Goal: Task Accomplishment & Management: Complete application form

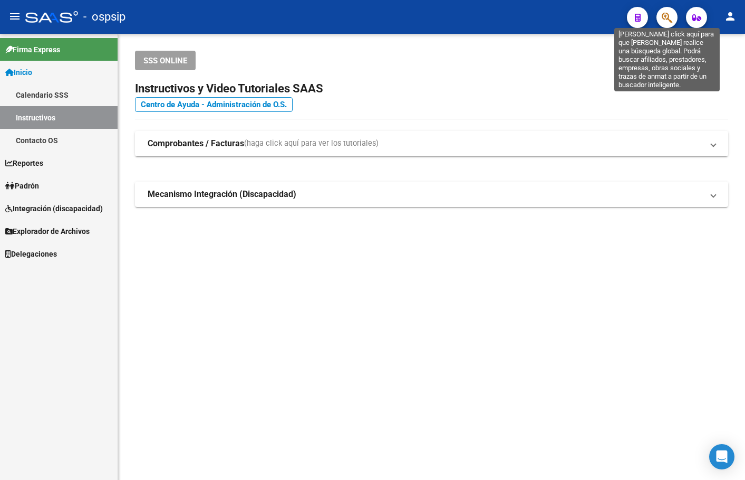
click at [669, 14] on icon "button" at bounding box center [667, 18] width 11 height 12
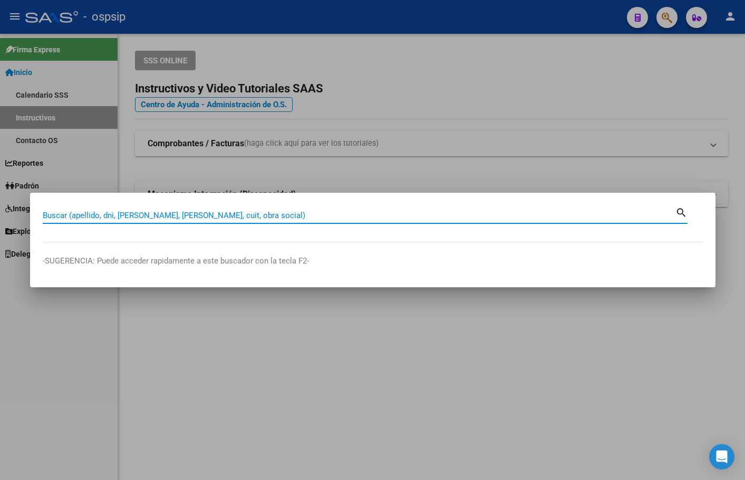
paste input "20488010191"
type input "20488010191"
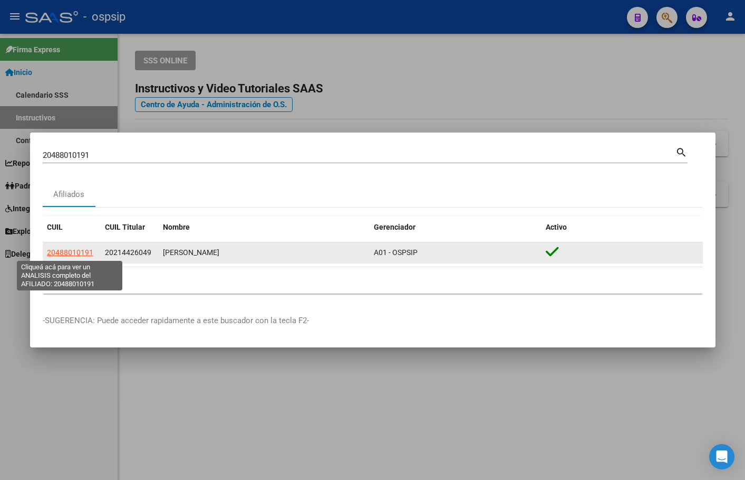
click at [73, 253] on span "20488010191" at bounding box center [70, 252] width 46 height 8
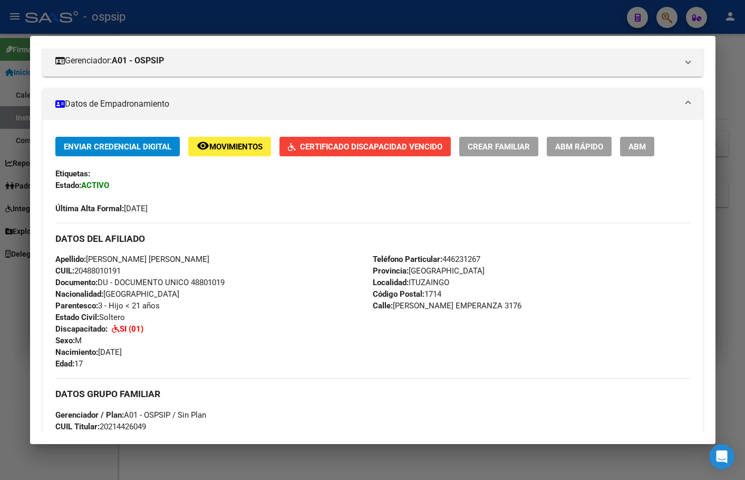
scroll to position [158, 0]
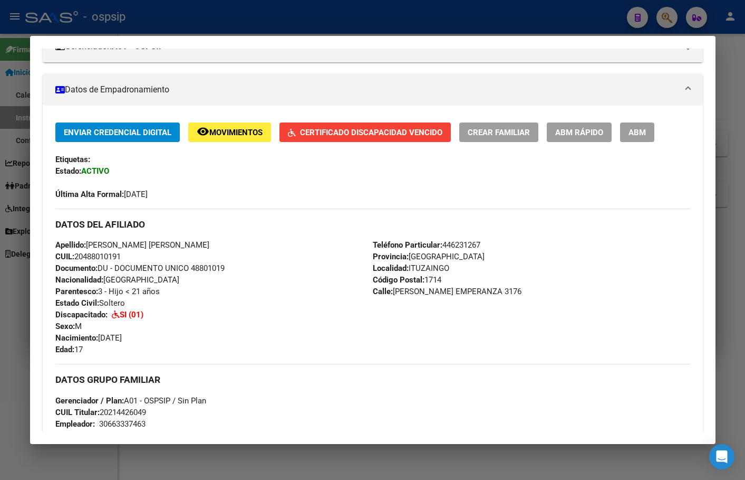
click at [214, 133] on span "Movimientos" at bounding box center [235, 132] width 53 height 9
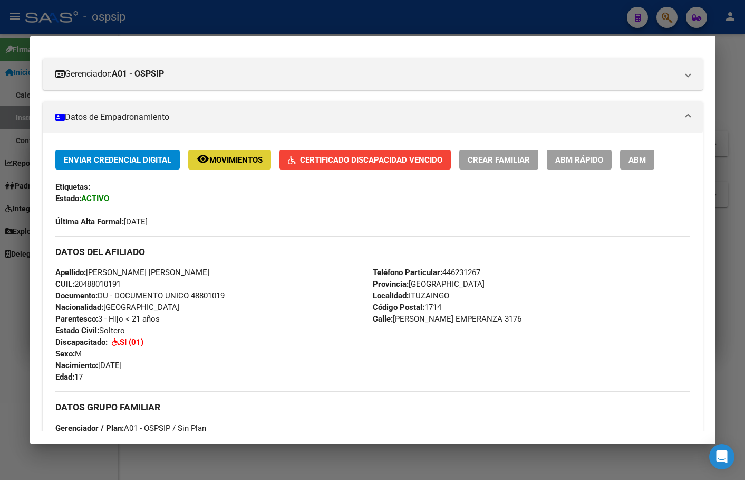
scroll to position [0, 0]
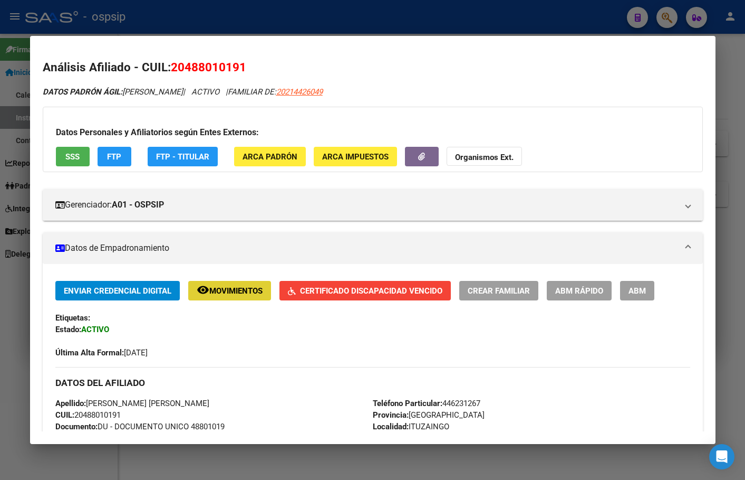
click at [69, 149] on button "SSS" at bounding box center [73, 157] width 34 height 20
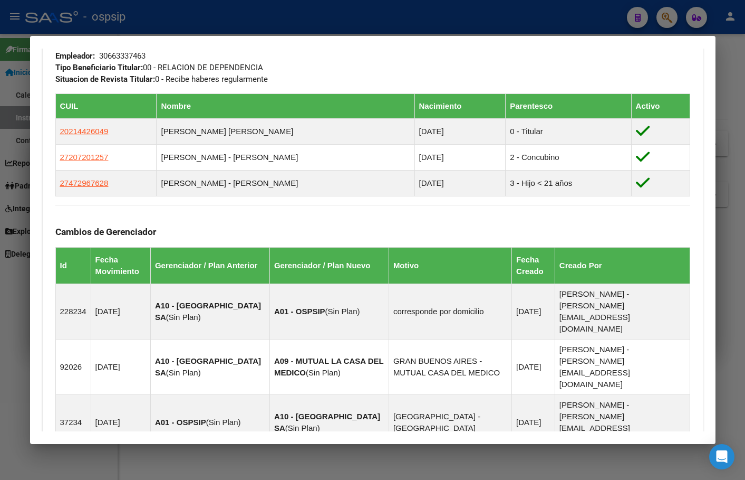
scroll to position [528, 0]
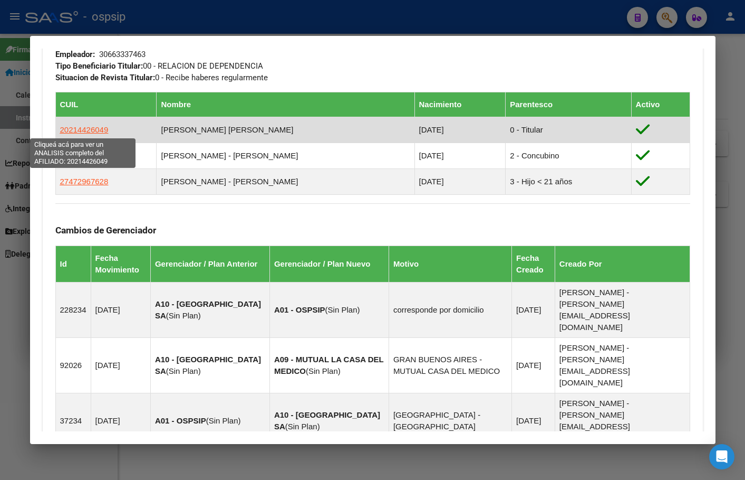
click at [80, 126] on span "20214426049" at bounding box center [84, 129] width 49 height 9
type textarea "20214426049"
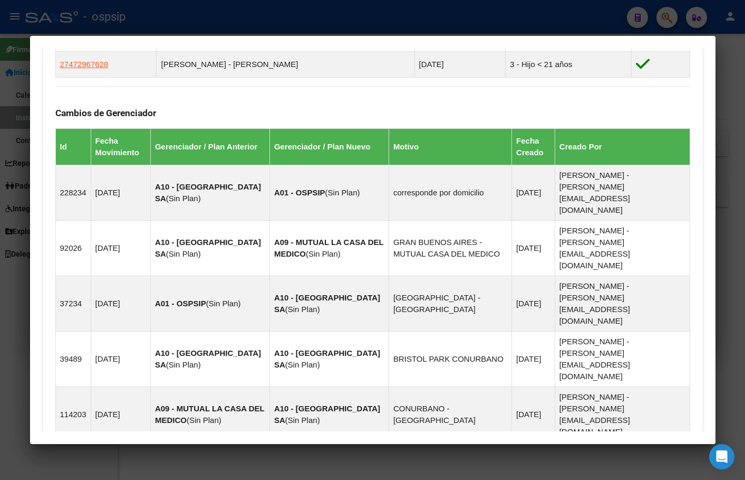
scroll to position [724, 0]
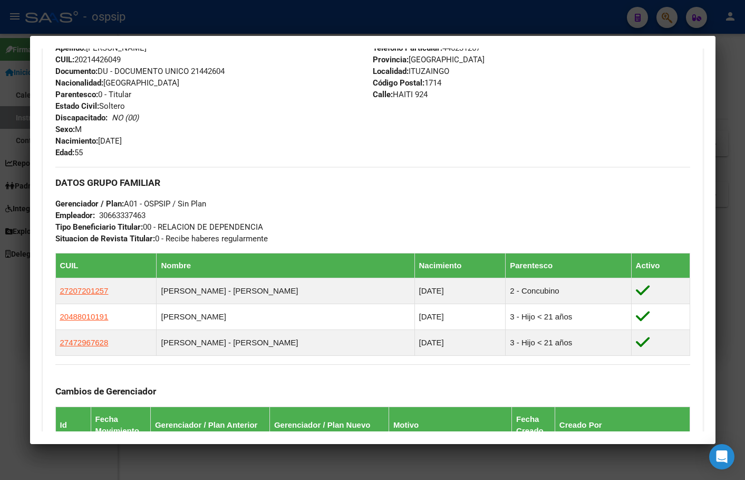
scroll to position [0, 0]
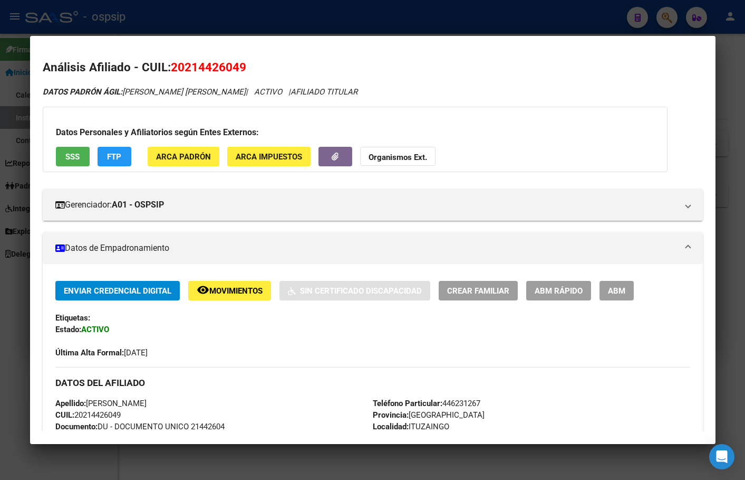
click at [69, 154] on span "SSS" at bounding box center [72, 156] width 14 height 9
drag, startPoint x: 173, startPoint y: 63, endPoint x: 253, endPoint y: 62, distance: 80.7
click at [253, 62] on h2 "Análisis Afiliado - CUIL: 20214426049" at bounding box center [373, 68] width 660 height 18
copy span "20214426049"
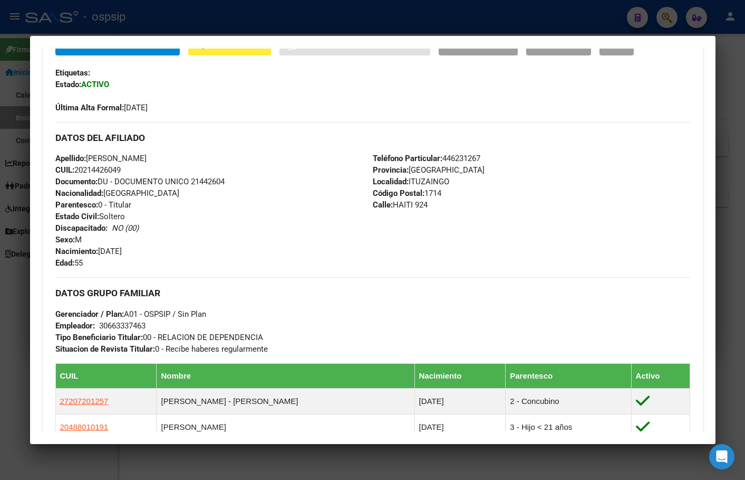
scroll to position [106, 0]
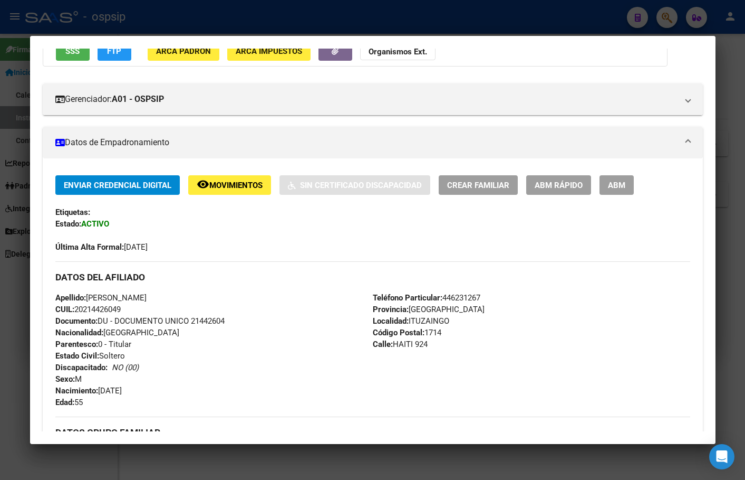
click at [615, 181] on span "ABM" at bounding box center [616, 184] width 17 height 9
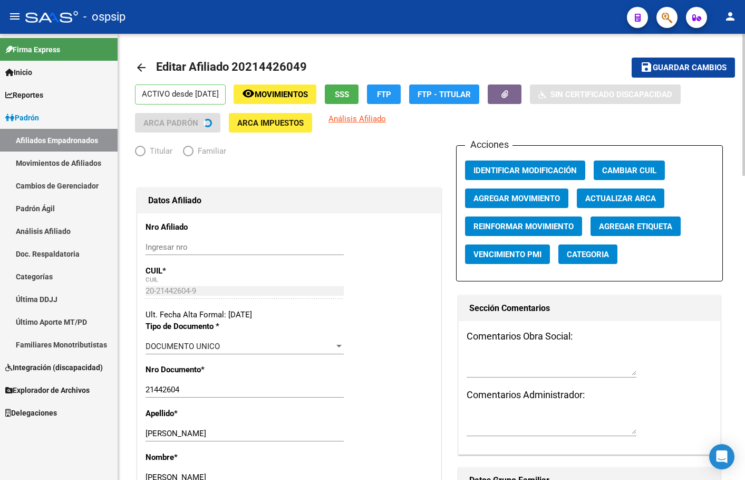
radio input "true"
type input "30-66333746-3"
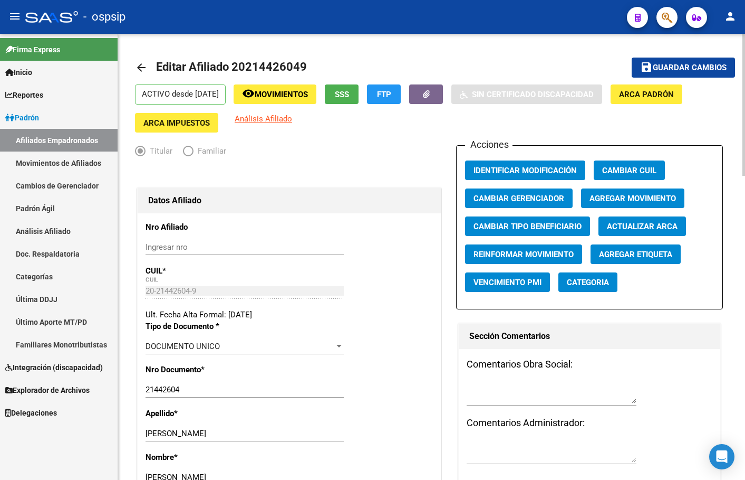
click at [631, 196] on span "Agregar Movimiento" at bounding box center [633, 198] width 87 height 9
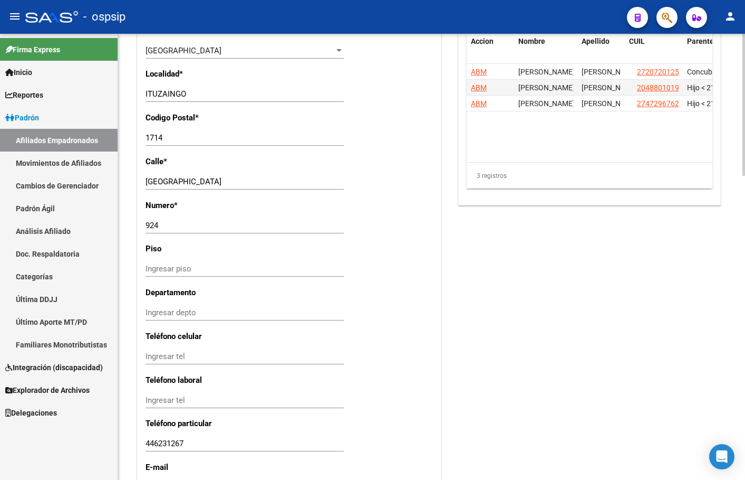
scroll to position [956, 0]
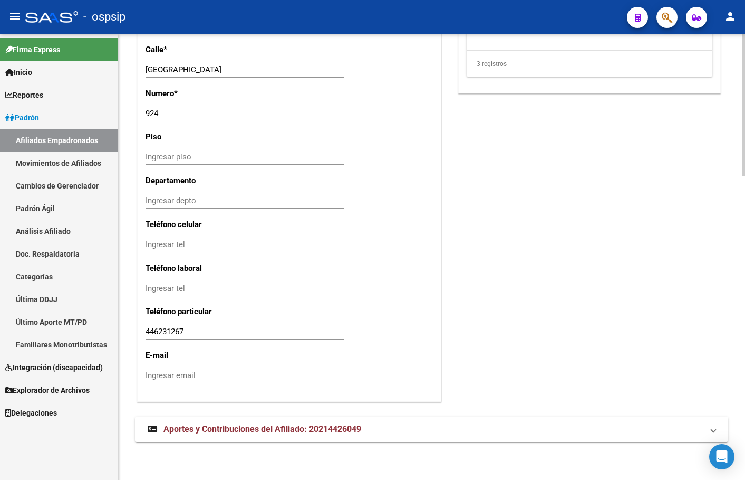
click at [310, 427] on span "Aportes y Contribuciones del Afiliado: 20214426049" at bounding box center [263, 429] width 198 height 10
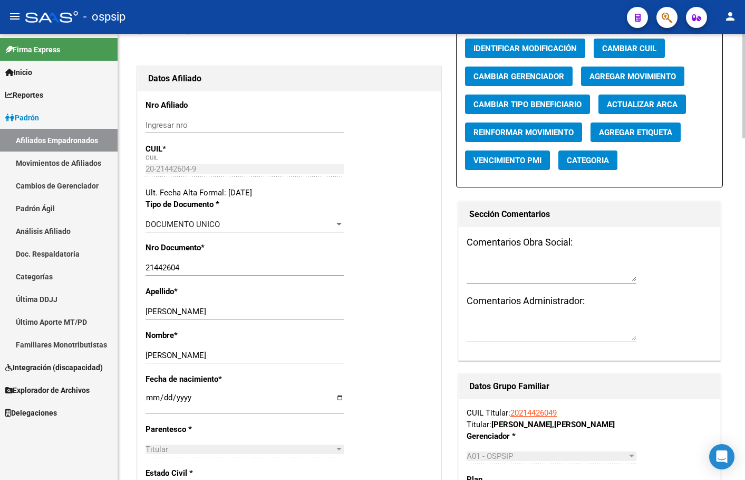
scroll to position [112, 0]
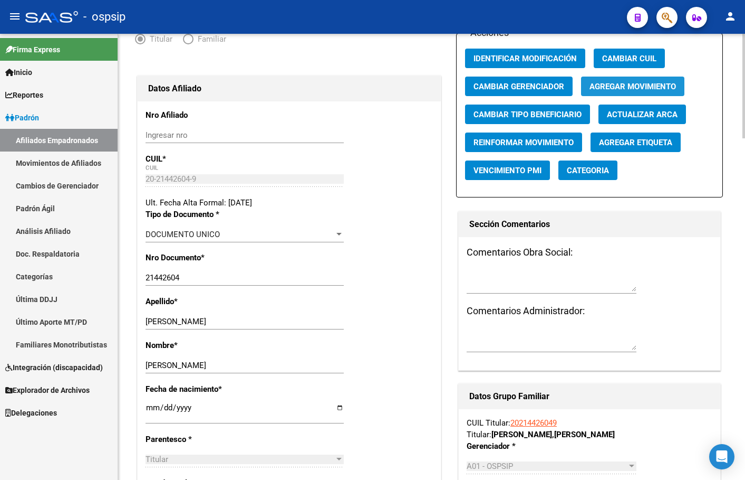
click at [611, 81] on span "Agregar Movimiento" at bounding box center [633, 85] width 87 height 9
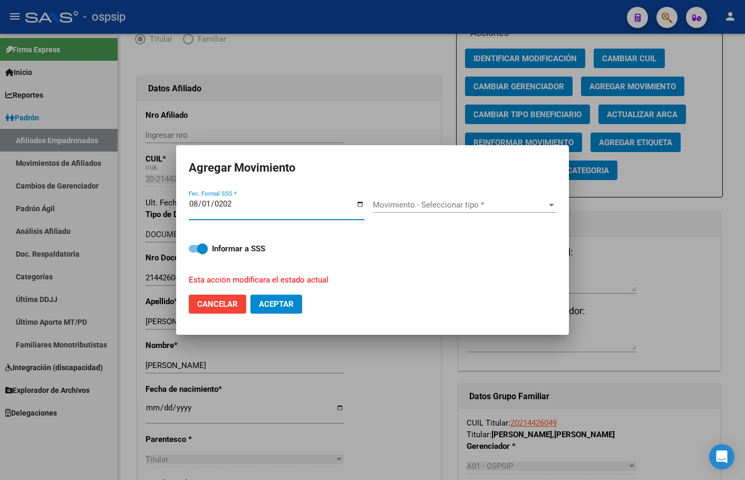
type input "[DATE]"
click at [390, 204] on span "Movimiento - Seleccionar tipo *" at bounding box center [460, 204] width 175 height 9
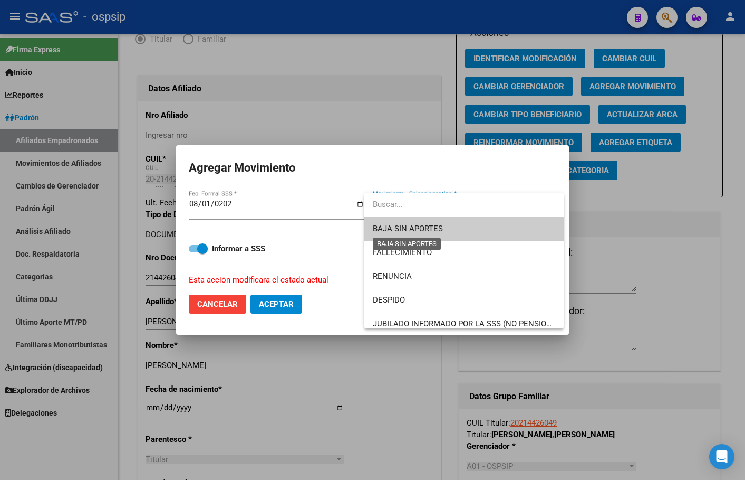
drag, startPoint x: 400, startPoint y: 228, endPoint x: 378, endPoint y: 251, distance: 32.1
click at [400, 227] on span "BAJA SIN APORTES" at bounding box center [408, 228] width 70 height 9
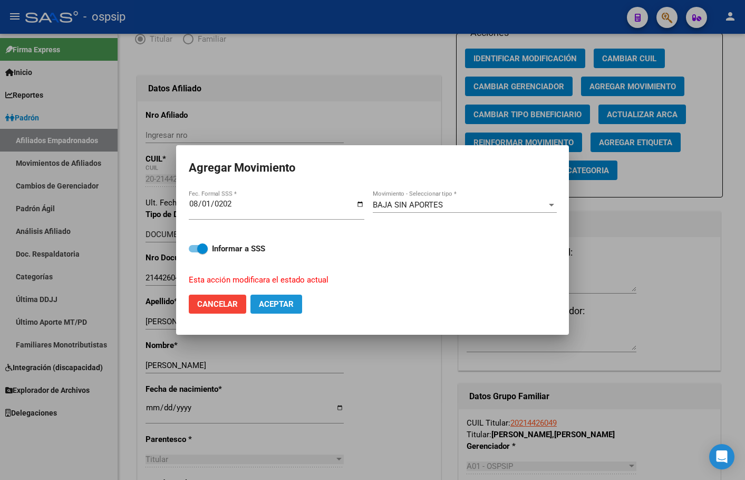
click at [272, 301] on span "Aceptar" at bounding box center [276, 303] width 35 height 9
checkbox input "false"
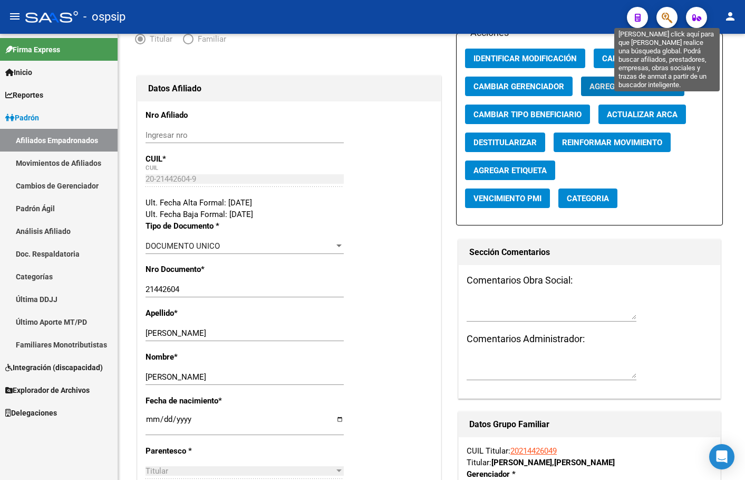
click at [665, 16] on icon "button" at bounding box center [667, 18] width 11 height 12
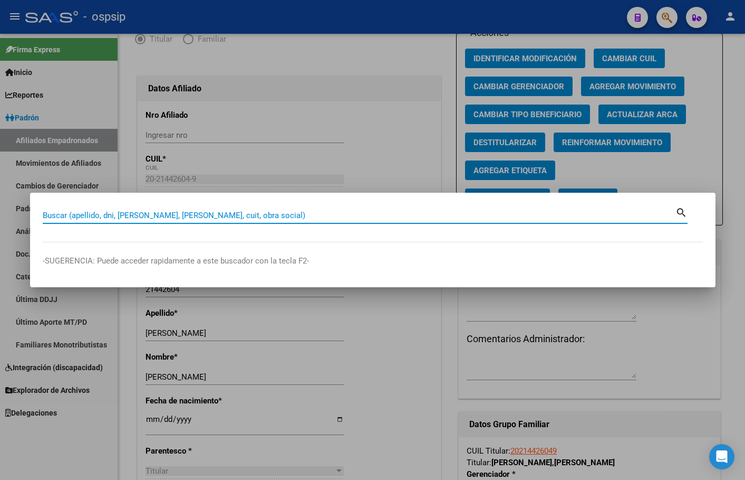
paste input "41066326"
type input "41066326"
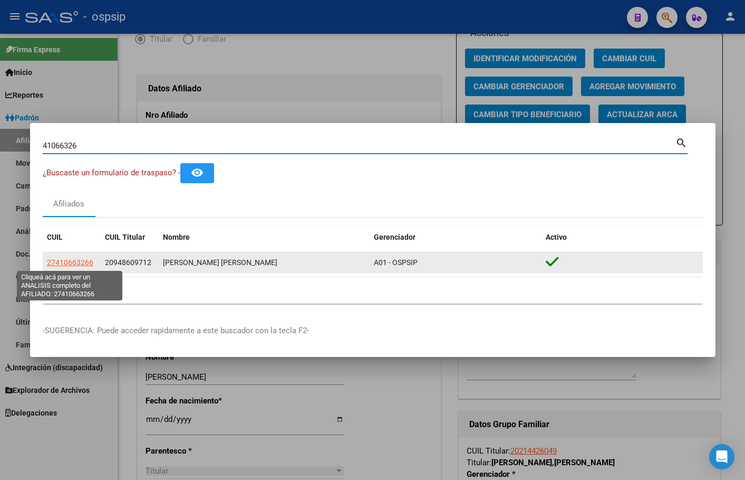
click at [66, 260] on span "27410663266" at bounding box center [70, 262] width 46 height 8
type textarea "27410663266"
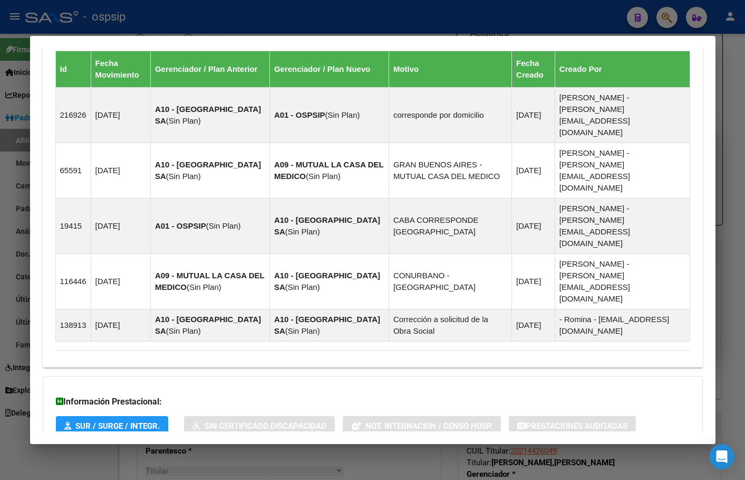
scroll to position [715, 0]
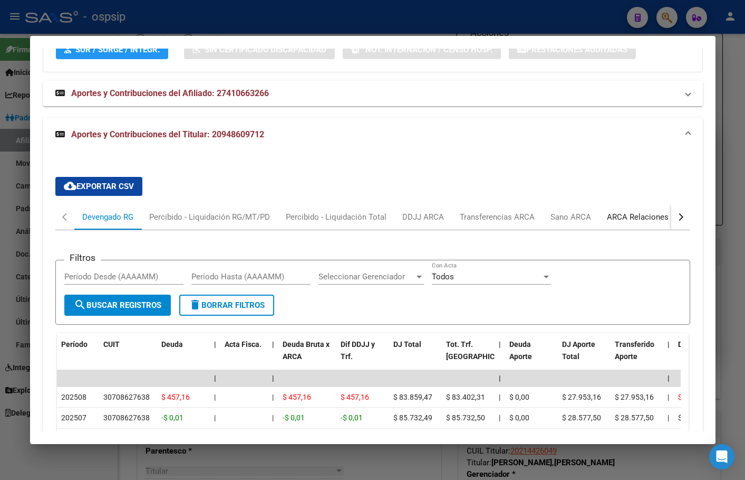
click at [627, 211] on div "ARCA Relaciones Laborales" at bounding box center [656, 217] width 99 height 12
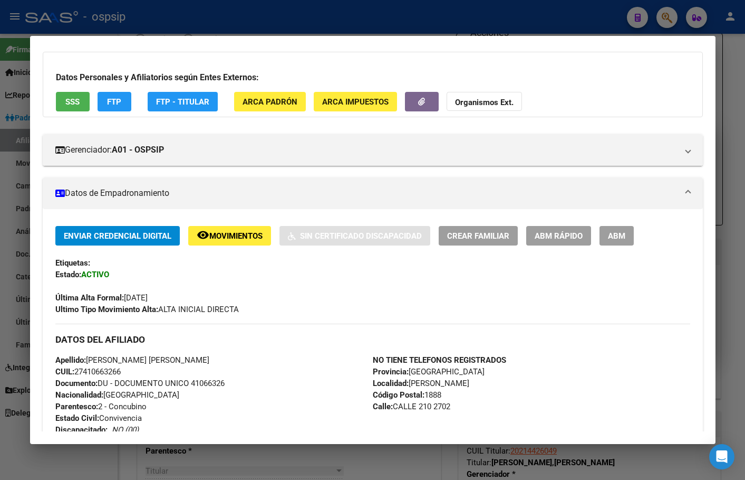
scroll to position [0, 0]
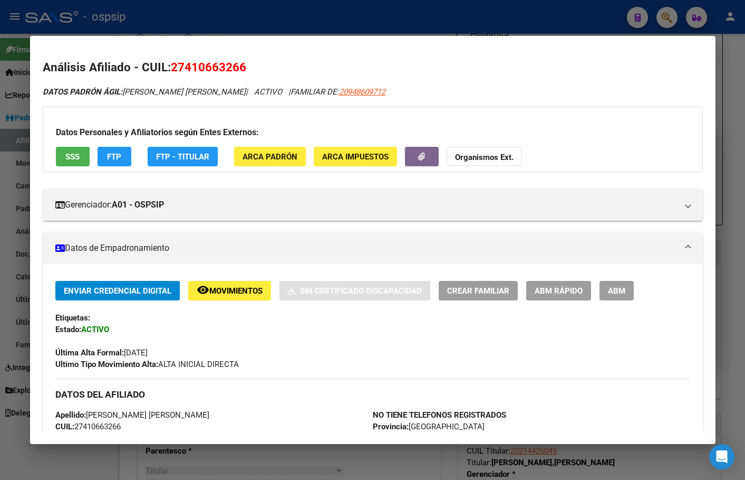
drag, startPoint x: 172, startPoint y: 67, endPoint x: 246, endPoint y: 65, distance: 74.4
click at [246, 65] on h2 "Análisis Afiliado - CUIL: 27410663266" at bounding box center [373, 68] width 660 height 18
click at [71, 155] on span "SSS" at bounding box center [72, 156] width 14 height 9
copy span "27410663266"
click at [231, 286] on span "Movimientos" at bounding box center [235, 290] width 53 height 9
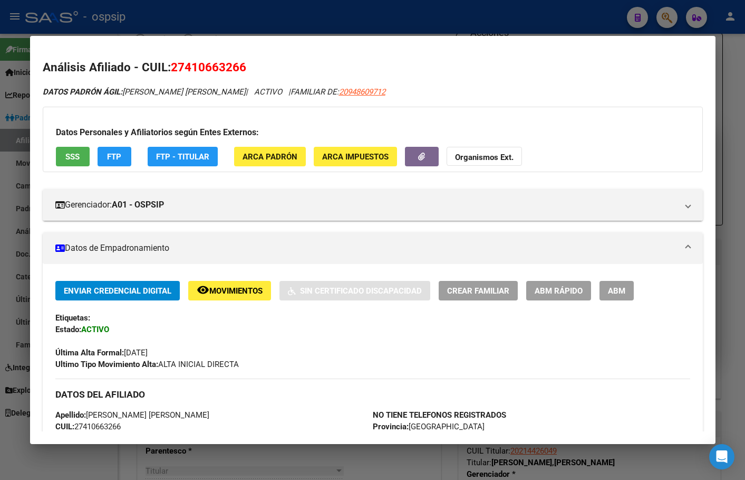
click at [255, 243] on mat-panel-title "Datos de Empadronamiento" at bounding box center [366, 248] width 622 height 13
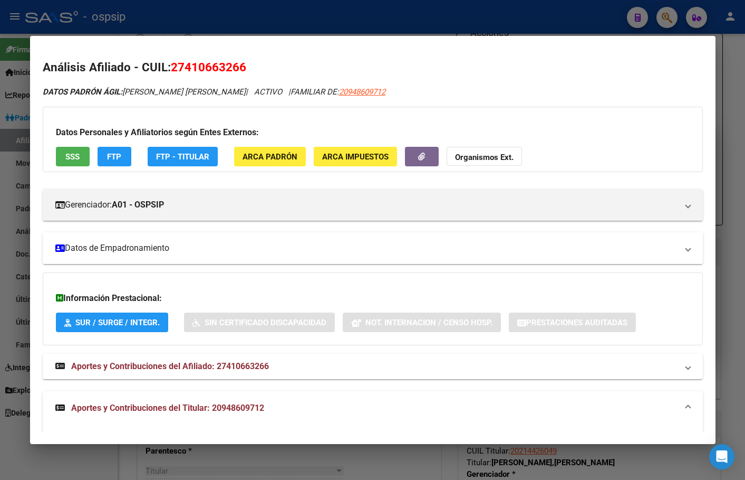
click at [179, 246] on mat-panel-title "Datos de Empadronamiento" at bounding box center [366, 248] width 622 height 13
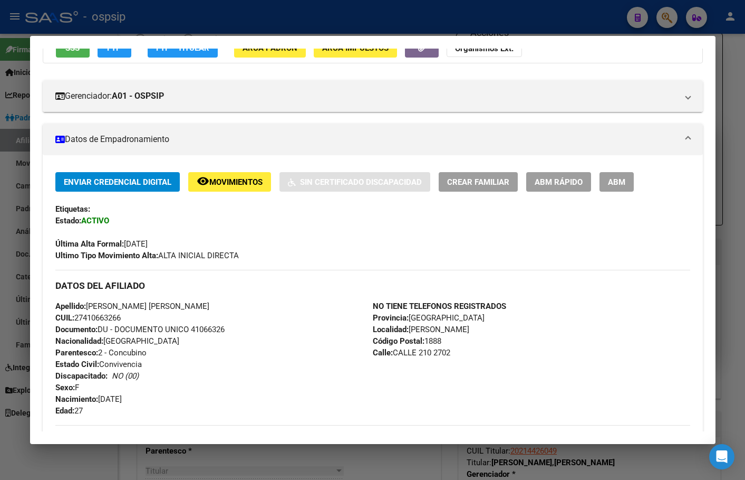
scroll to position [317, 0]
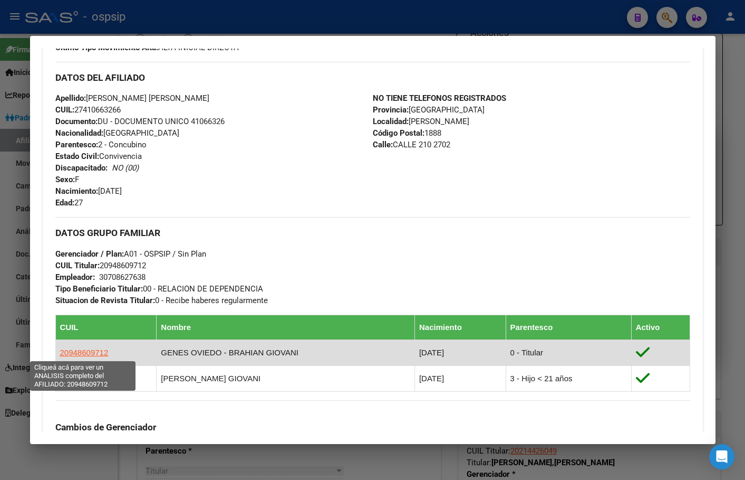
click at [80, 348] on span "20948609712" at bounding box center [84, 352] width 49 height 9
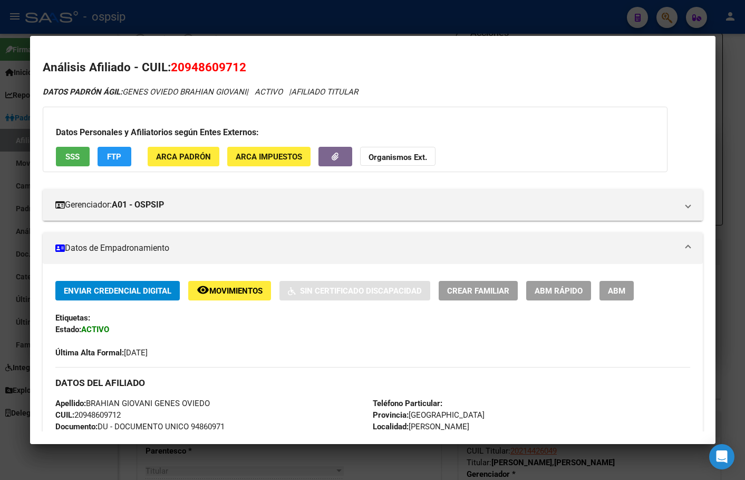
click at [205, 340] on div "Última Alta Formal: [DATE]" at bounding box center [372, 346] width 635 height 23
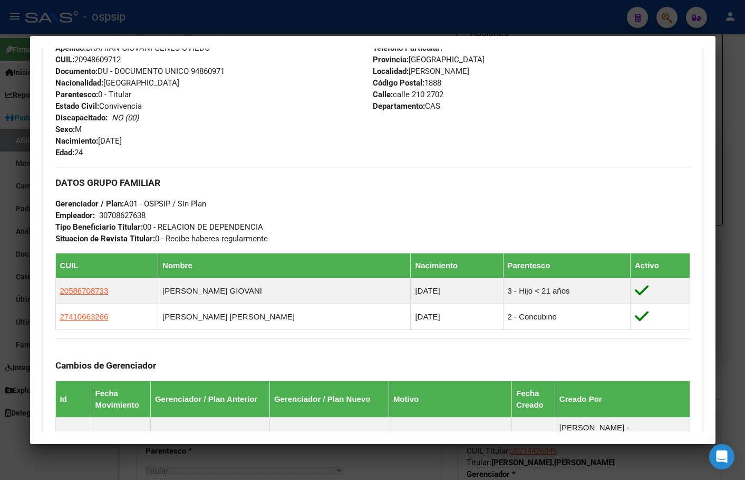
scroll to position [369, 0]
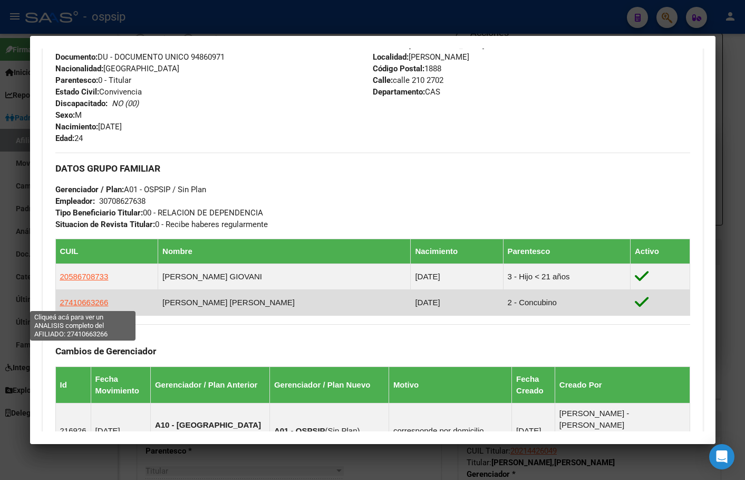
click at [84, 305] on span "27410663266" at bounding box center [84, 302] width 49 height 9
type textarea "27410663266"
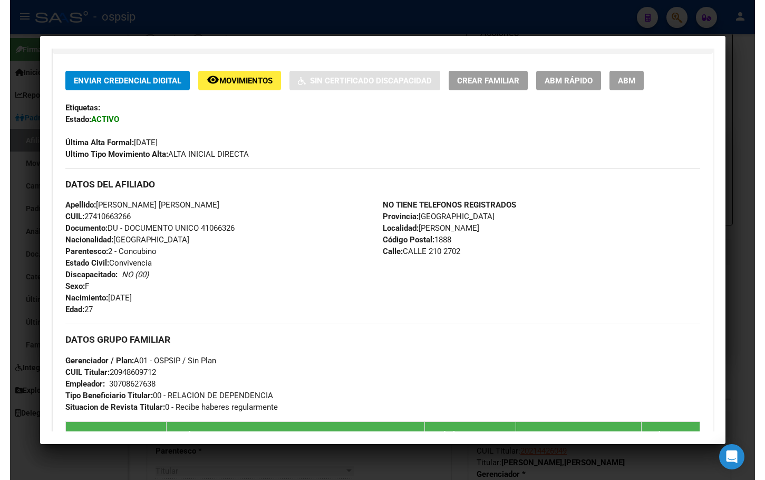
scroll to position [211, 0]
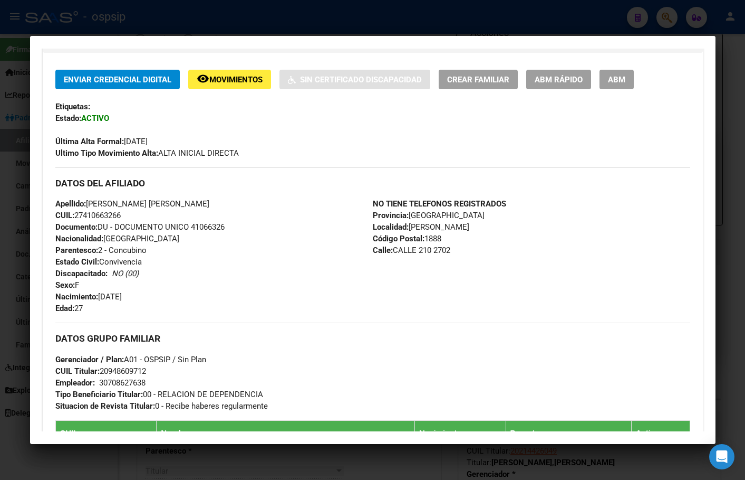
click at [272, 271] on div "Apellido: [PERSON_NAME] [PERSON_NAME] CUIL: 27410663266 Documento: DU - DOCUMEN…" at bounding box center [214, 256] width 318 height 116
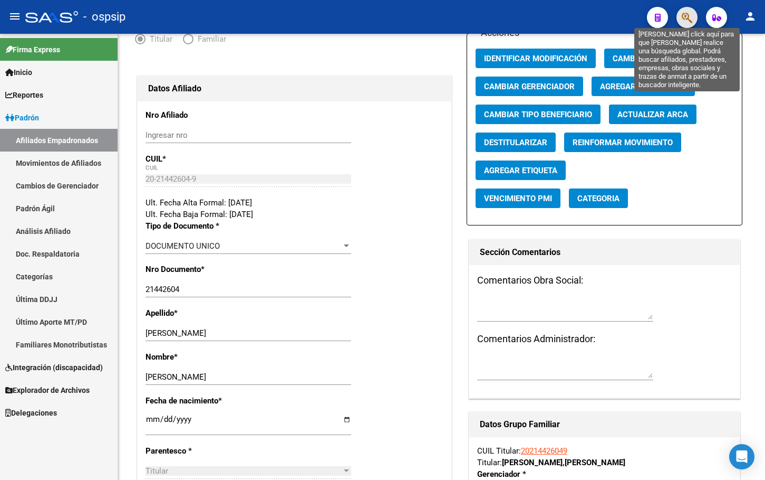
click at [686, 16] on icon "button" at bounding box center [687, 18] width 11 height 12
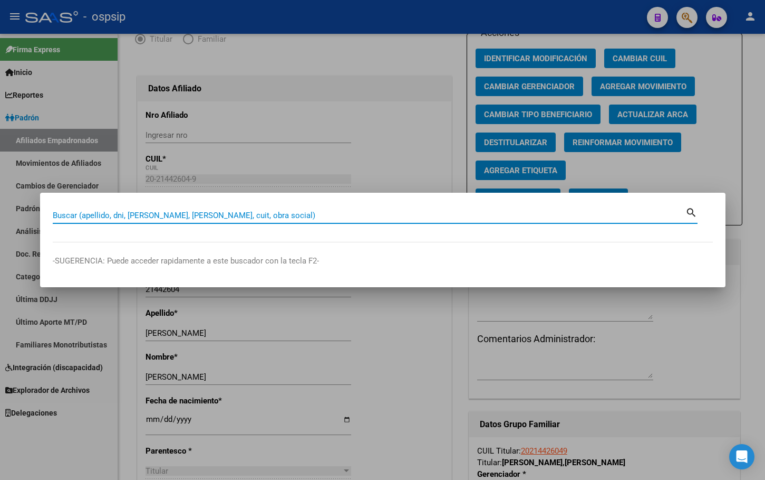
paste input "44884251"
type input "44884251"
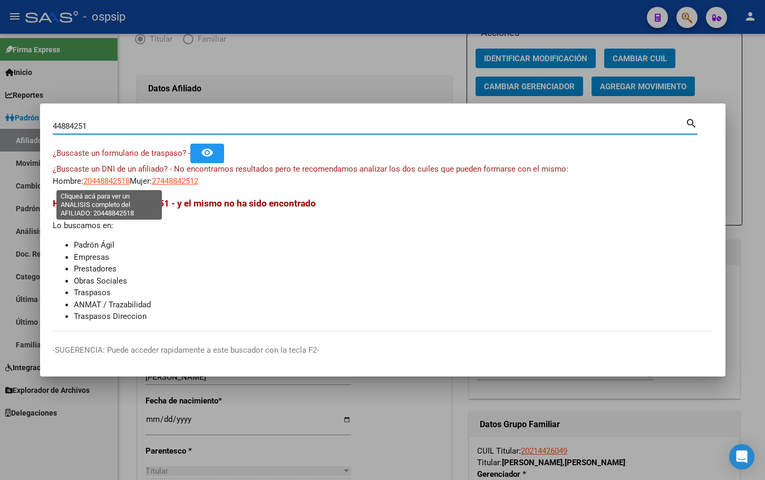
click at [107, 180] on span "20448842518" at bounding box center [106, 180] width 46 height 9
type textarea "20448842518"
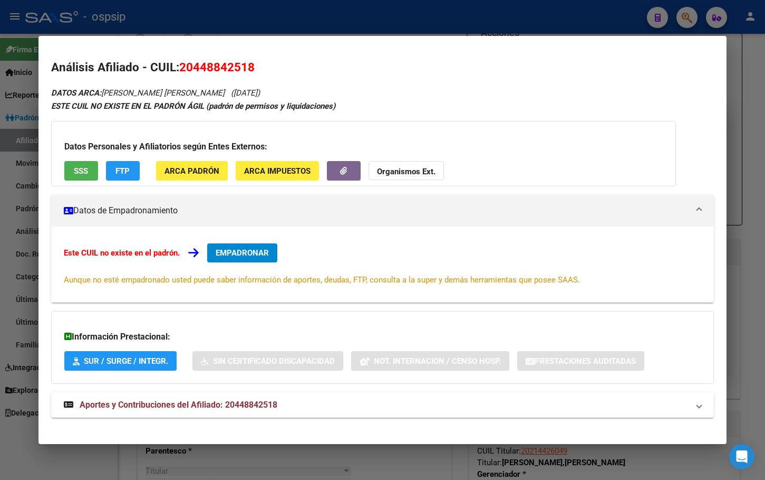
scroll to position [10, 0]
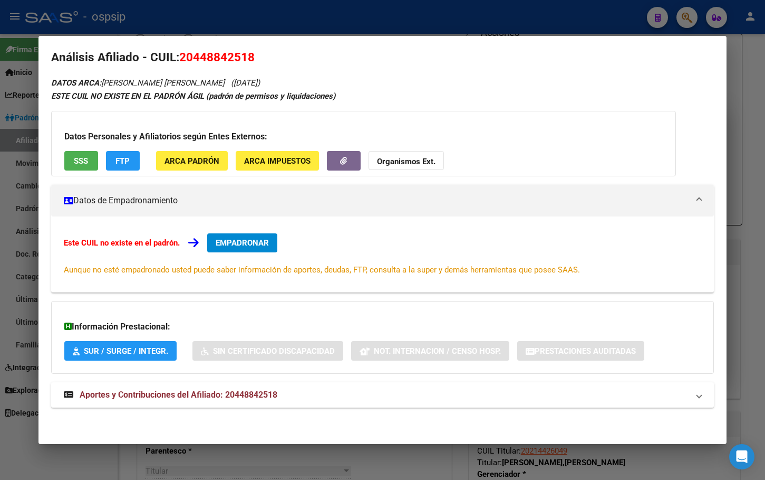
drag, startPoint x: 247, startPoint y: 396, endPoint x: 272, endPoint y: 394, distance: 24.4
click at [247, 396] on span "Aportes y Contribuciones del Afiliado: 20448842518" at bounding box center [179, 394] width 198 height 10
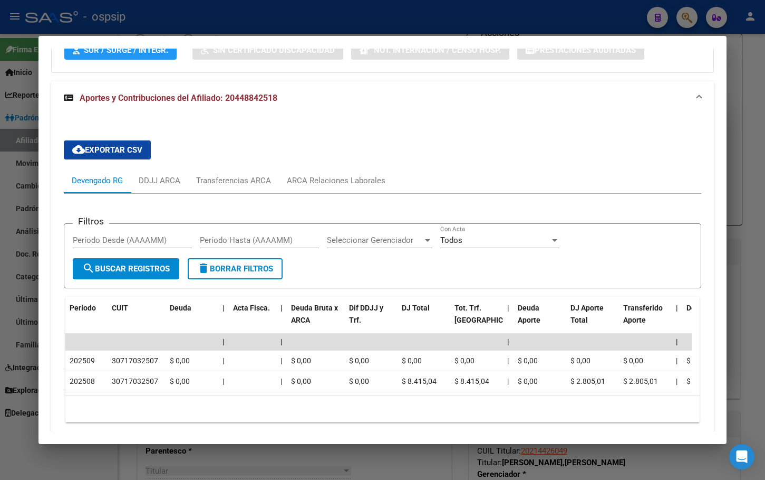
scroll to position [327, 0]
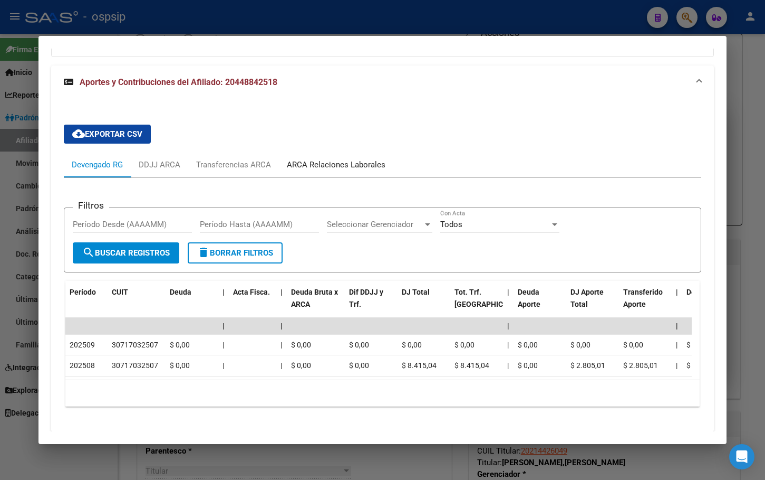
click at [309, 165] on div "ARCA Relaciones Laborales" at bounding box center [336, 165] width 99 height 12
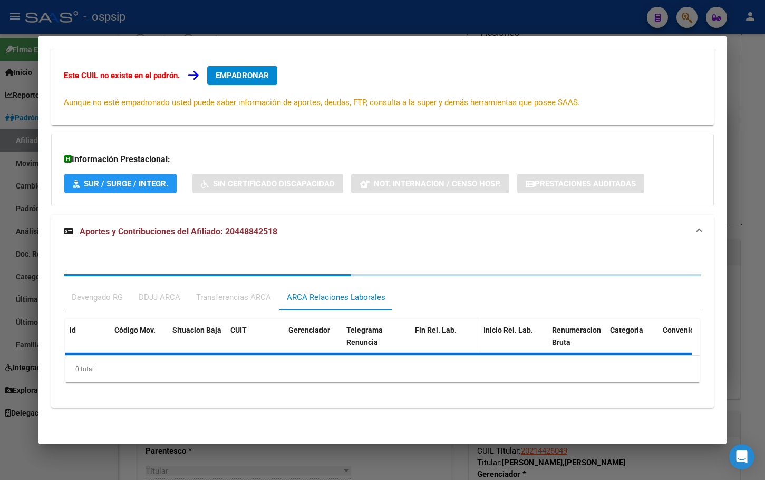
scroll to position [308, 0]
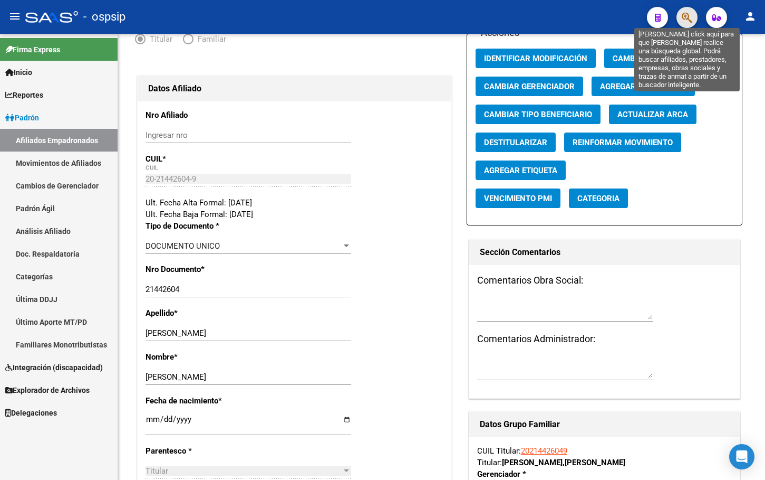
click at [683, 13] on icon "button" at bounding box center [687, 18] width 11 height 12
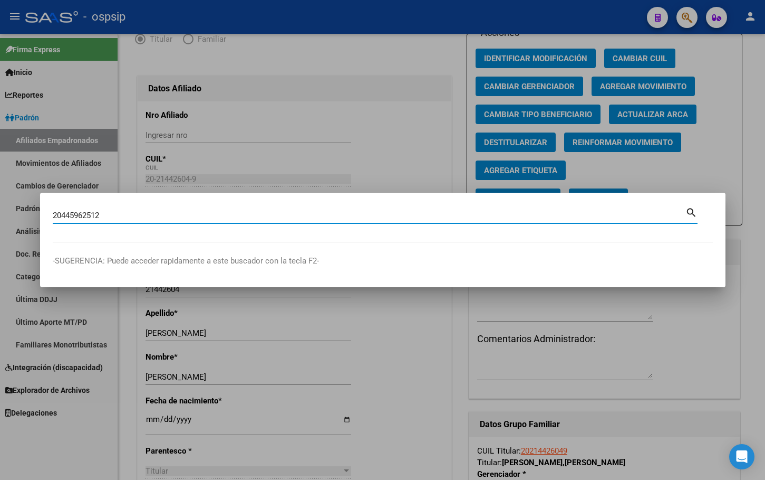
type input "20445962512"
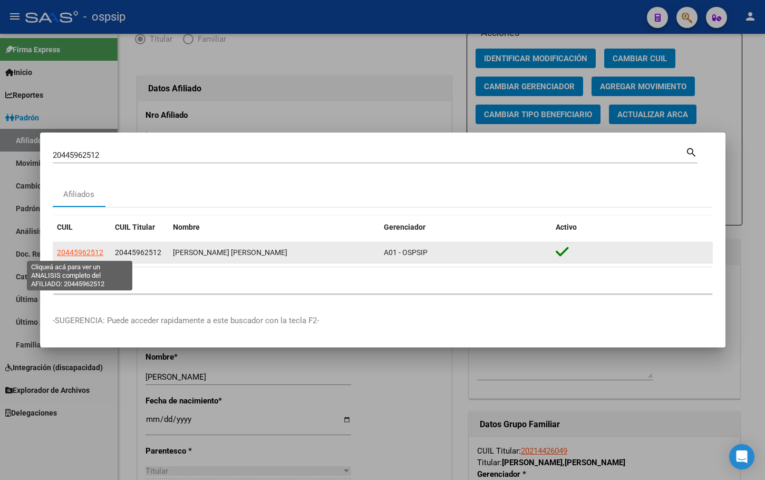
drag, startPoint x: 70, startPoint y: 248, endPoint x: 78, endPoint y: 250, distance: 8.1
click at [78, 250] on span "20445962512" at bounding box center [80, 252] width 46 height 8
type textarea "20445962512"
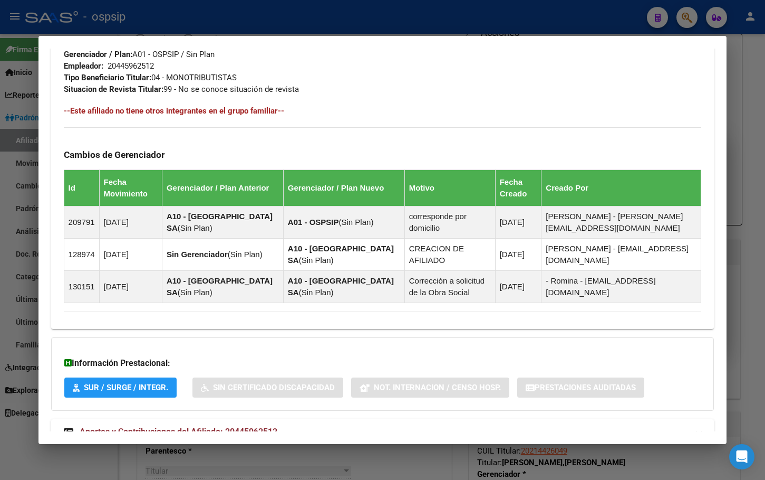
scroll to position [552, 0]
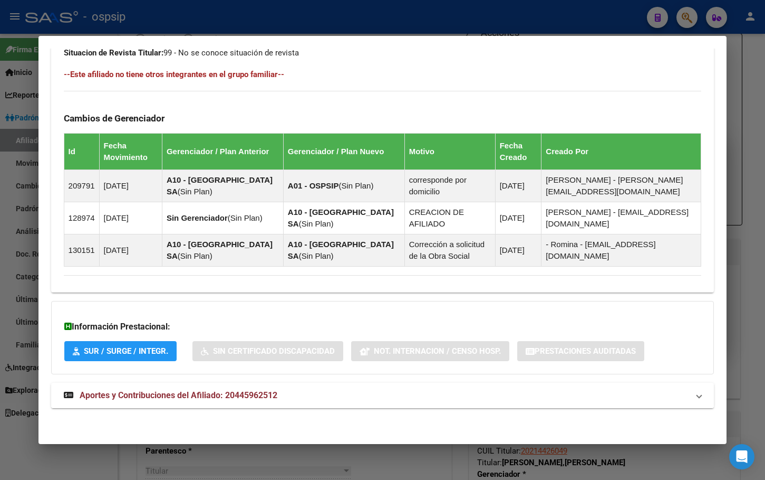
drag, startPoint x: 225, startPoint y: 400, endPoint x: 244, endPoint y: 396, distance: 19.3
click at [225, 400] on strong "Aportes y Contribuciones del Afiliado: 20445962512" at bounding box center [171, 395] width 214 height 13
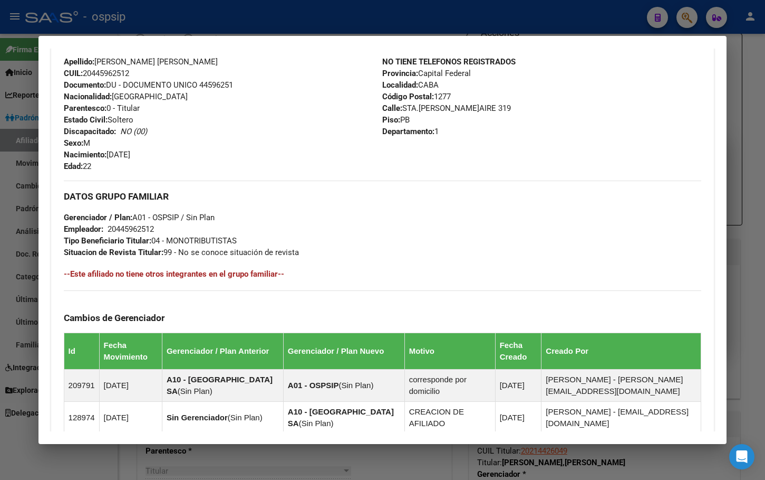
scroll to position [350, 0]
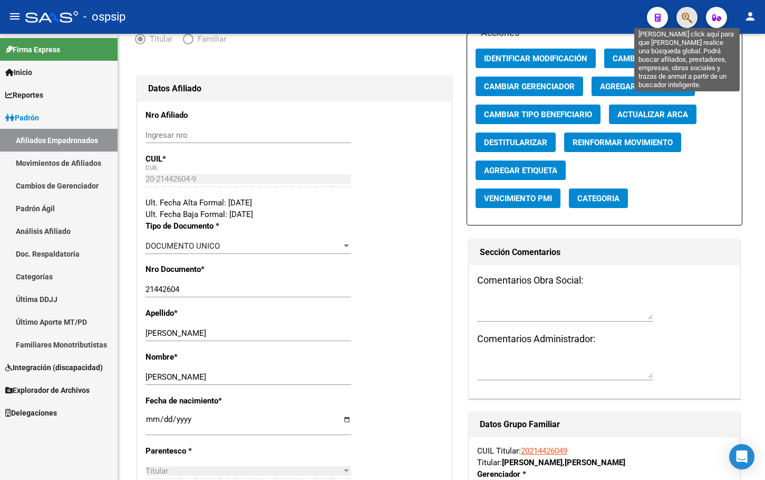
click at [684, 14] on icon "button" at bounding box center [687, 18] width 11 height 12
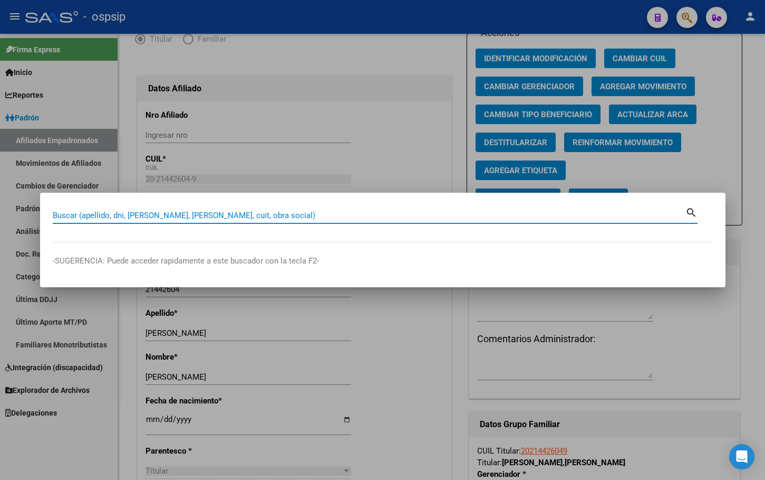
paste input "[PHONE_NUMBER]"
click at [91, 214] on input "42545652" at bounding box center [369, 214] width 633 height 9
type input "42545652"
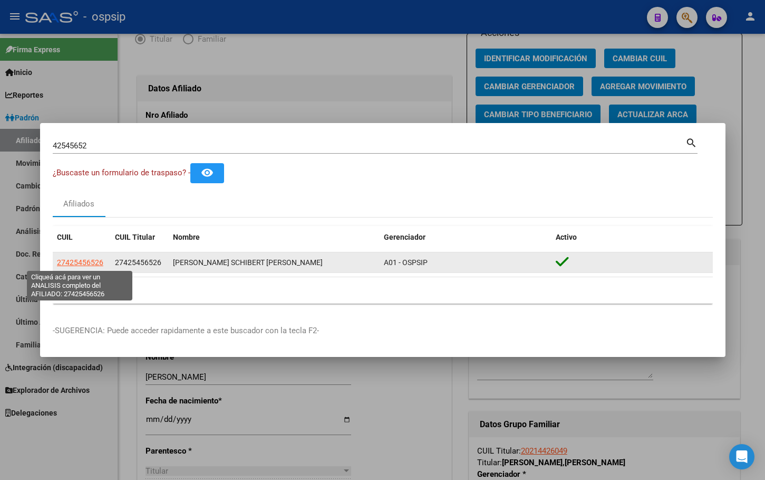
click at [77, 259] on span "27425456526" at bounding box center [80, 262] width 46 height 8
type textarea "27425456526"
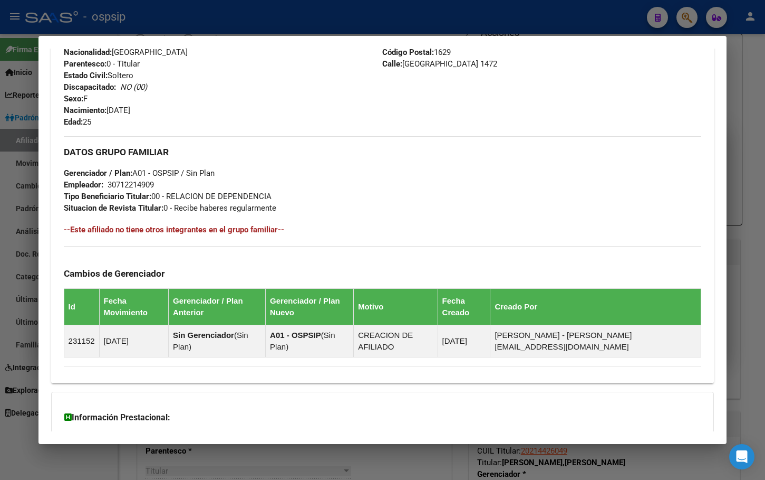
scroll to position [465, 0]
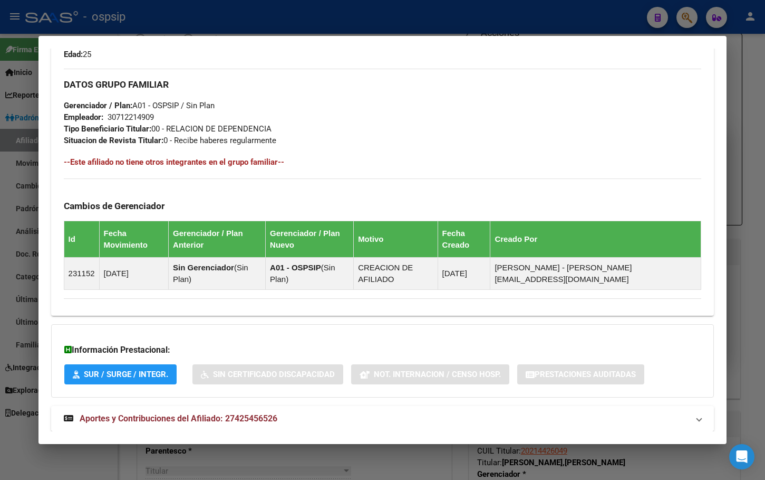
drag, startPoint x: 219, startPoint y: 397, endPoint x: 245, endPoint y: 388, distance: 27.2
click at [219, 413] on span "Aportes y Contribuciones del Afiliado: 27425456526" at bounding box center [179, 418] width 198 height 10
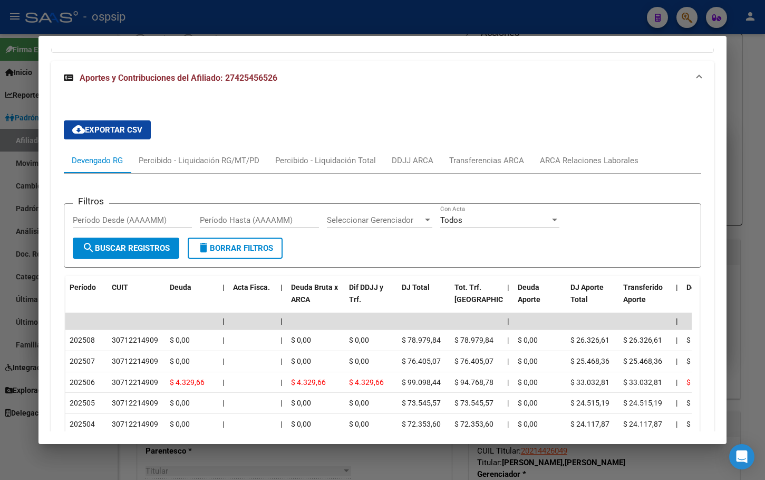
scroll to position [834, 0]
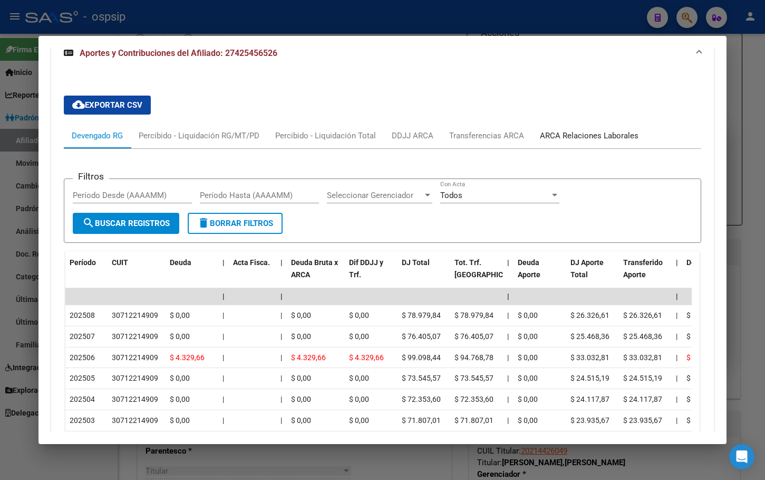
click at [569, 130] on div "ARCA Relaciones Laborales" at bounding box center [589, 136] width 99 height 12
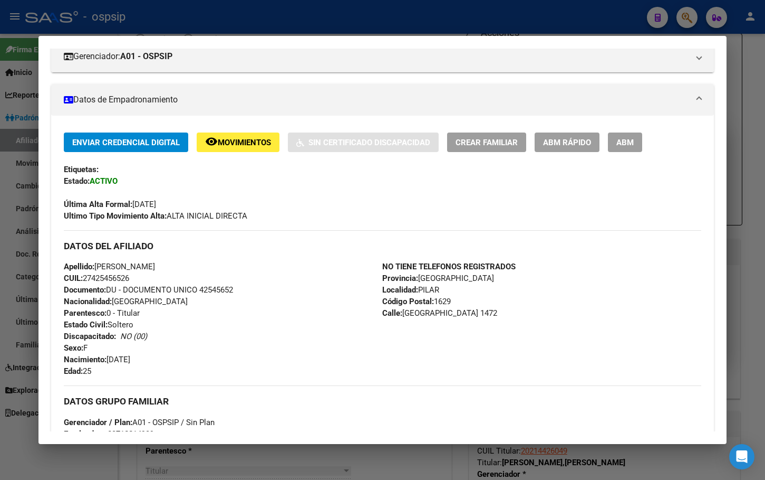
scroll to position [0, 0]
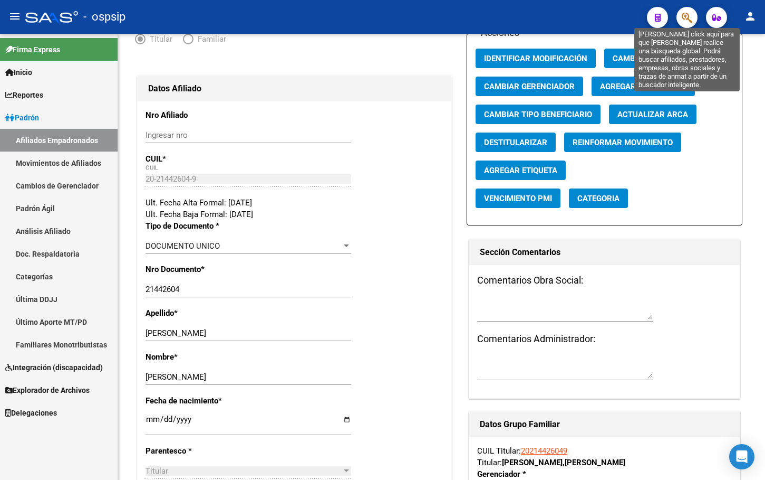
click at [690, 16] on icon "button" at bounding box center [687, 18] width 11 height 12
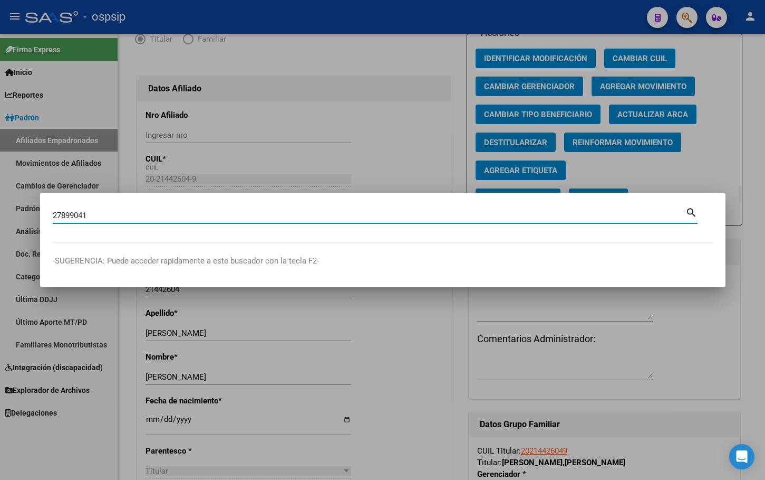
type input "27899041"
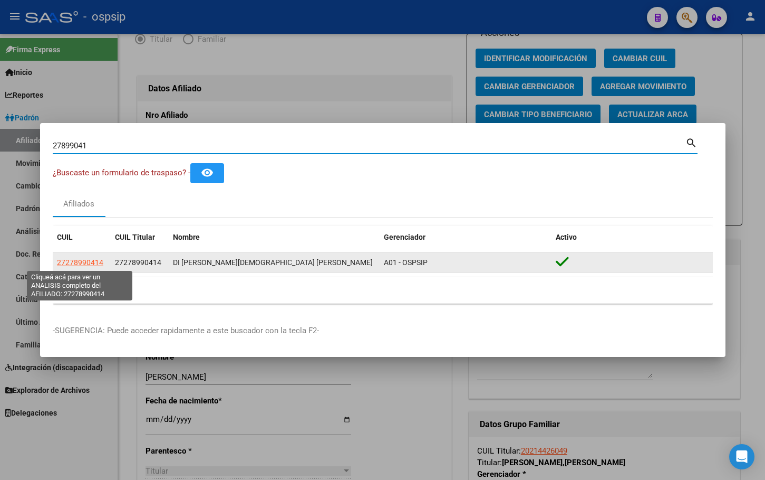
click at [87, 261] on span "27278990414" at bounding box center [80, 262] width 46 height 8
type textarea "27278990414"
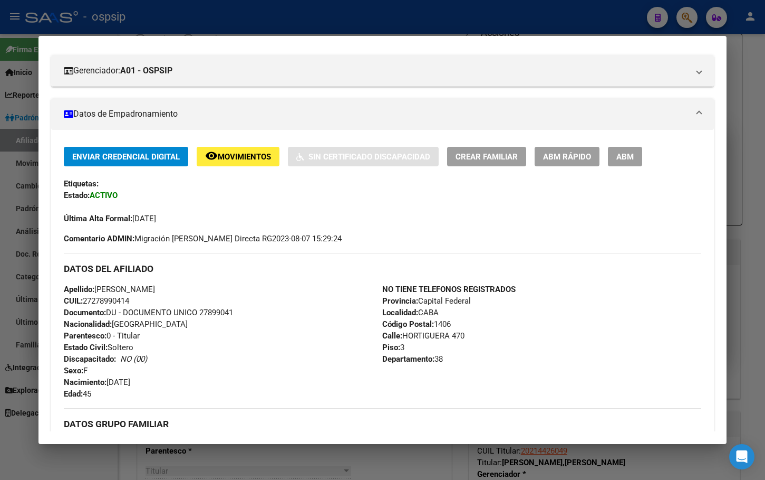
scroll to position [158, 0]
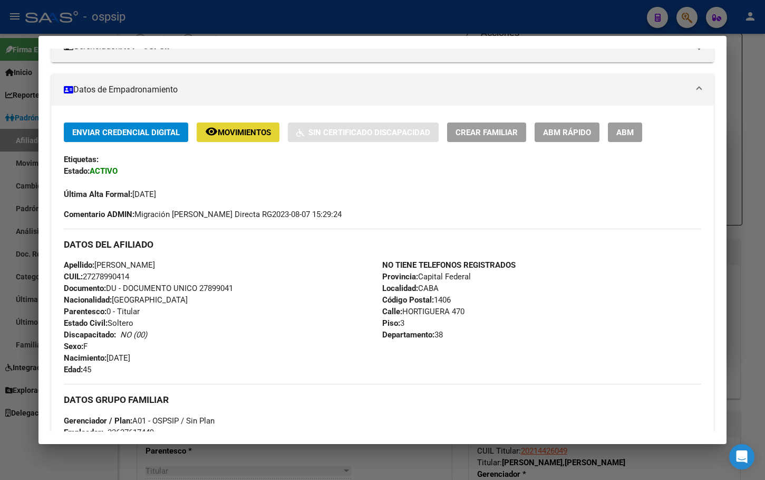
click at [235, 135] on span "Movimientos" at bounding box center [244, 132] width 53 height 9
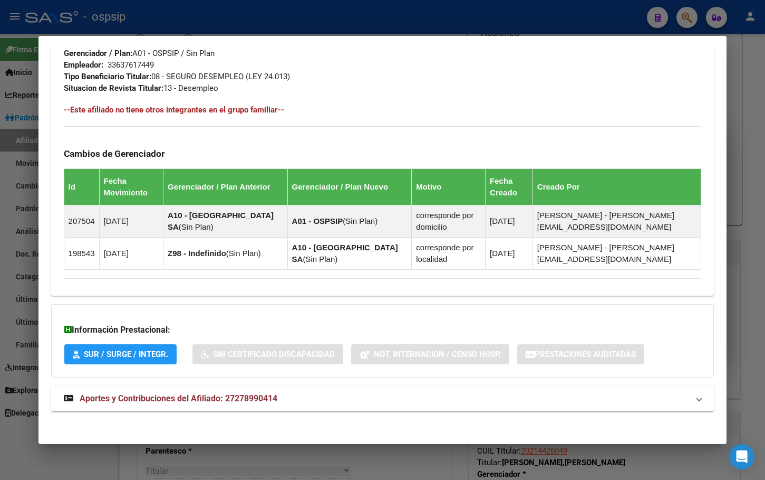
scroll to position [529, 0]
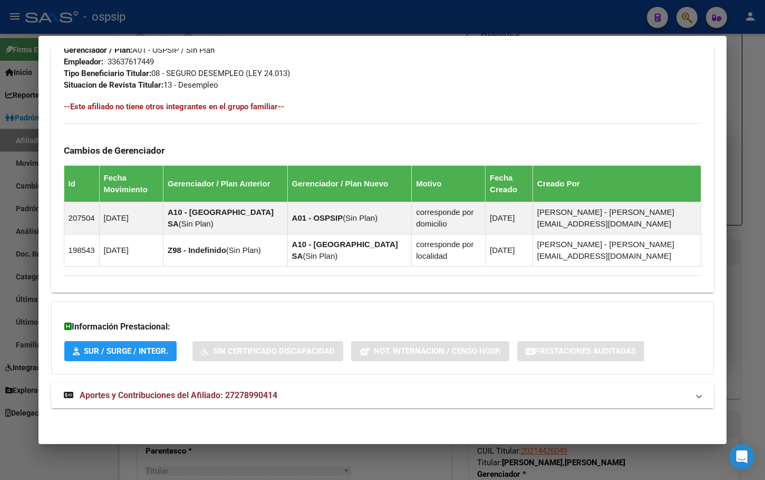
click at [228, 397] on span "Aportes y Contribuciones del Afiliado: 27278990414" at bounding box center [179, 395] width 198 height 10
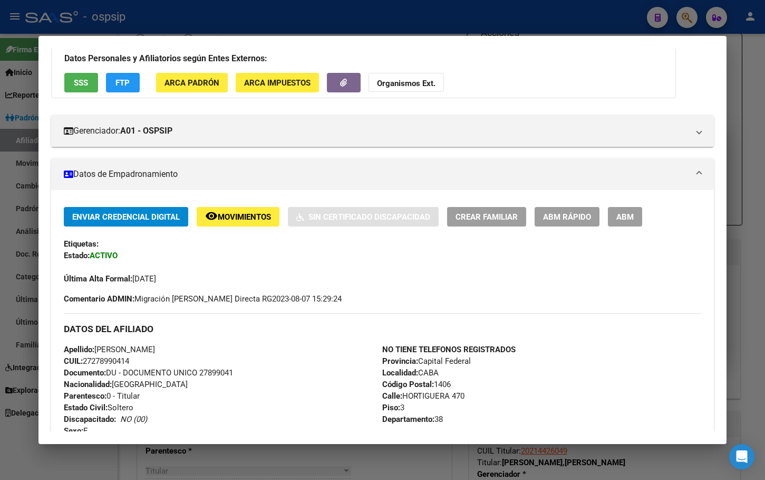
scroll to position [55, 0]
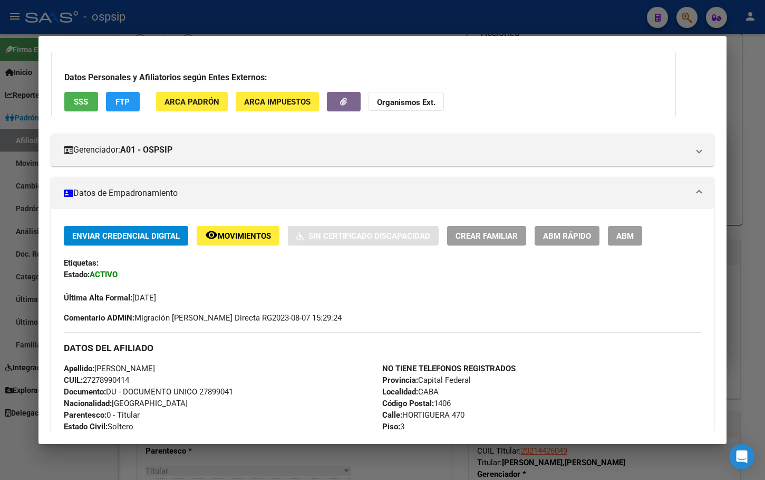
click at [81, 103] on span "SSS" at bounding box center [81, 101] width 14 height 9
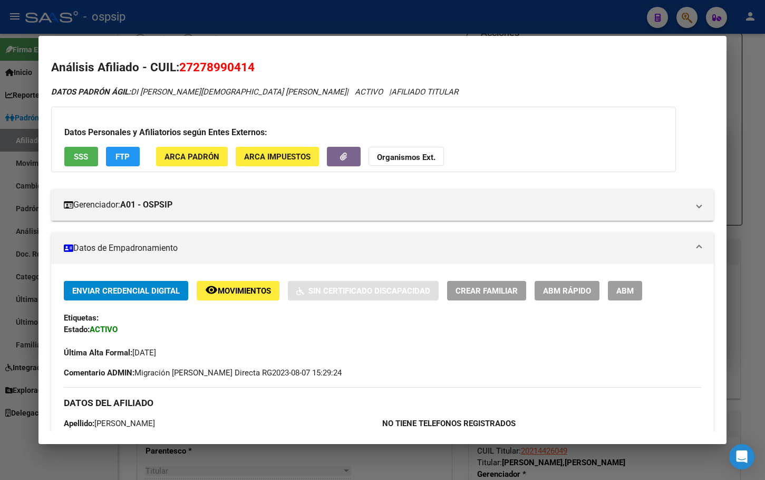
drag, startPoint x: 182, startPoint y: 66, endPoint x: 260, endPoint y: 67, distance: 78.1
click at [260, 67] on h2 "Análisis Afiliado - CUIL: 27278990414" at bounding box center [383, 68] width 664 height 18
copy span "27278990414"
click at [358, 332] on div "Enviar Credencial Digital remove_red_eye Movimientos Sin Certificado Discapacid…" at bounding box center [383, 320] width 638 height 78
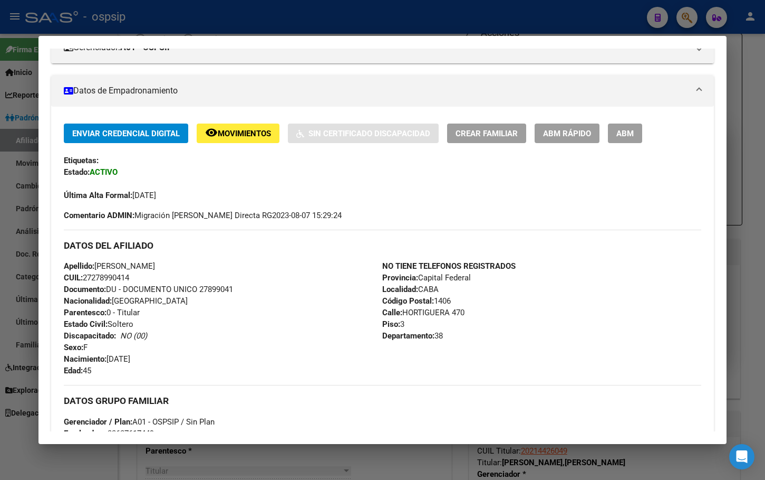
scroll to position [158, 0]
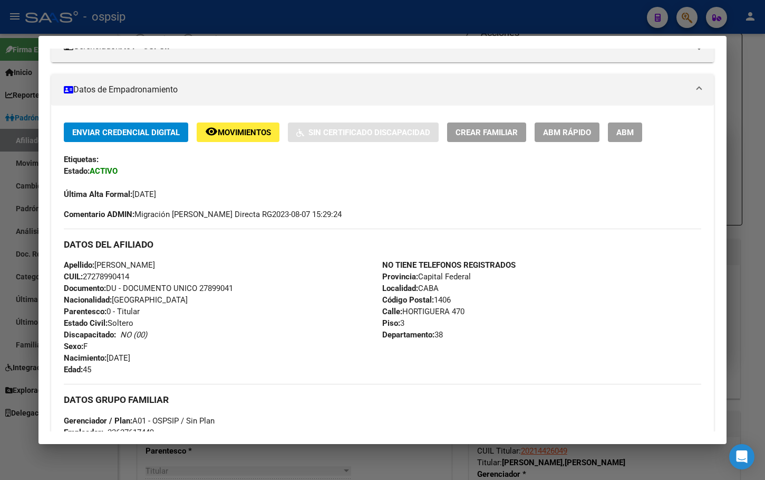
drag, startPoint x: 202, startPoint y: 289, endPoint x: 235, endPoint y: 287, distance: 33.3
click at [233, 287] on span "Documento: DU - DOCUMENTO UNICO 27899041" at bounding box center [148, 287] width 169 height 9
copy span "27899041"
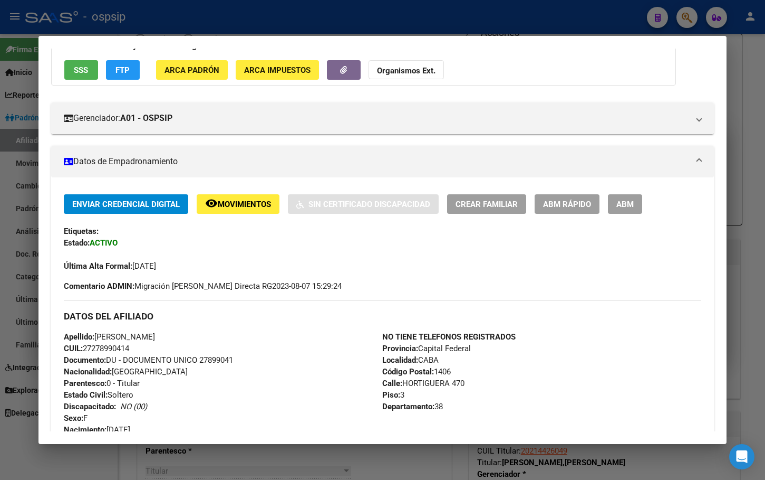
scroll to position [0, 0]
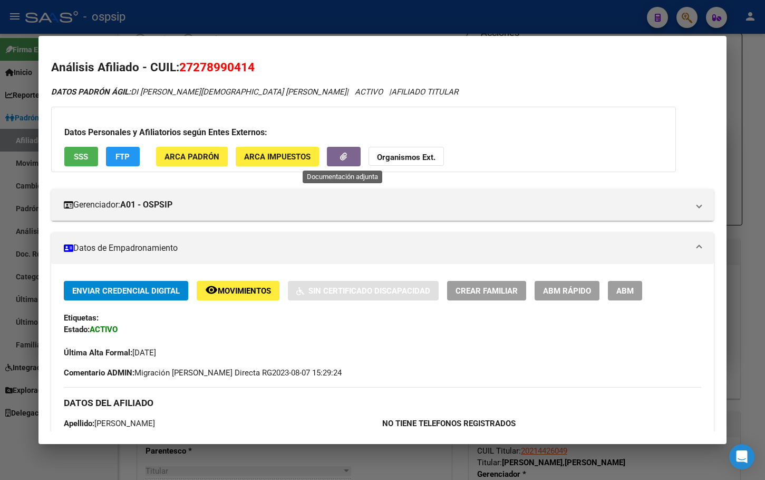
click at [340, 156] on icon "button" at bounding box center [343, 156] width 7 height 8
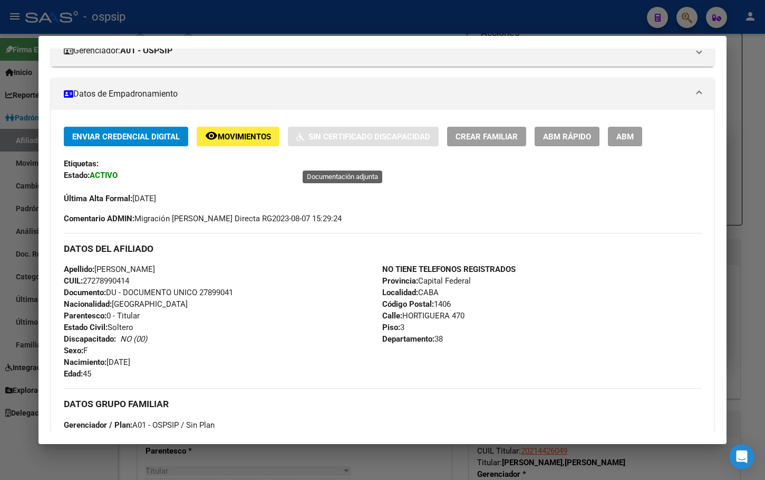
scroll to position [211, 0]
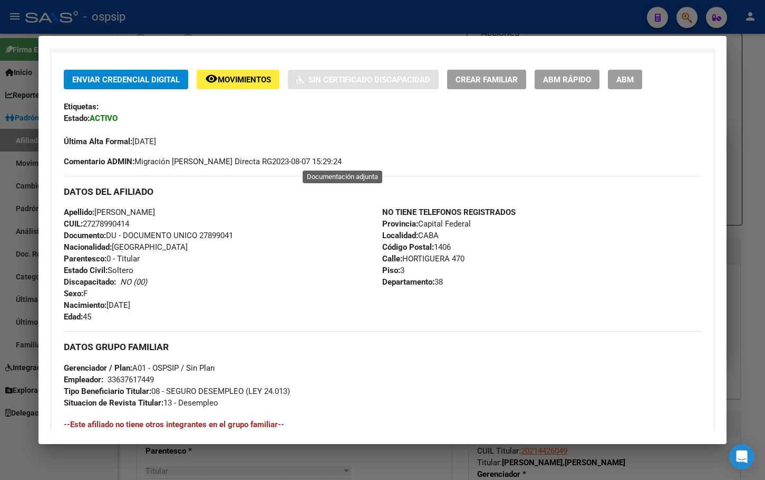
click at [314, 277] on div "Apellido: [PERSON_NAME]: 27278990414 Documento: DU - DOCUMENTO UNICO 27899041 N…" at bounding box center [223, 264] width 319 height 116
click at [244, 80] on span "Movimientos" at bounding box center [244, 79] width 53 height 9
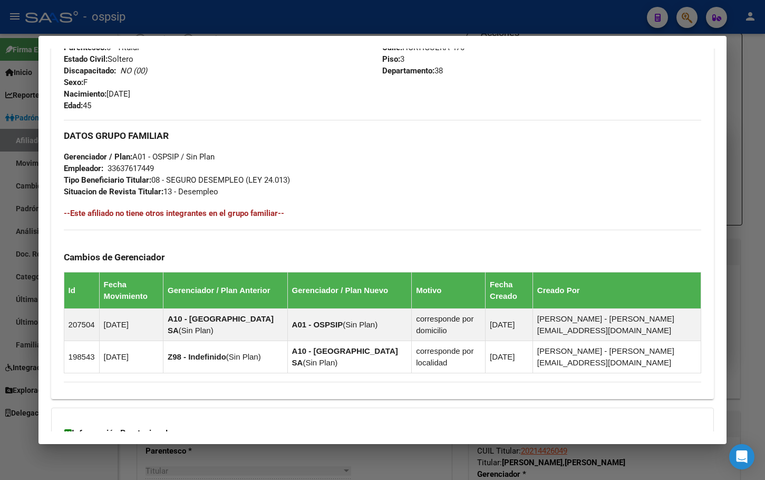
scroll to position [106, 0]
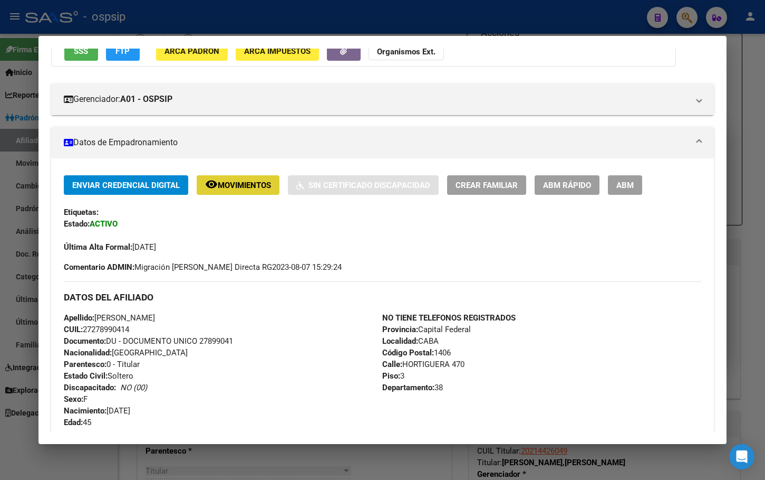
click at [241, 183] on span "Movimientos" at bounding box center [244, 184] width 53 height 9
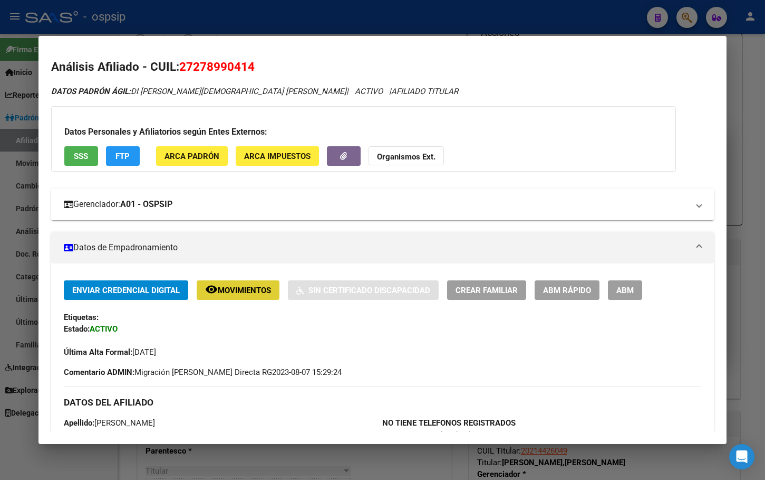
scroll to position [0, 0]
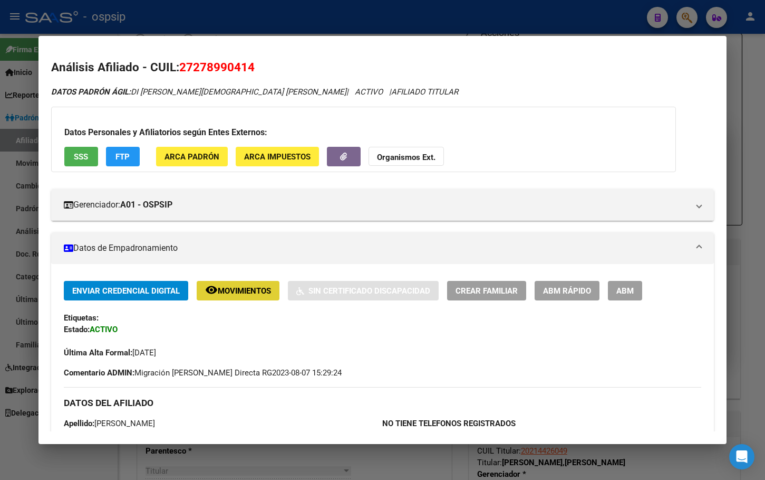
click at [76, 155] on span "SSS" at bounding box center [81, 156] width 14 height 9
click at [254, 320] on div "Etiquetas:" at bounding box center [383, 318] width 638 height 12
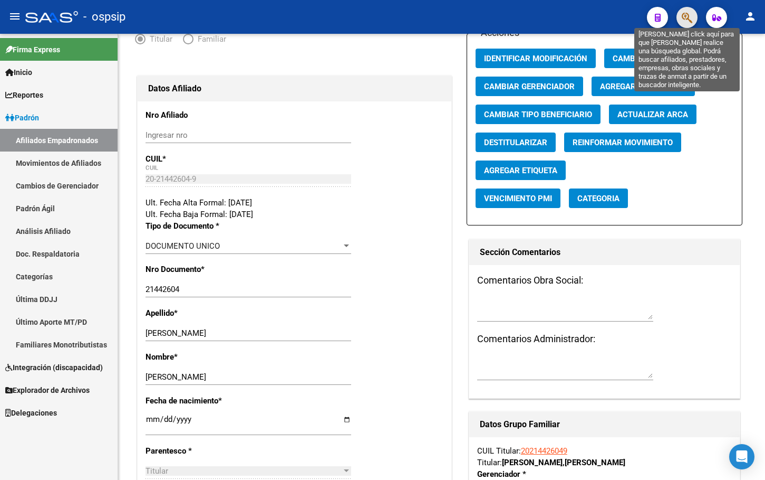
click at [688, 15] on icon "button" at bounding box center [687, 18] width 11 height 12
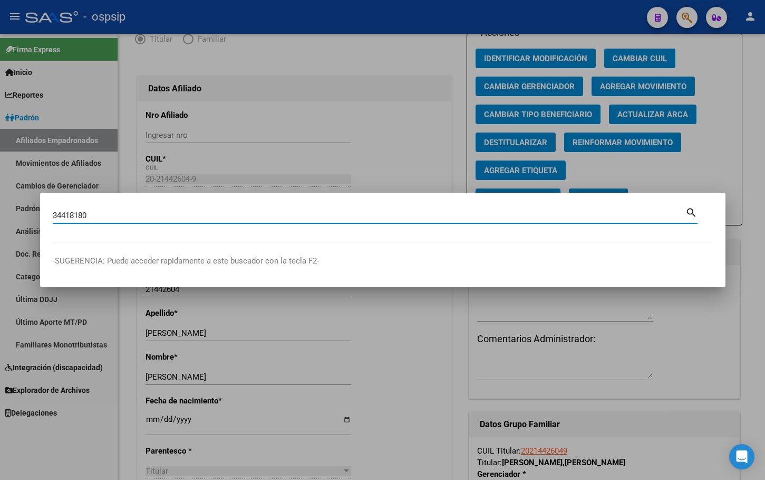
type input "34418180"
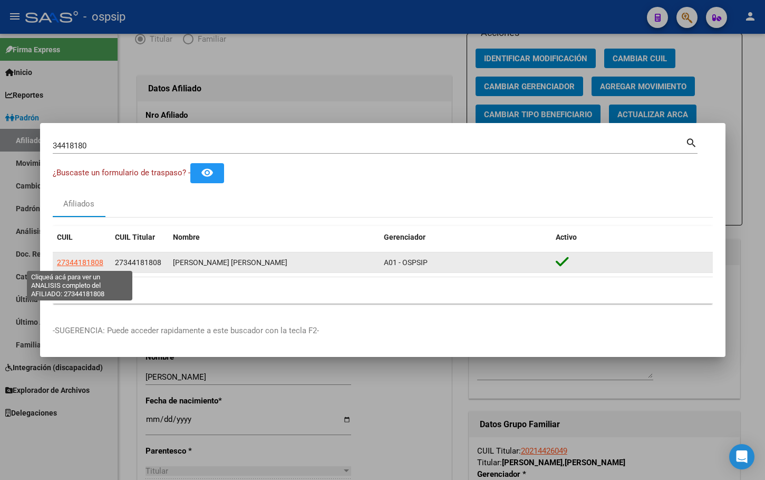
click at [79, 258] on span "27344181808" at bounding box center [80, 262] width 46 height 8
type textarea "27344181808"
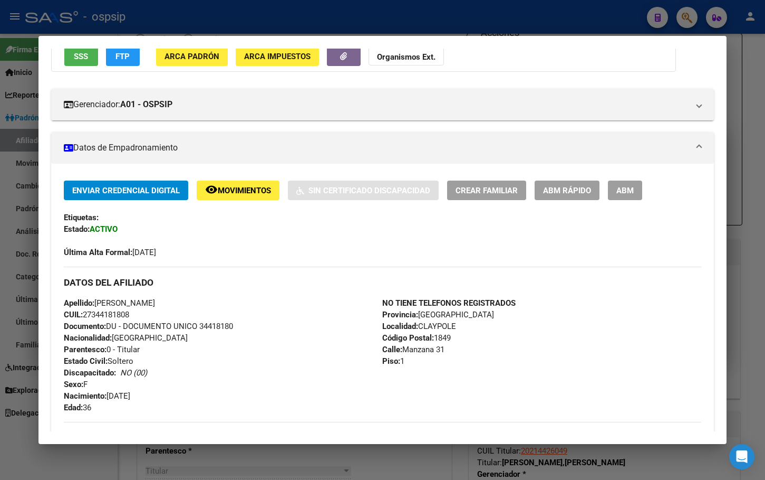
scroll to position [84, 0]
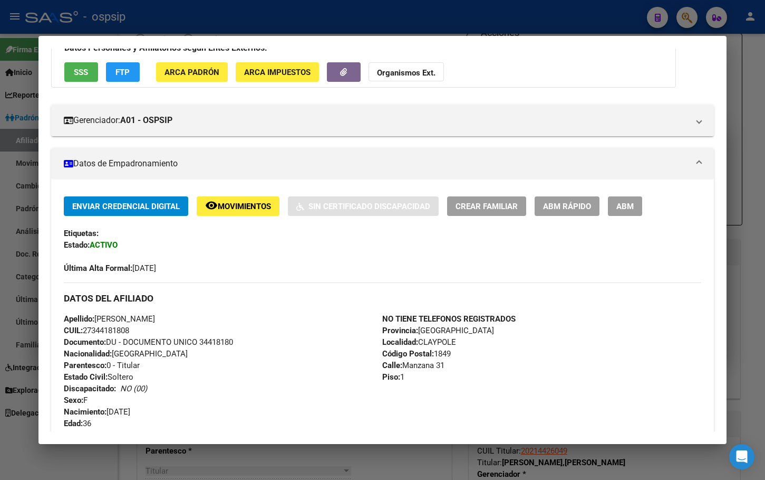
drag, startPoint x: 200, startPoint y: 338, endPoint x: 239, endPoint y: 342, distance: 38.7
click at [239, 342] on div "Apellido: [PERSON_NAME] CUIL: 27344181808 Documento: DU - DOCUMENTO UNICO 34418…" at bounding box center [223, 371] width 319 height 116
copy span "34418180"
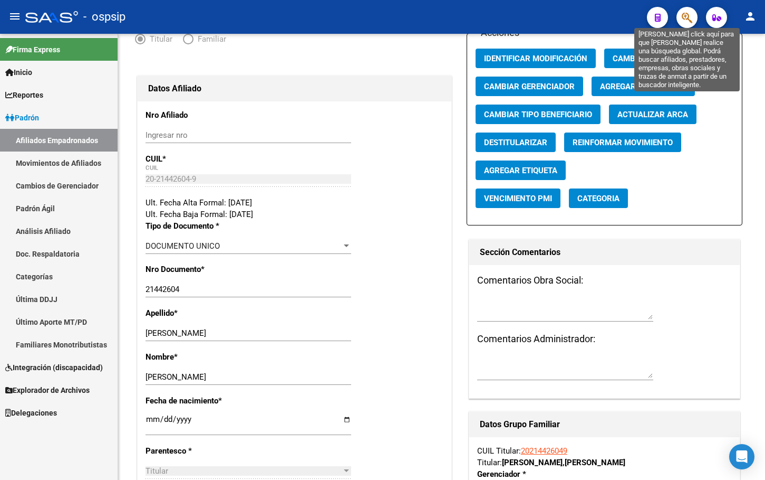
click at [689, 15] on icon "button" at bounding box center [687, 18] width 11 height 12
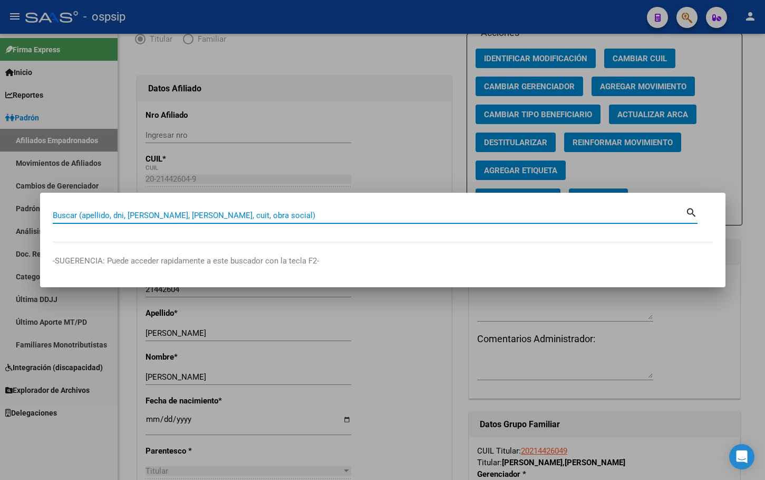
paste input "18254715"
type input "18254715"
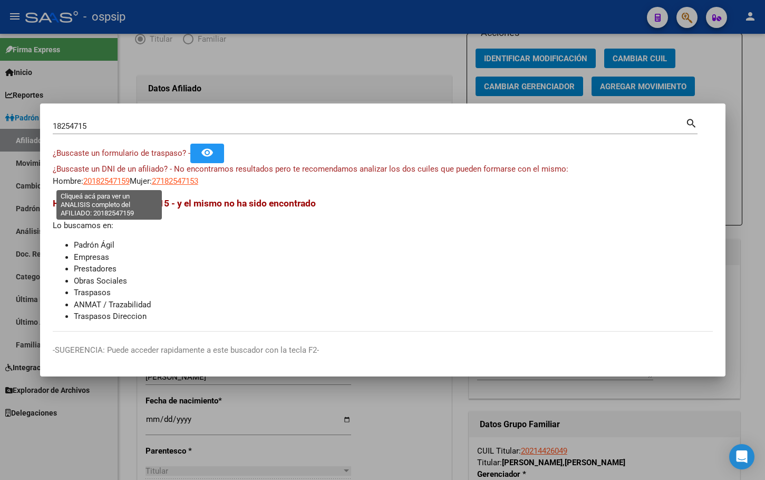
click at [116, 178] on span "20182547159" at bounding box center [106, 180] width 46 height 9
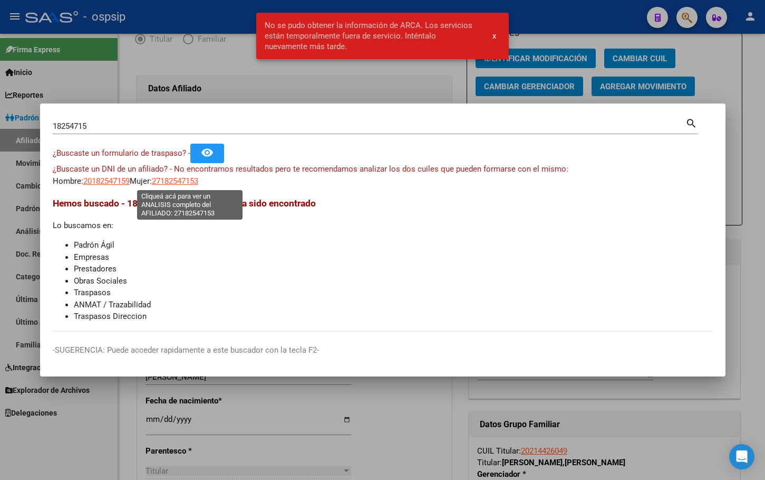
click at [186, 179] on span "27182547153" at bounding box center [175, 180] width 46 height 9
type textarea "27182547153"
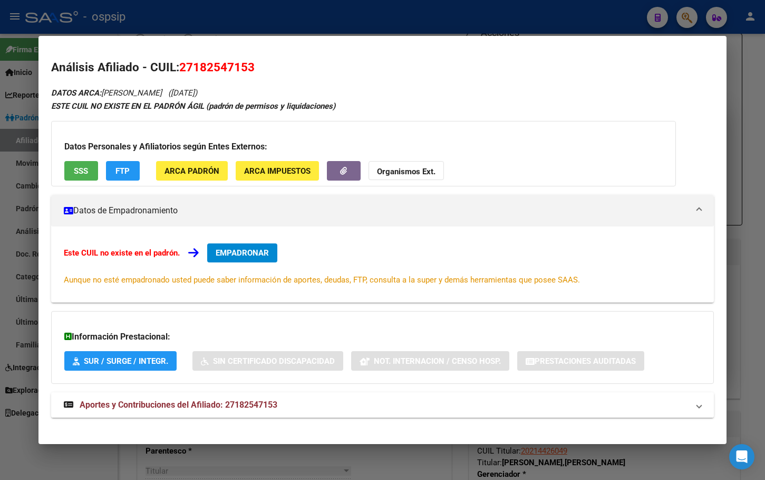
click at [240, 400] on span "Aportes y Contribuciones del Afiliado: 27182547153" at bounding box center [179, 404] width 198 height 10
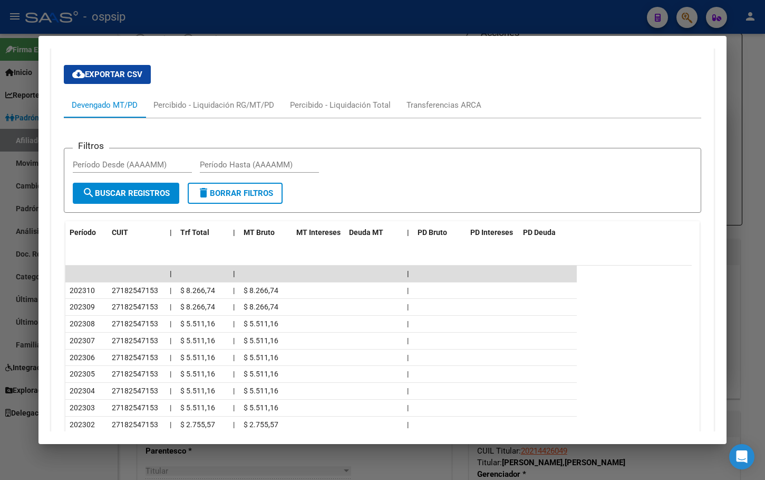
scroll to position [378, 0]
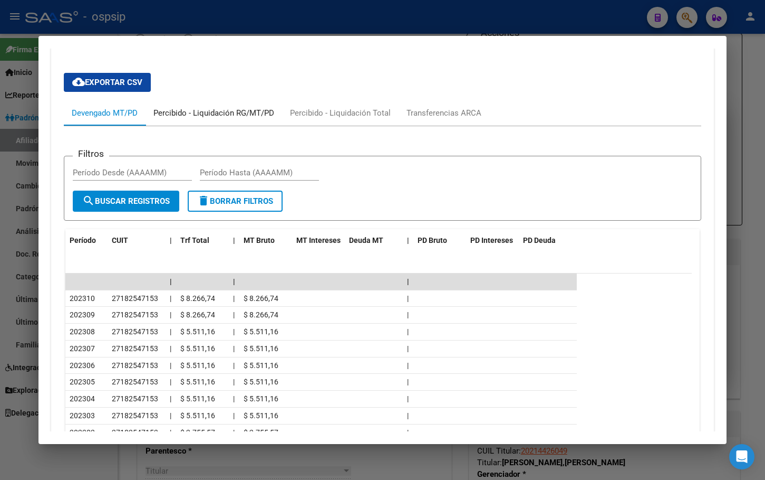
click at [223, 110] on div "Percibido - Liquidación RG/MT/PD" at bounding box center [214, 113] width 121 height 12
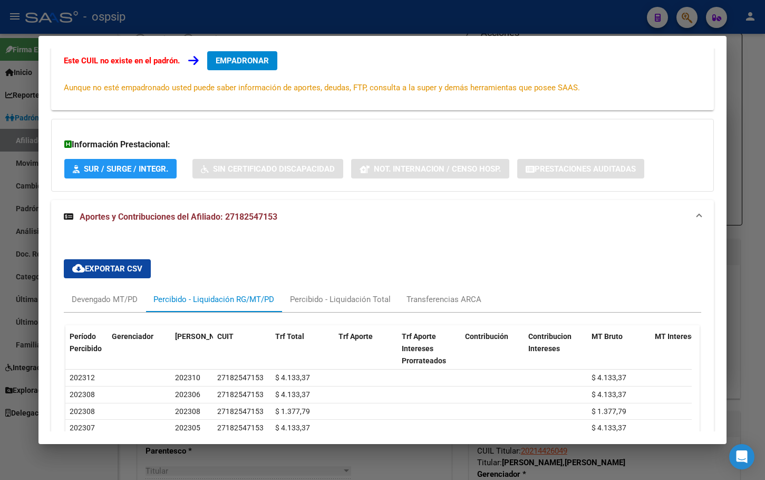
scroll to position [241, 0]
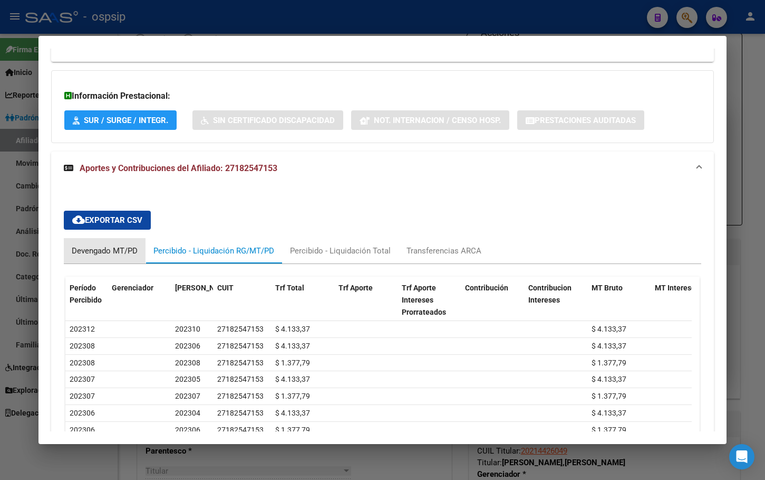
click at [88, 245] on div "Devengado MT/PD" at bounding box center [105, 251] width 66 height 12
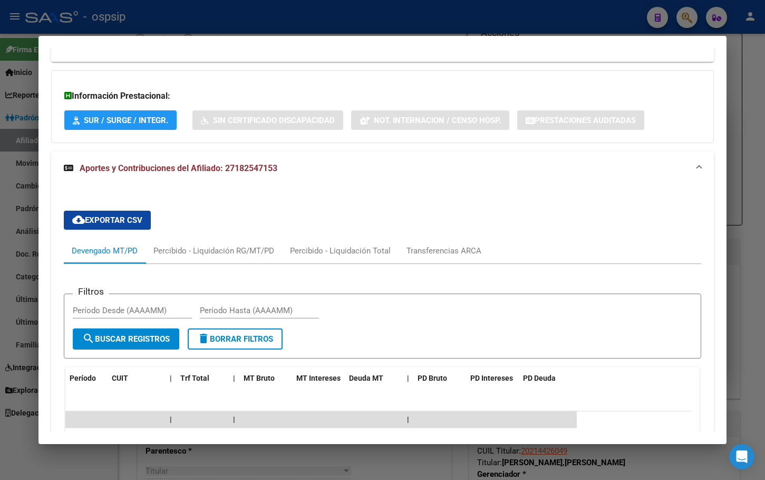
scroll to position [0, 0]
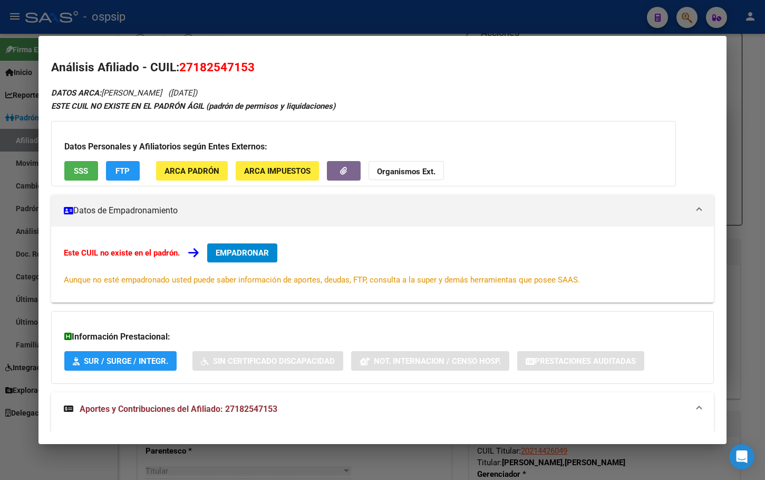
drag, startPoint x: 181, startPoint y: 62, endPoint x: 254, endPoint y: 73, distance: 74.1
click at [254, 73] on span "27182547153" at bounding box center [216, 67] width 75 height 14
copy span "27182547153"
click at [228, 253] on span "EMPADRONAR" at bounding box center [242, 252] width 53 height 9
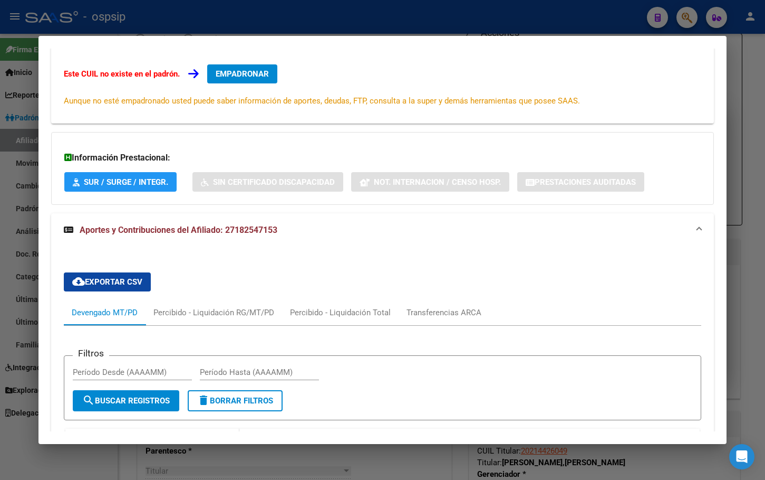
scroll to position [167, 0]
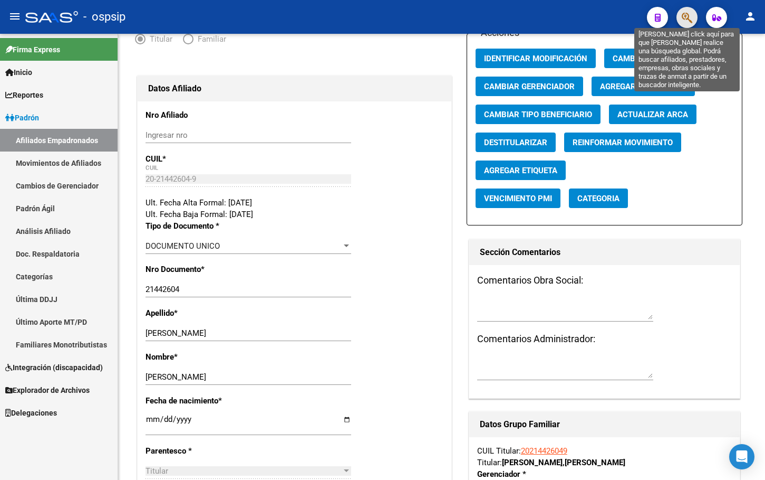
click at [685, 13] on icon "button" at bounding box center [687, 18] width 11 height 12
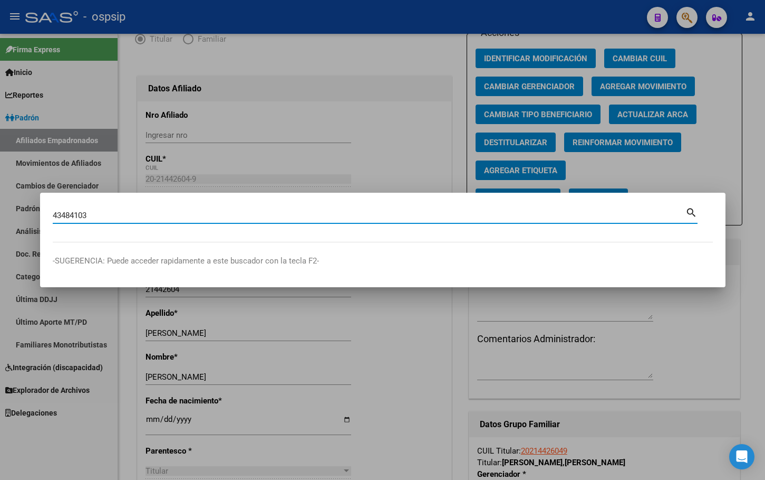
type input "43484103"
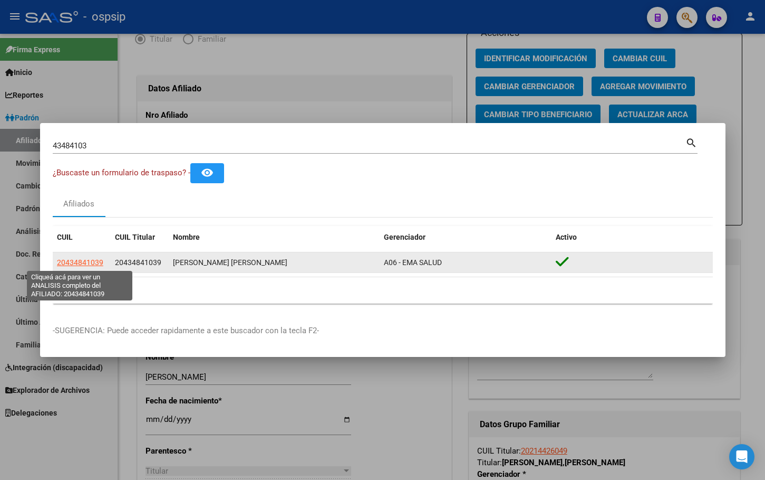
click at [76, 262] on span "20434841039" at bounding box center [80, 262] width 46 height 8
type textarea "20434841039"
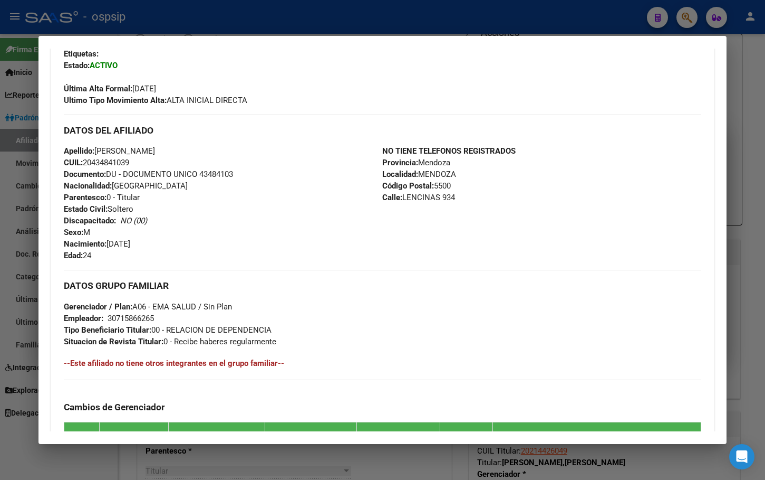
scroll to position [0, 0]
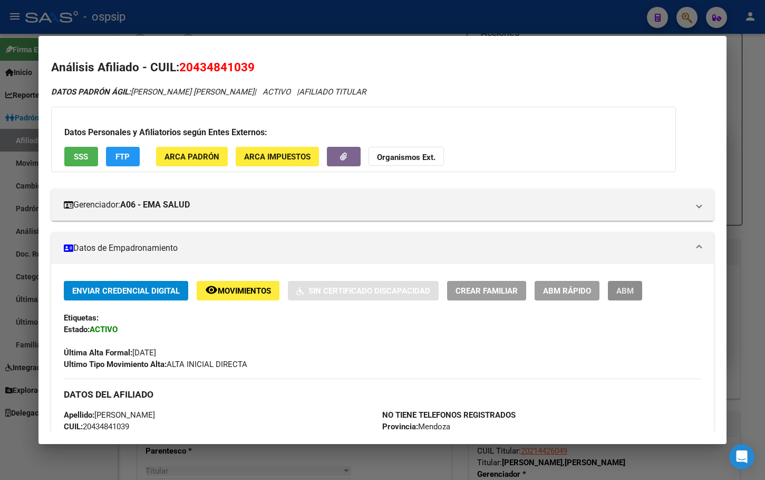
click at [627, 285] on button "ABM" at bounding box center [625, 291] width 34 height 20
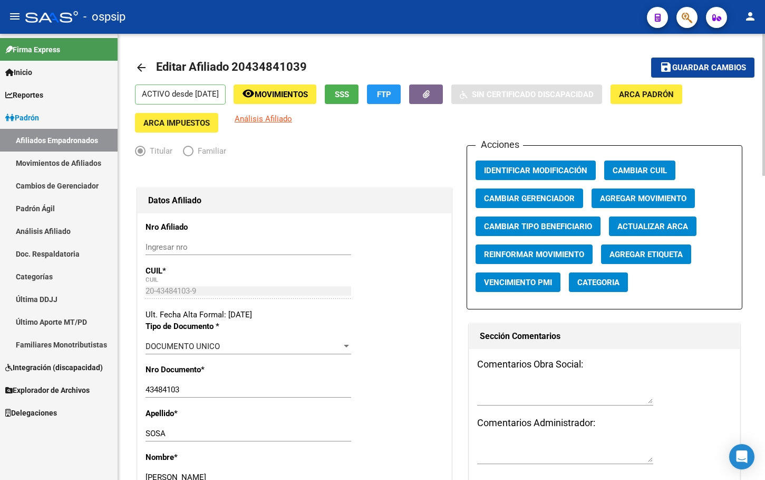
click at [631, 197] on span "Agregar Movimiento" at bounding box center [643, 198] width 87 height 9
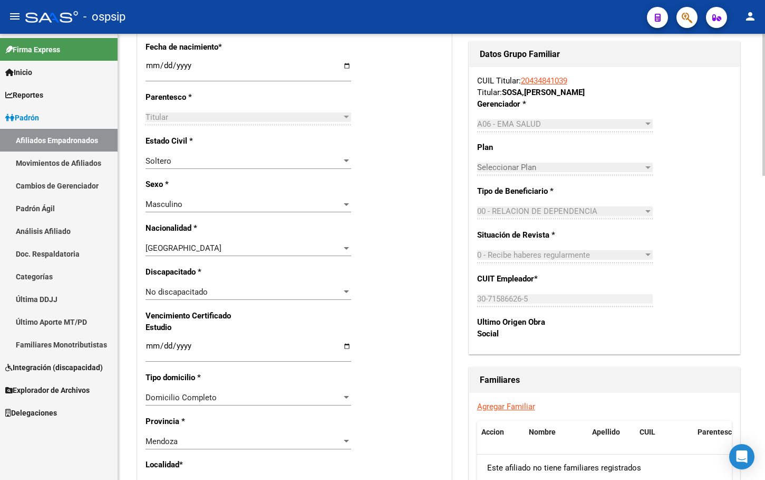
scroll to position [475, 0]
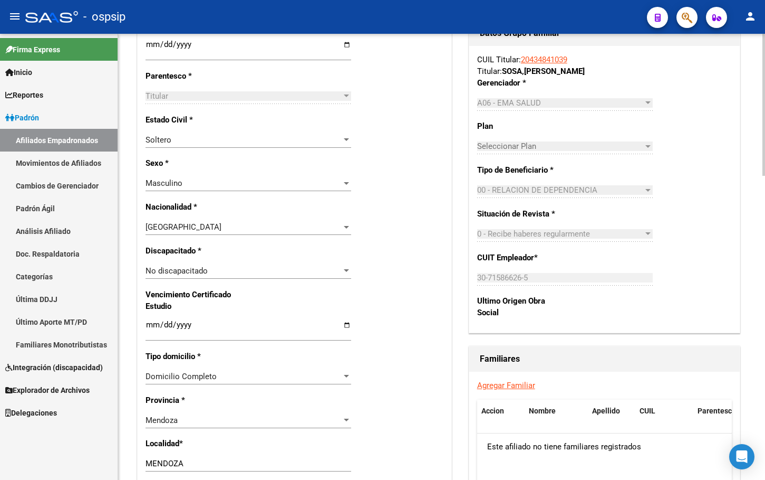
click at [503, 384] on link "Agregar Familiar" at bounding box center [506, 384] width 58 height 9
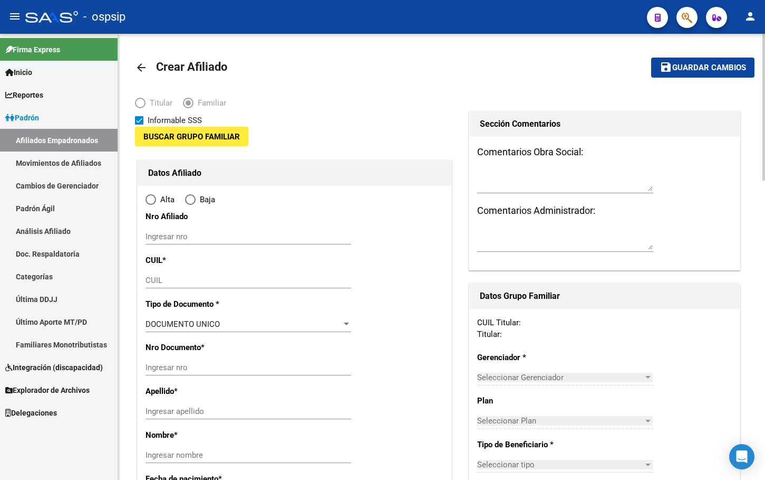
type input "30-71586626-5"
type input "MENDOZA"
type input "5500"
type input "LENCINAS"
type input "934"
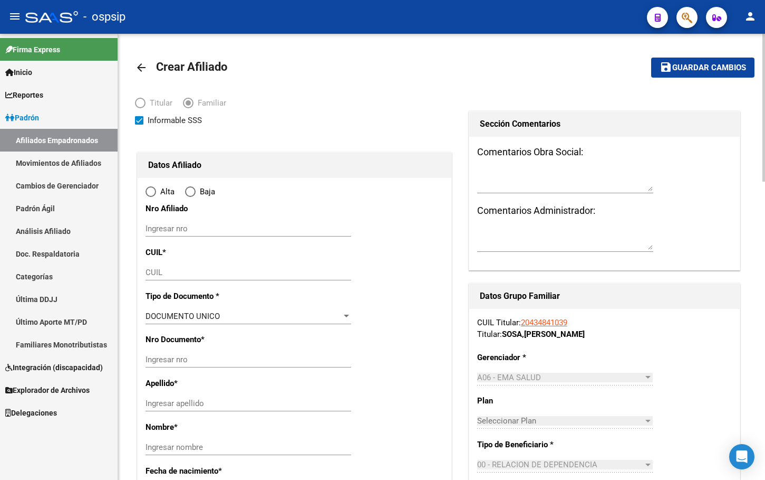
radio input "true"
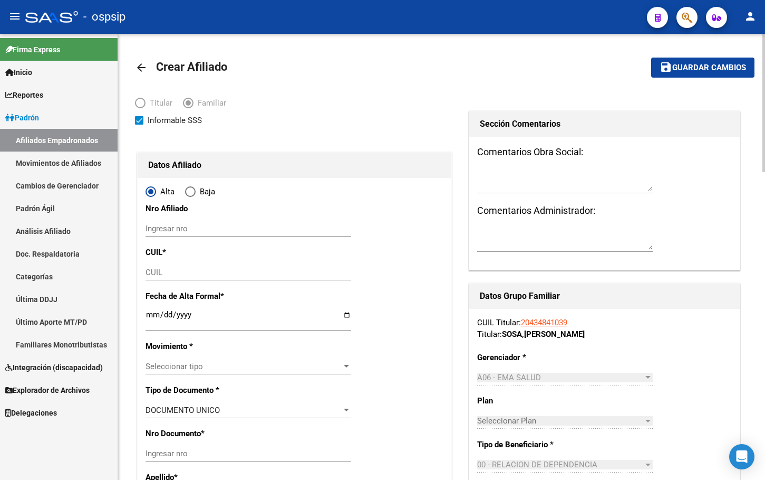
type input "30-71586626-5"
click at [162, 274] on input "CUIL" at bounding box center [249, 271] width 206 height 9
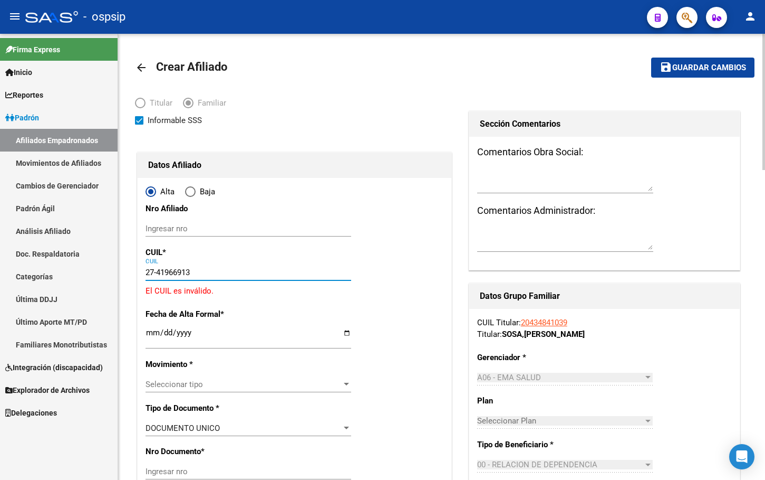
type input "27-41966913-5"
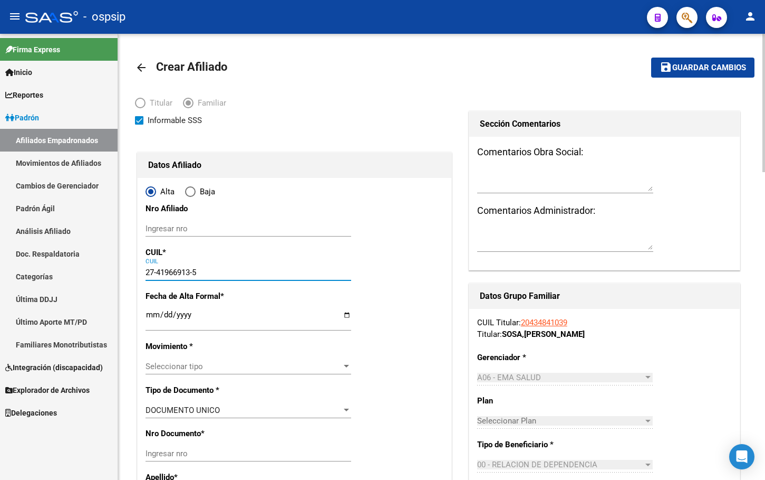
type input "41966913"
type input "[PERSON_NAME]"
type input "[PERSON_NAME][DATE]"
type input "[DATE]"
type input "LAS HERAS"
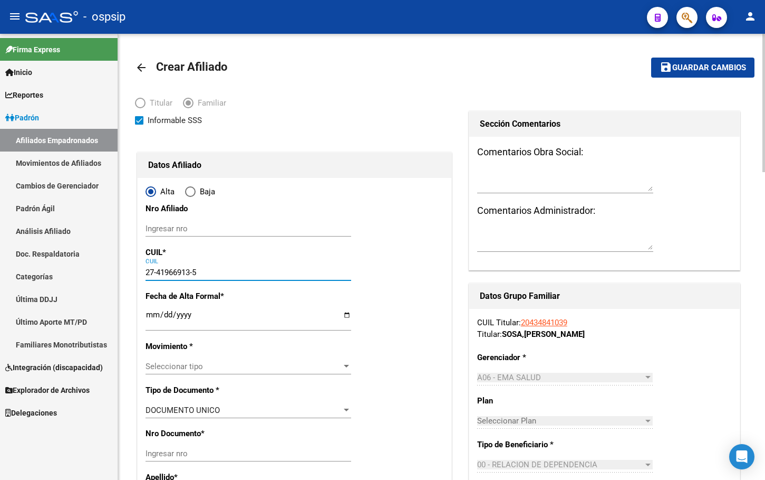
type input "5539"
type input "GDOR [PERSON_NAME]"
type input "27-41966913-5"
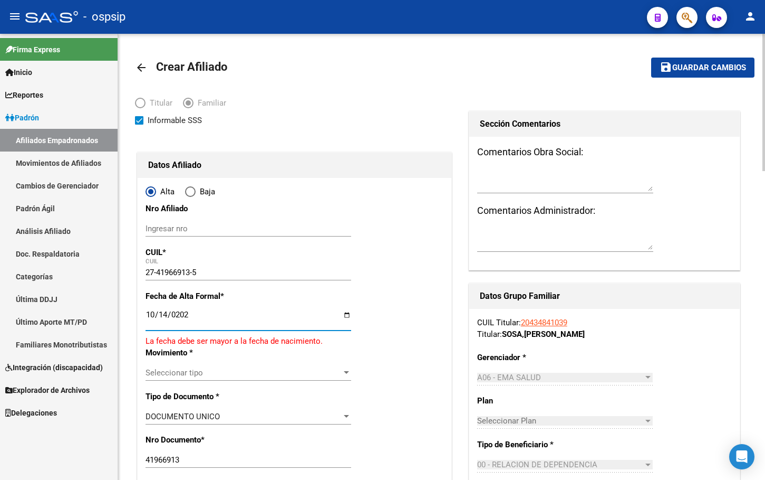
type input "[DATE]"
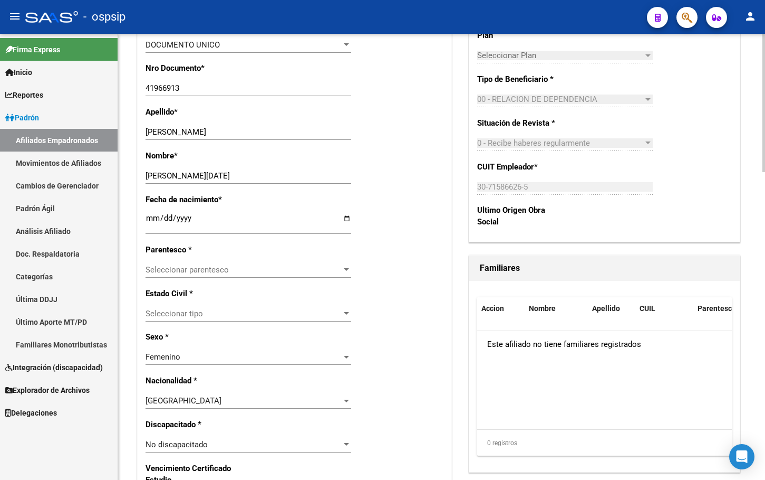
scroll to position [369, 0]
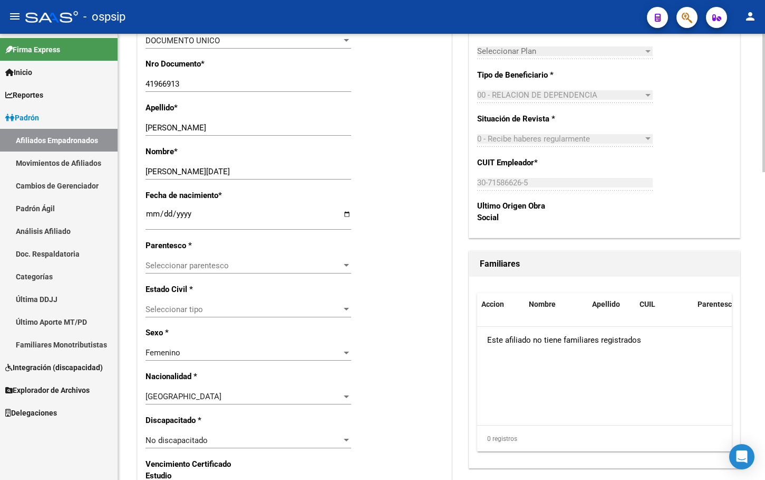
click at [201, 267] on span "Seleccionar parentesco" at bounding box center [244, 265] width 196 height 9
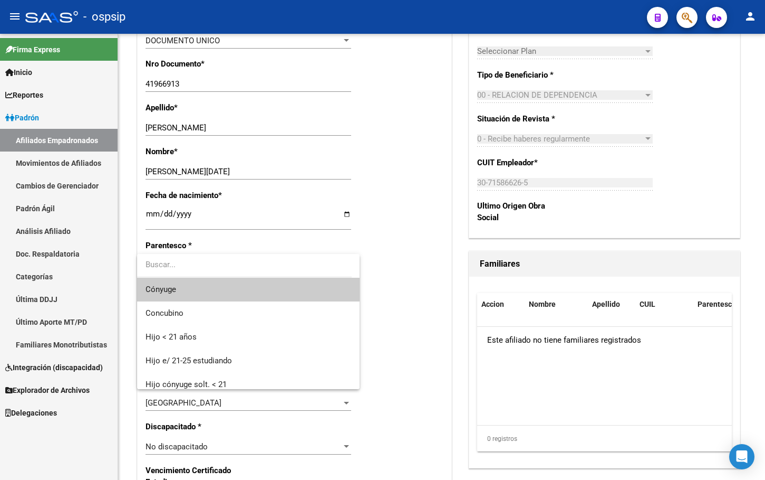
click at [181, 289] on span "Cónyuge" at bounding box center [249, 289] width 206 height 24
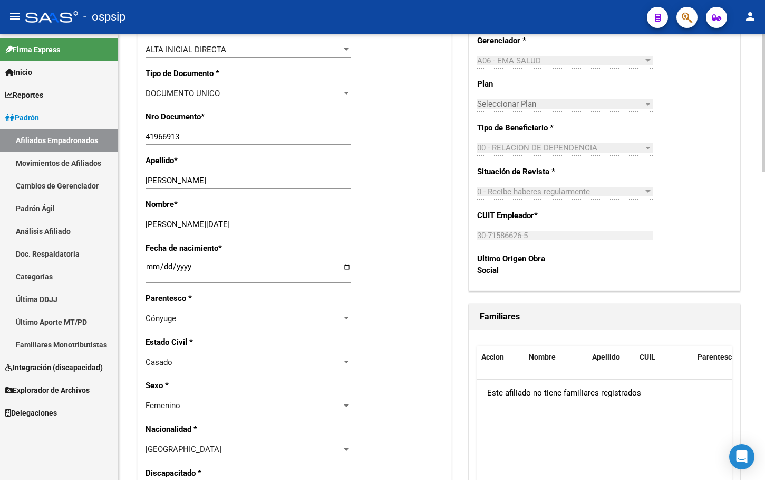
scroll to position [0, 0]
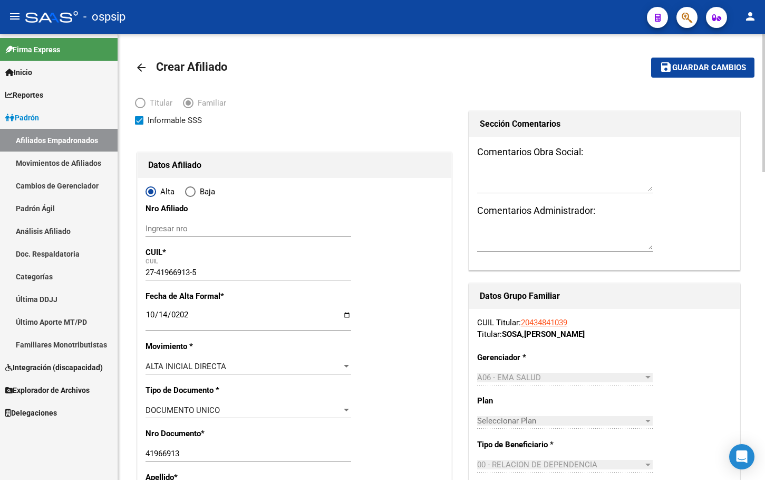
click at [704, 68] on span "Guardar cambios" at bounding box center [710, 67] width 74 height 9
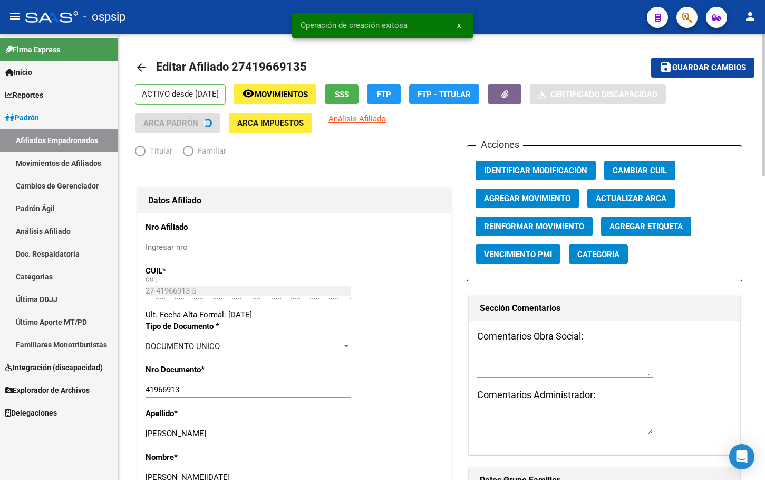
radio input "true"
type input "30-71586626-5"
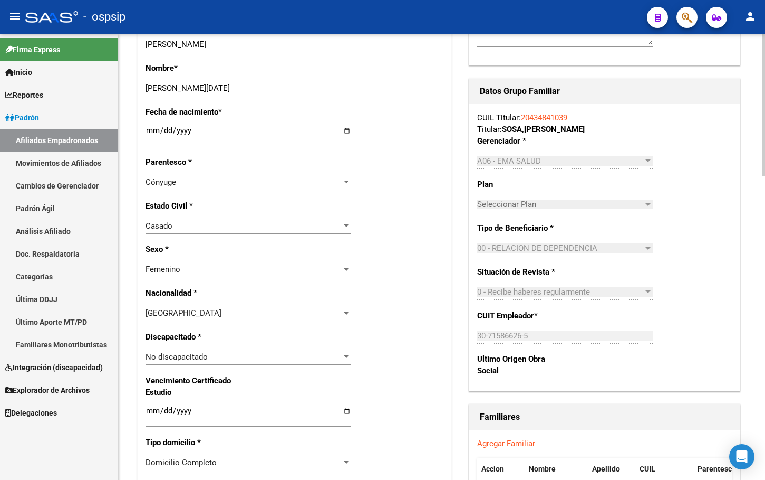
scroll to position [580, 0]
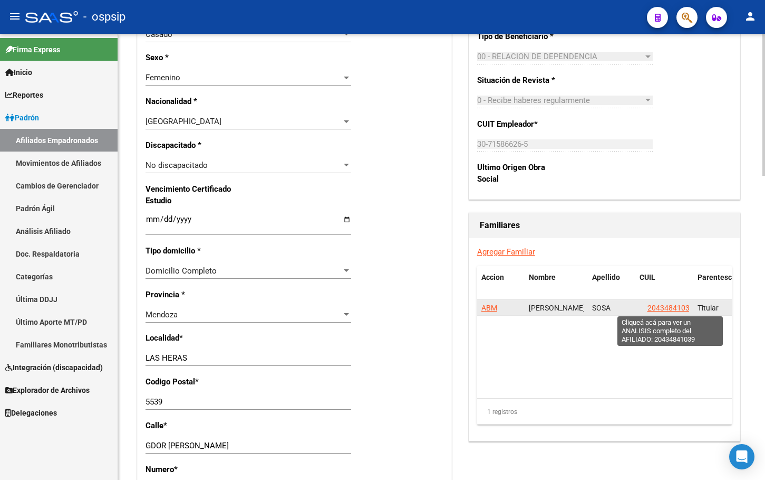
click at [664, 305] on span "20434841039" at bounding box center [671, 307] width 46 height 8
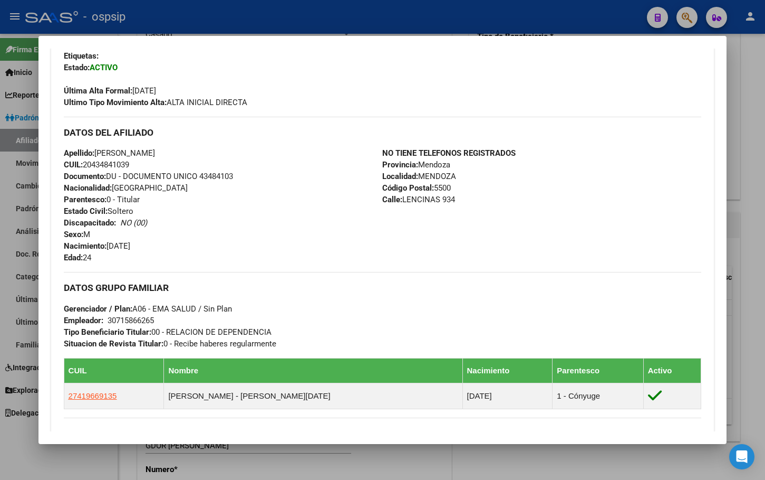
scroll to position [264, 0]
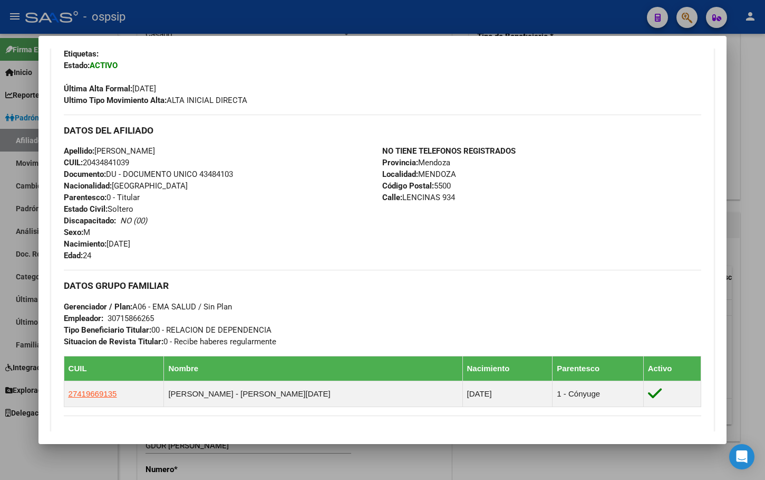
click at [237, 239] on div "Apellido: [PERSON_NAME]: 20434841039 Documento: DU - DOCUMENTO UNICO 43484103 N…" at bounding box center [223, 203] width 319 height 116
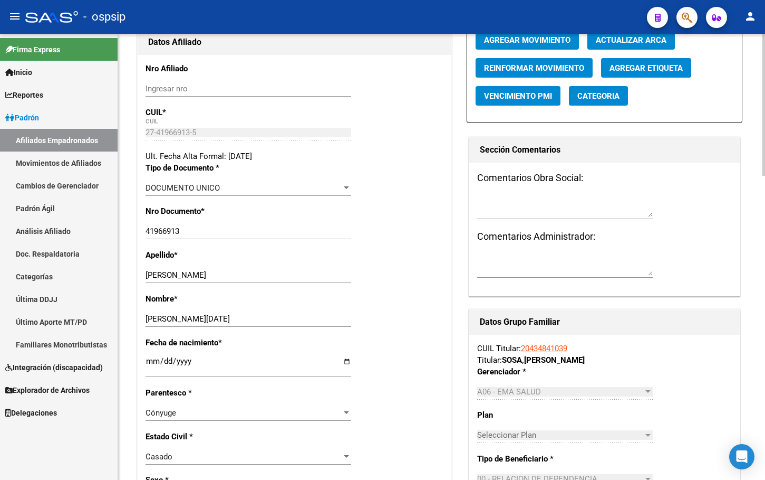
scroll to position [211, 0]
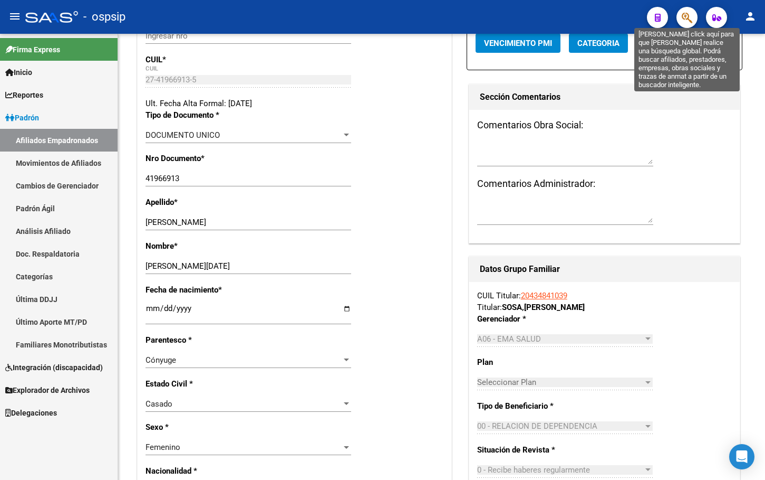
click at [688, 16] on icon "button" at bounding box center [687, 18] width 11 height 12
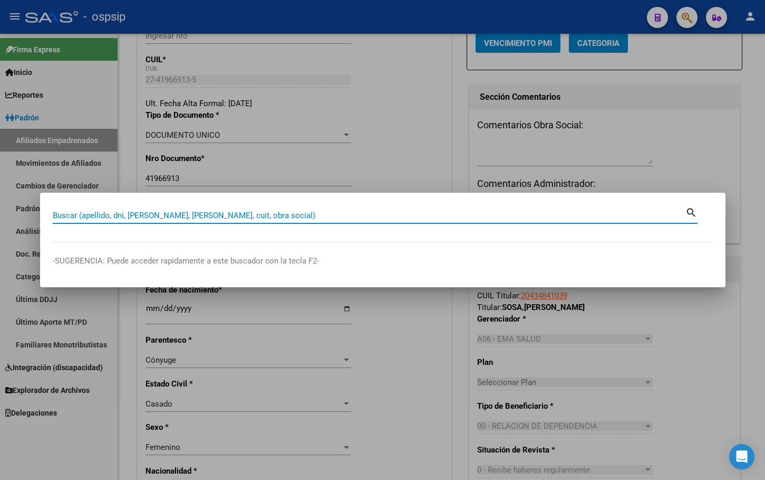
paste input "36714571"
type input "36714571"
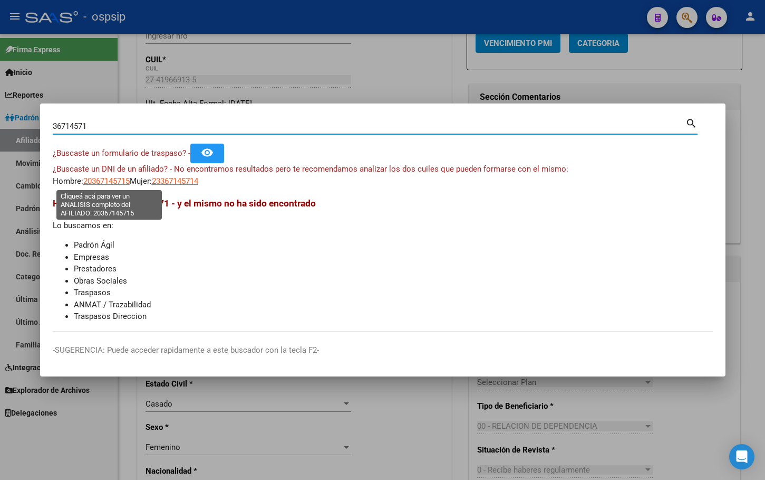
click at [97, 179] on span "20367145715" at bounding box center [106, 180] width 46 height 9
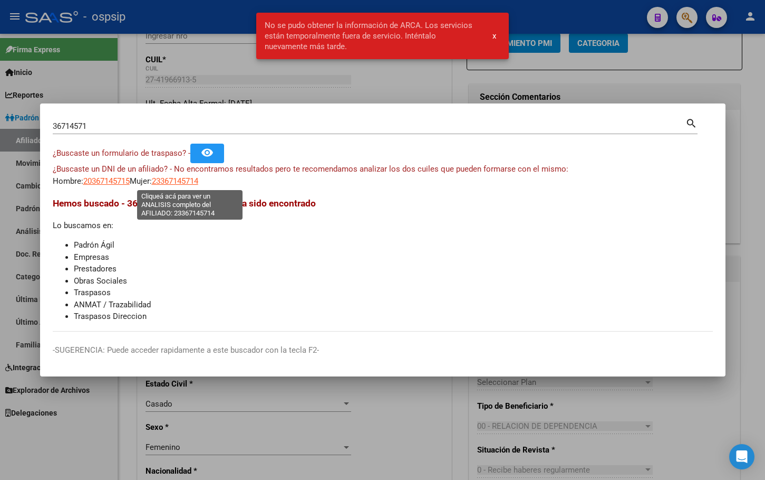
click at [198, 179] on span "23367145714" at bounding box center [175, 180] width 46 height 9
type textarea "23367145714"
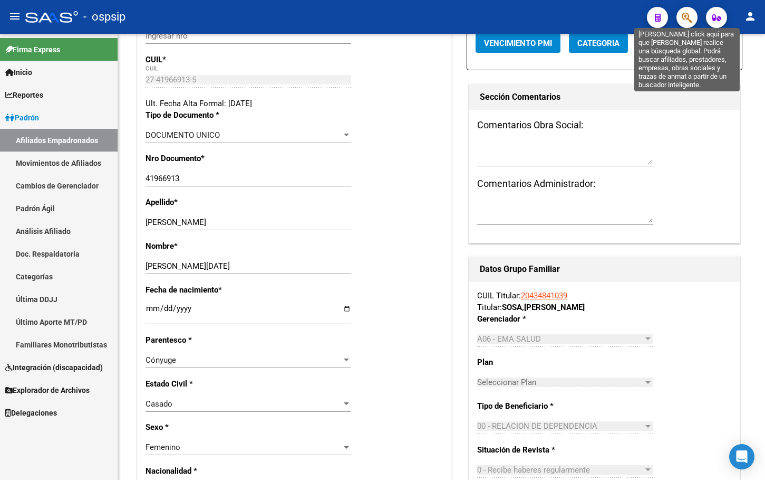
click at [689, 16] on icon "button" at bounding box center [687, 18] width 11 height 12
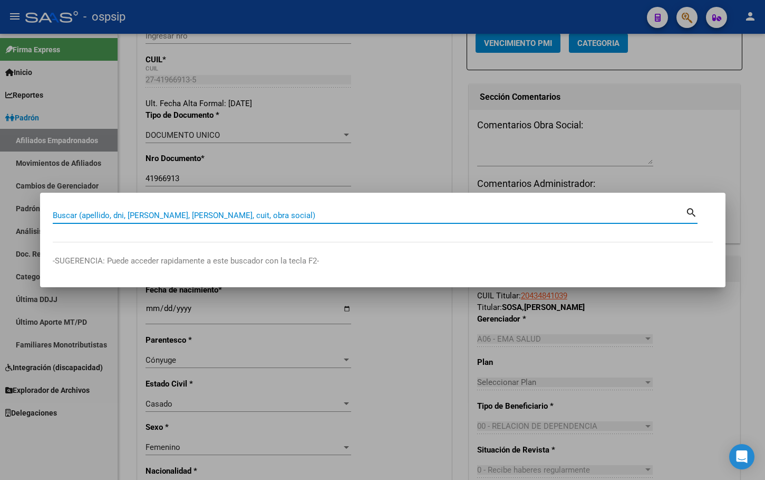
paste input "28.386.180"
click at [137, 217] on input "28386180" at bounding box center [369, 214] width 633 height 9
type input "28386180"
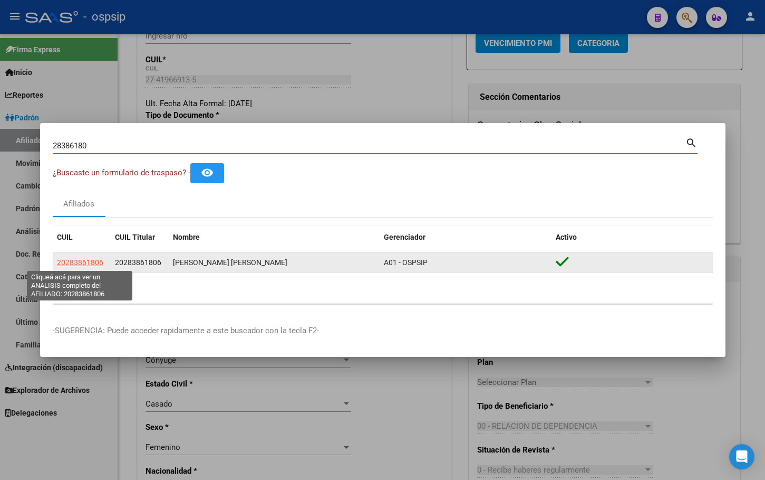
click at [71, 261] on span "20283861806" at bounding box center [80, 262] width 46 height 8
type textarea "20283861806"
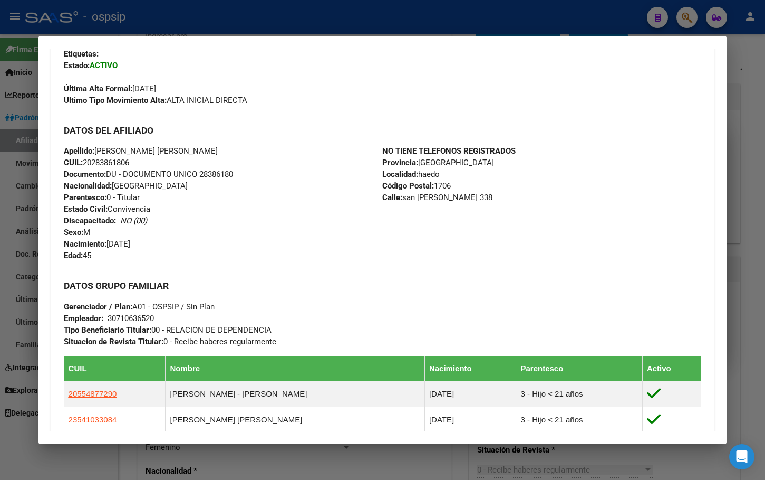
scroll to position [0, 0]
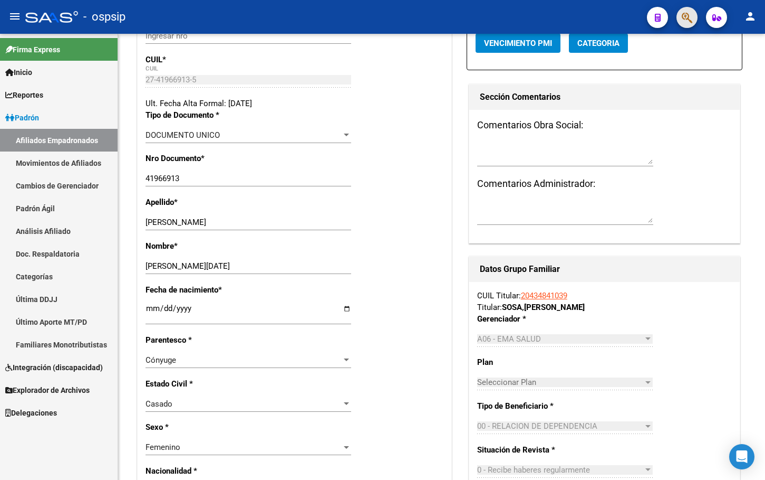
click at [687, 11] on span "button" at bounding box center [687, 18] width 11 height 22
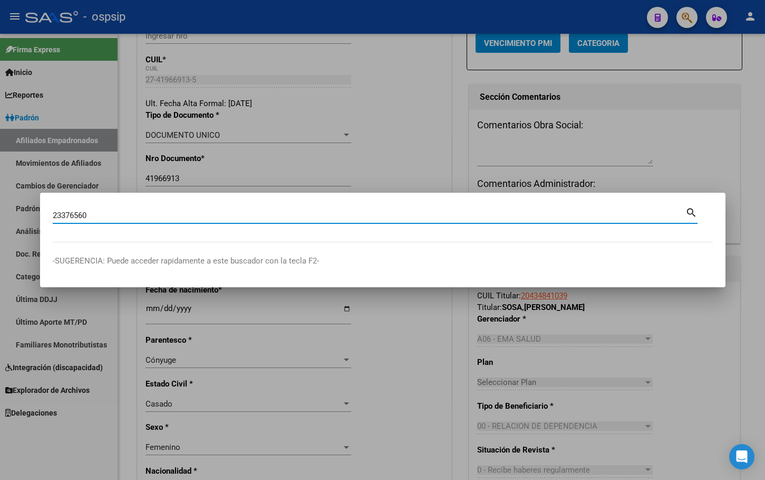
type input "23376560"
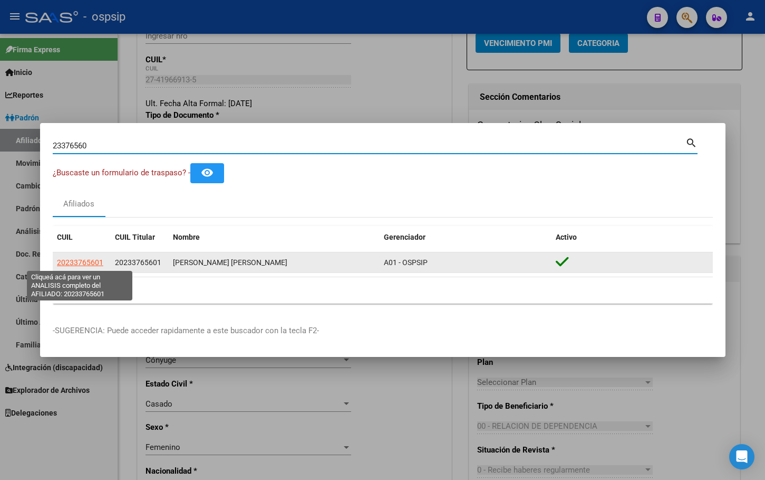
click at [79, 261] on span "20233765601" at bounding box center [80, 262] width 46 height 8
type textarea "20233765601"
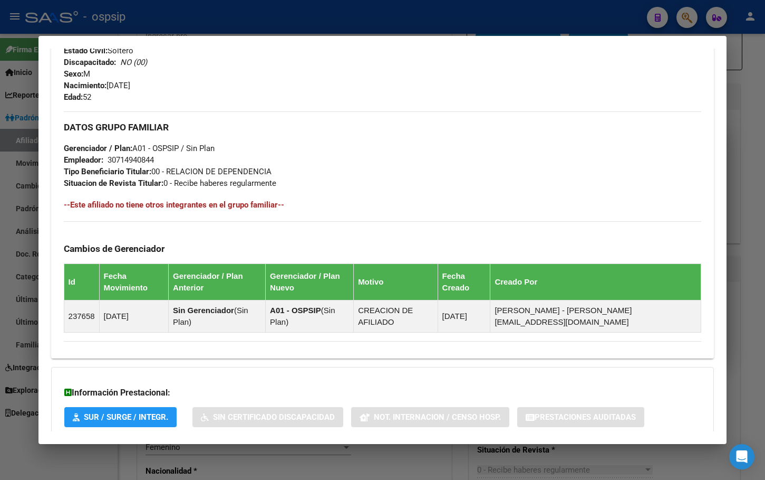
scroll to position [465, 0]
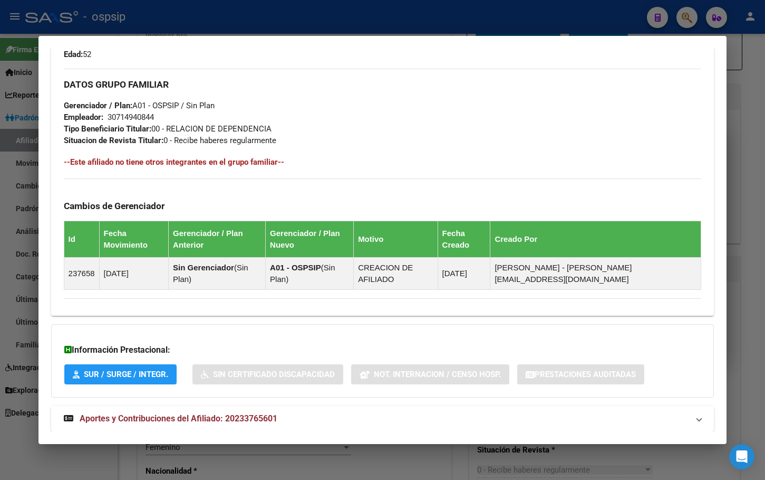
click at [235, 413] on span "Aportes y Contribuciones del Afiliado: 20233765601" at bounding box center [179, 418] width 198 height 10
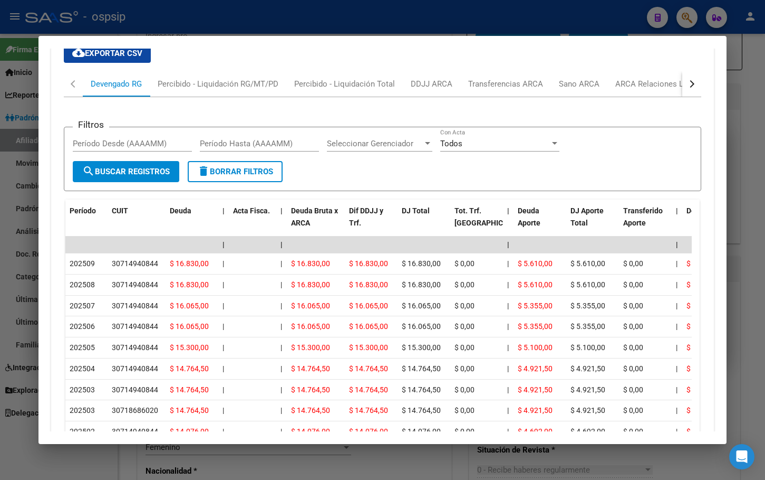
scroll to position [888, 0]
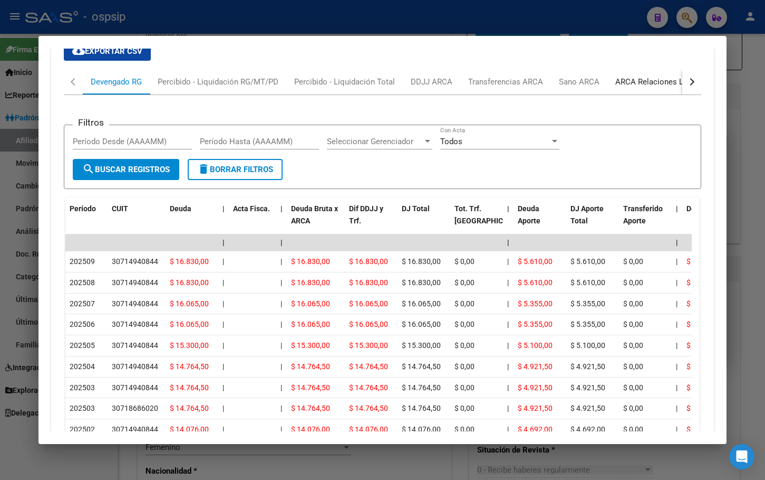
click at [640, 76] on div "ARCA Relaciones Laborales" at bounding box center [665, 82] width 99 height 12
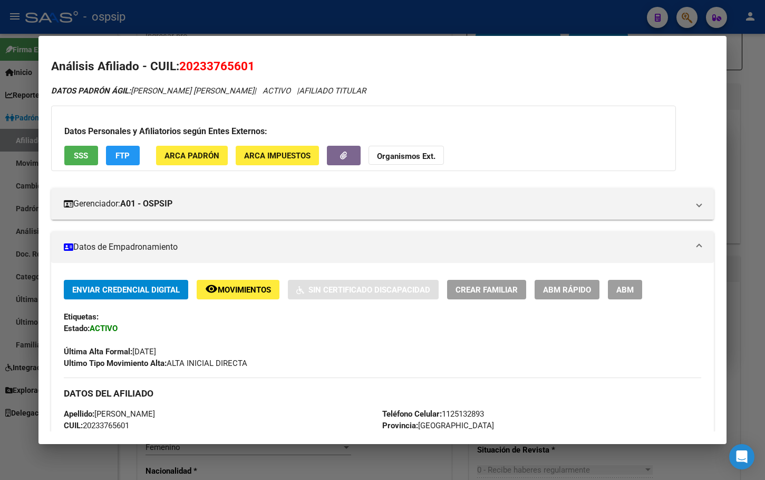
scroll to position [0, 0]
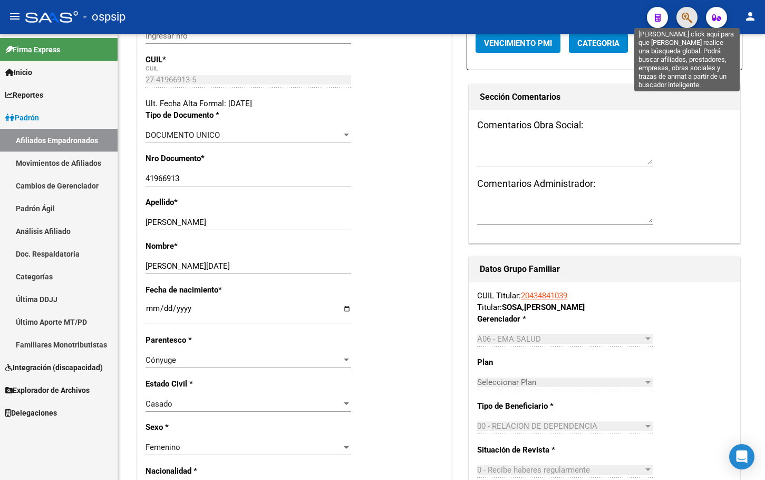
click at [684, 17] on icon "button" at bounding box center [687, 18] width 11 height 12
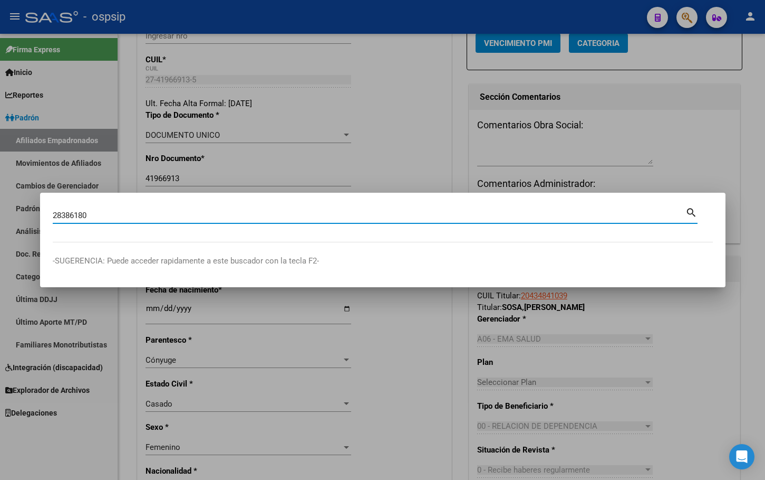
type input "28386180"
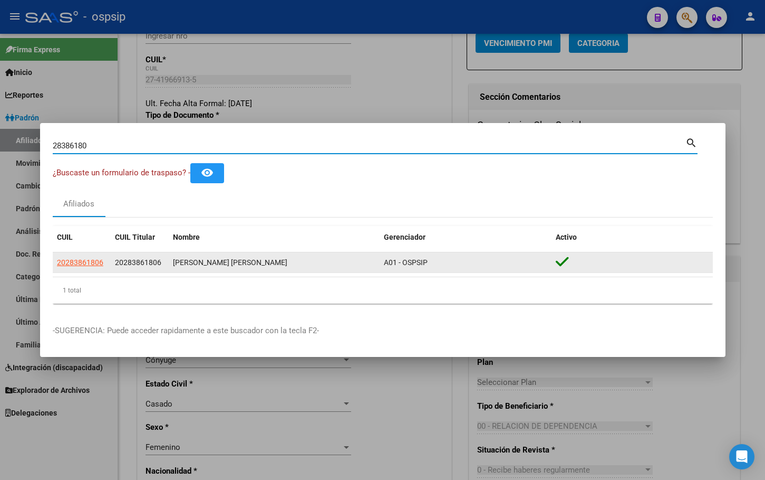
click at [76, 255] on datatable-body-cell "20283861806" at bounding box center [82, 262] width 58 height 21
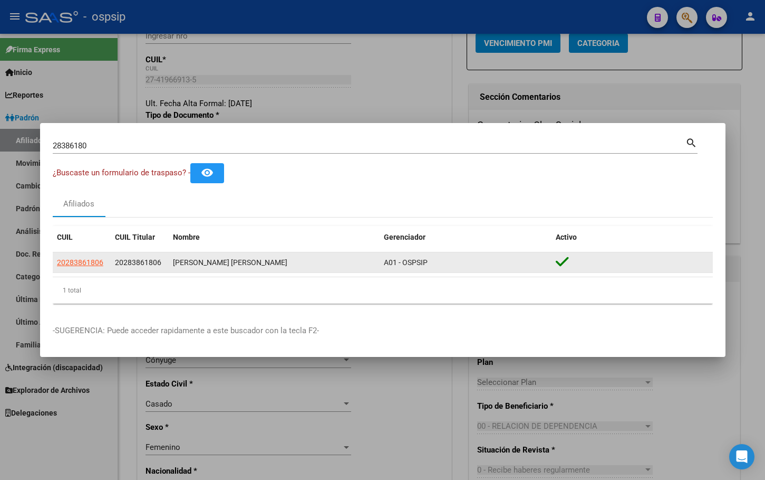
click at [75, 258] on span "20283861806" at bounding box center [80, 262] width 46 height 8
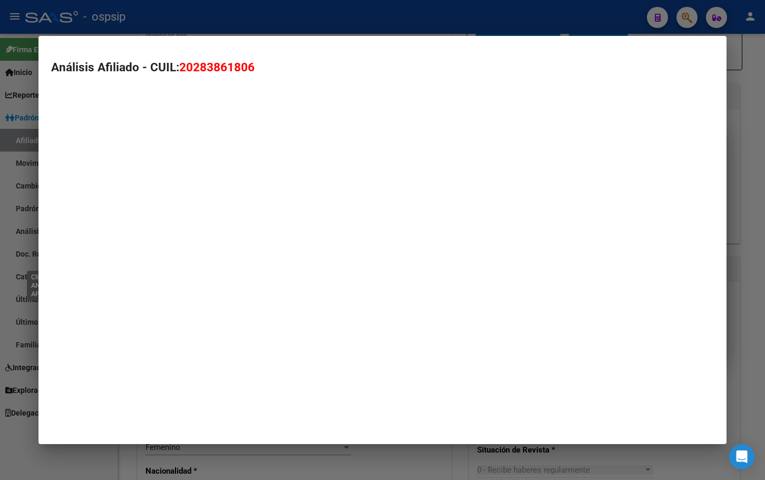
type textarea "20283861806"
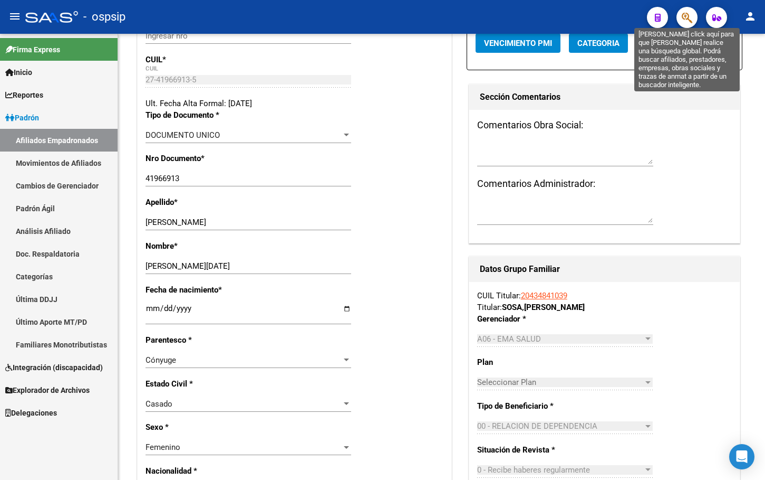
click at [688, 14] on icon "button" at bounding box center [687, 18] width 11 height 12
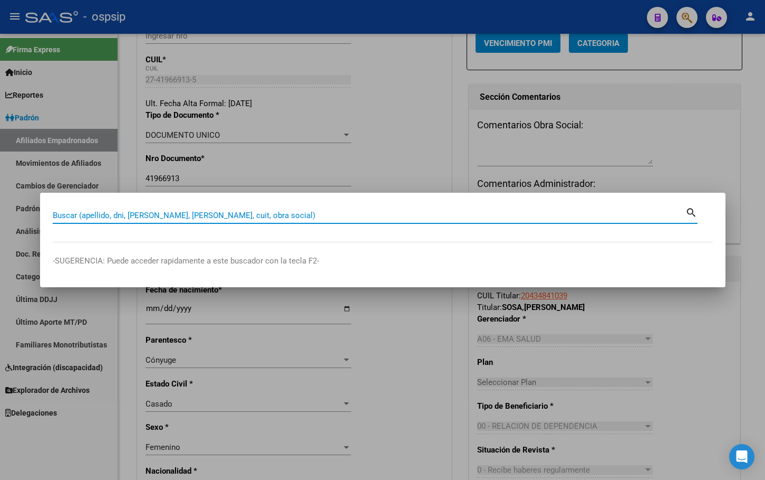
click at [112, 218] on input "Buscar (apellido, dni, [PERSON_NAME], [PERSON_NAME], cuit, obra social)" at bounding box center [369, 214] width 633 height 9
type input "35427075"
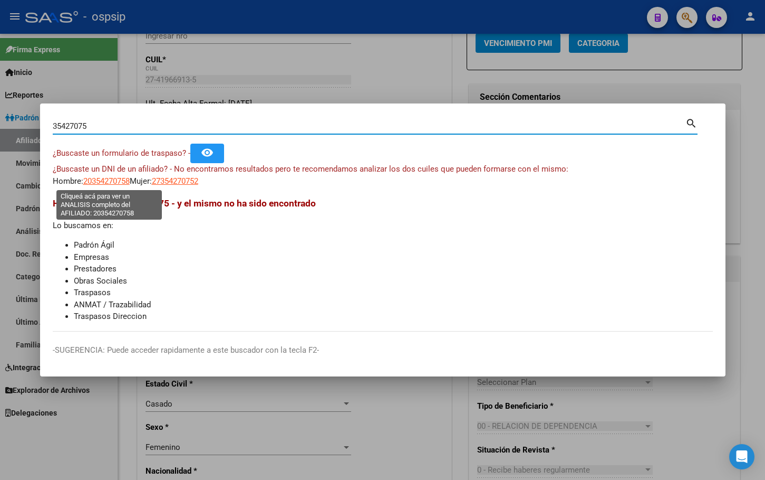
click at [106, 178] on span "20354270758" at bounding box center [106, 180] width 46 height 9
type textarea "20354270758"
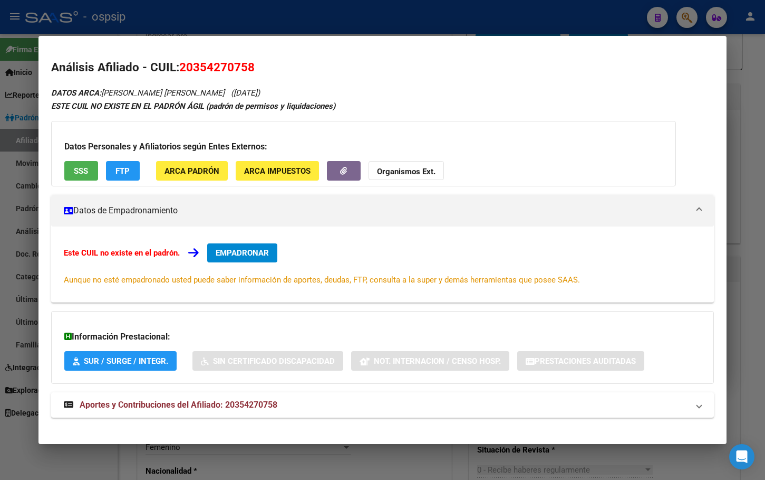
click at [239, 252] on span "EMPADRONAR" at bounding box center [242, 252] width 53 height 9
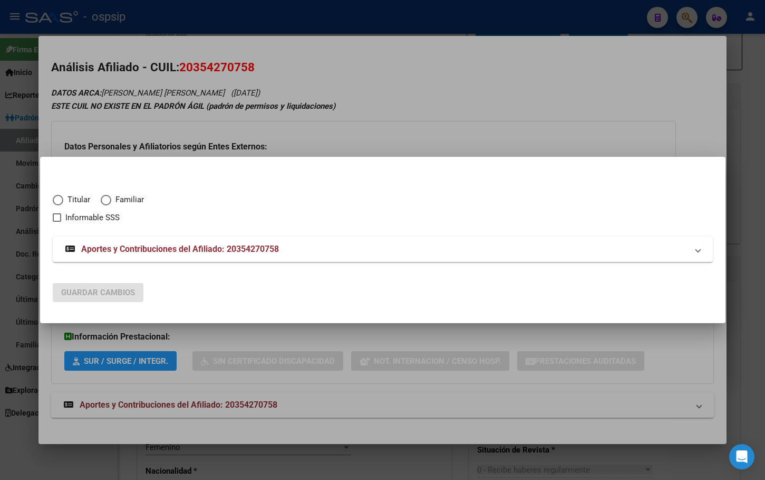
click at [55, 200] on span "Elija una opción" at bounding box center [58, 200] width 11 height 11
click at [55, 200] on input "Titular" at bounding box center [58, 200] width 11 height 11
radio input "true"
checkbox input "true"
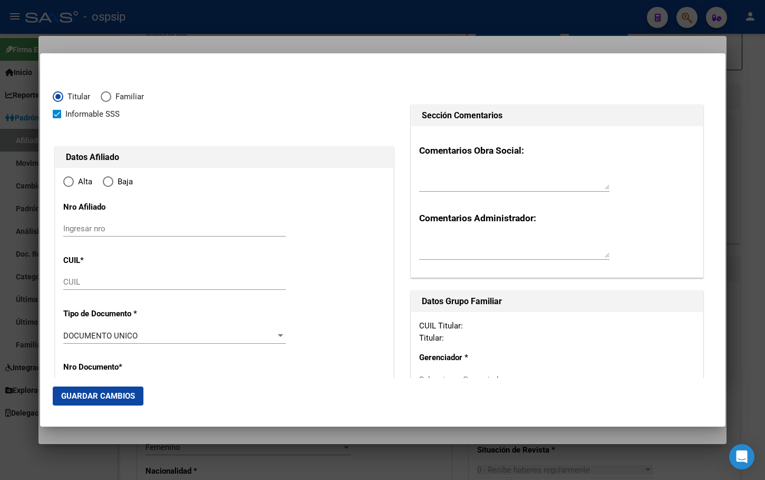
type input "20-35427075-8"
type input "35427075"
type input "HERRERA"
type input "[PERSON_NAME]"
type input "[DATE]"
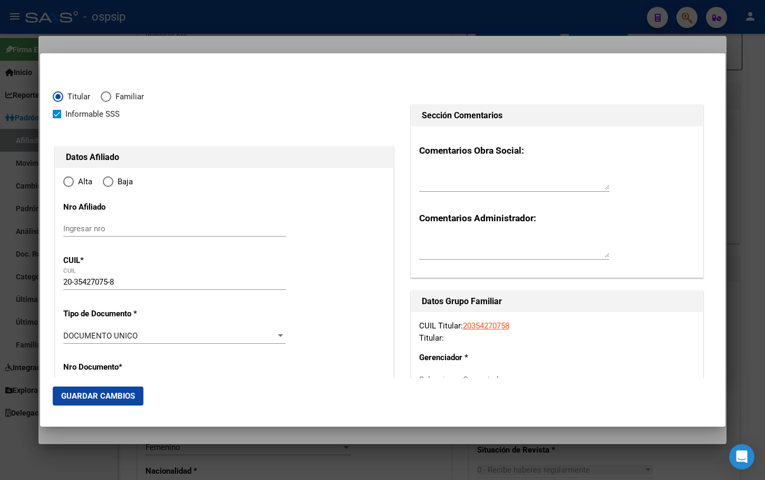
type input "[PERSON_NAME]([PERSON_NAME])"
type input "1627"
type input "[PERSON_NAME] 3"
type input "921"
type input "0"
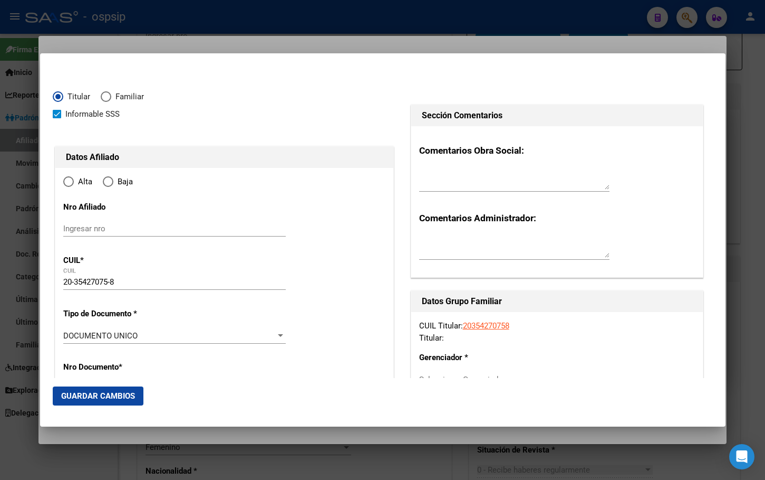
type input "[PERSON_NAME]([PERSON_NAME])"
radio input "true"
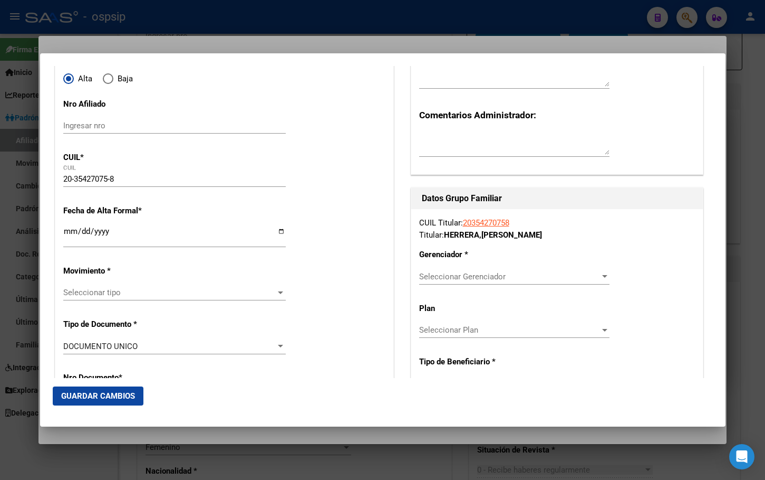
scroll to position [106, 0]
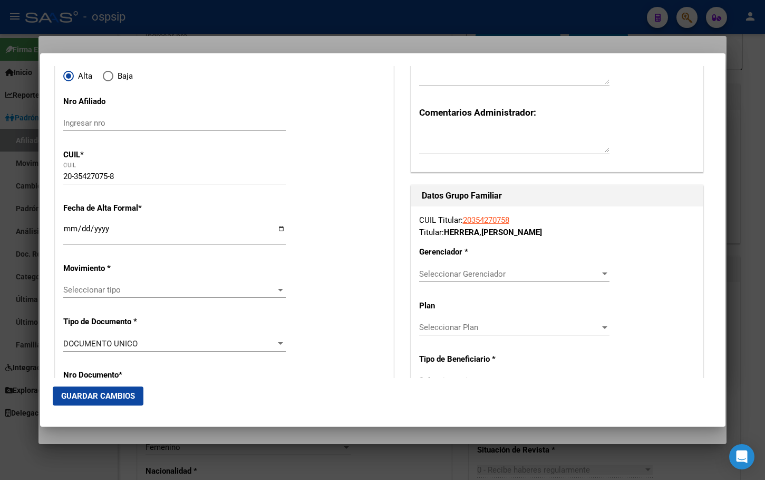
click at [70, 227] on input "Ingresar fecha" at bounding box center [174, 232] width 223 height 17
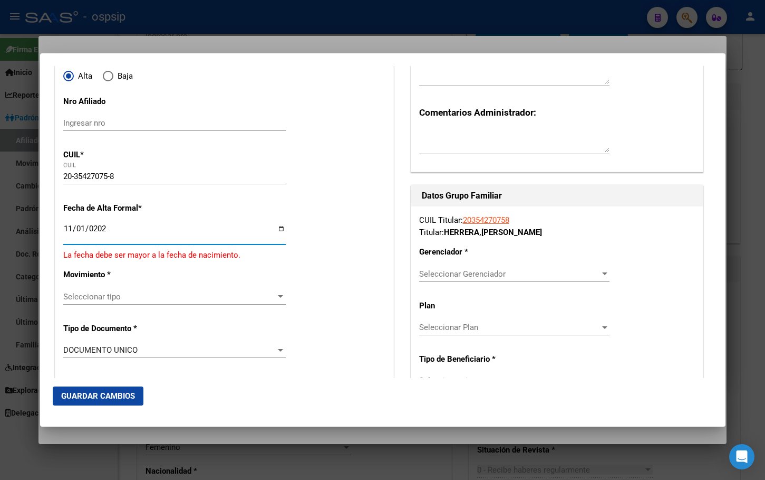
type input "[DATE]"
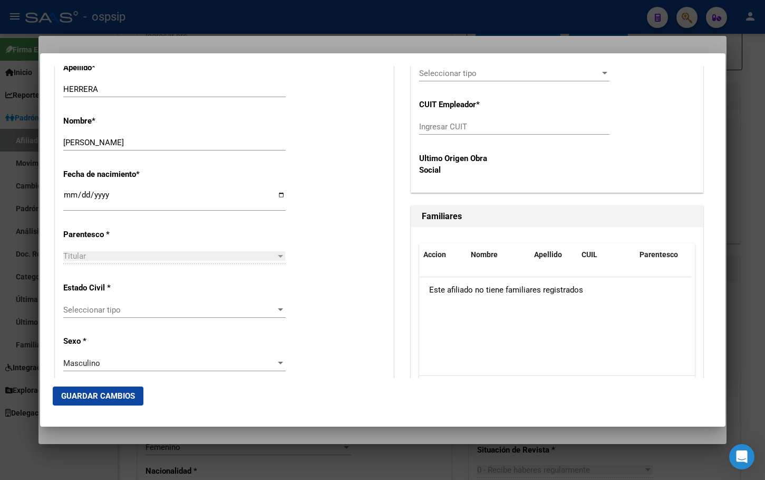
scroll to position [528, 0]
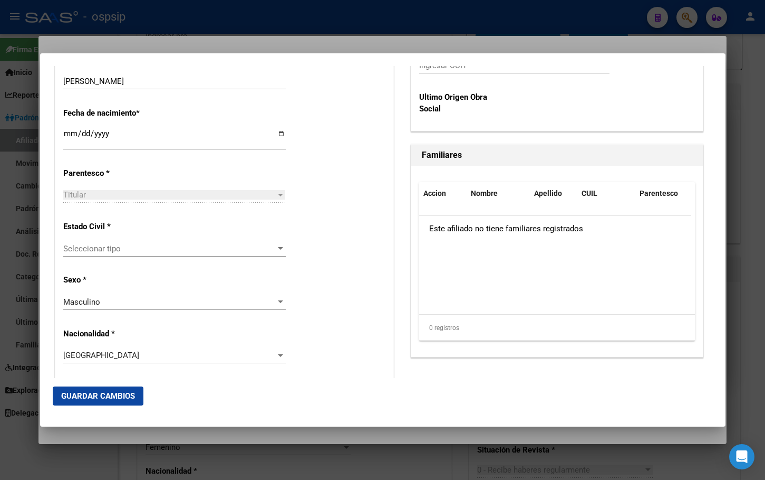
click at [99, 248] on span "Seleccionar tipo" at bounding box center [169, 248] width 213 height 9
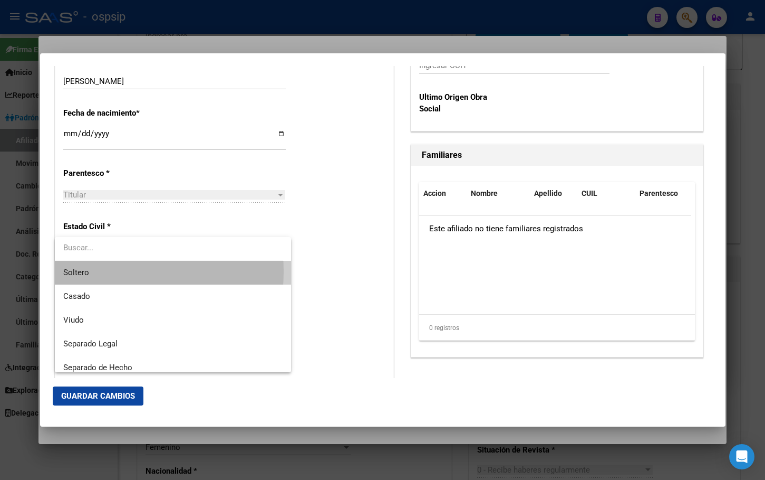
click at [96, 271] on span "Soltero" at bounding box center [172, 273] width 219 height 24
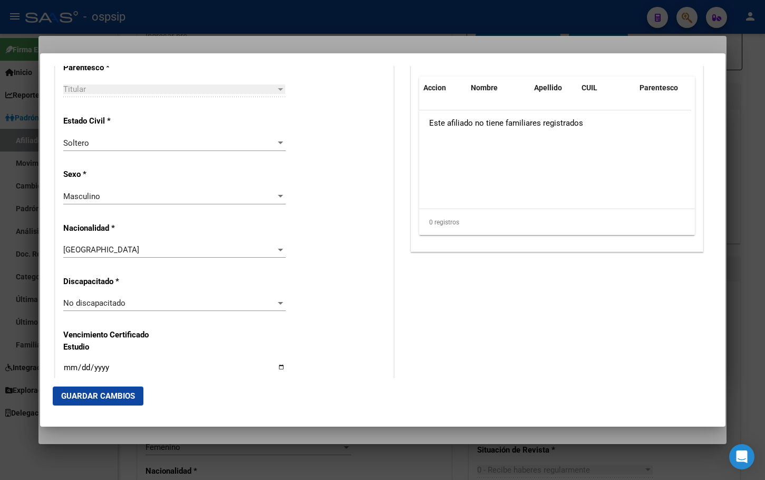
scroll to position [264, 0]
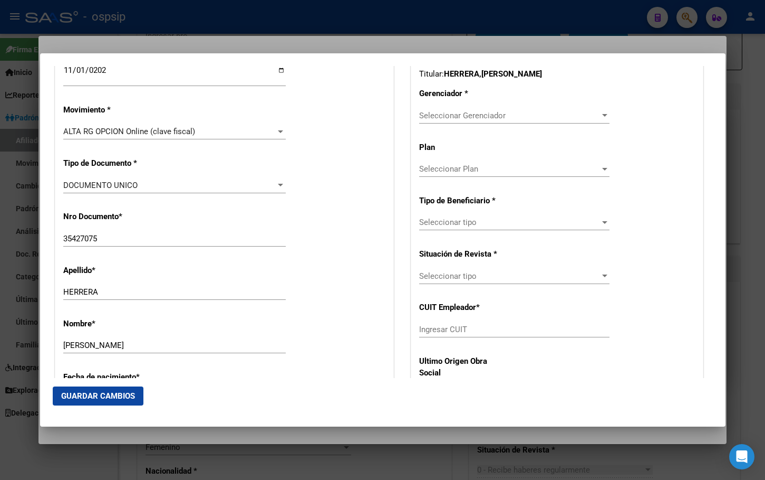
click at [341, 259] on div "Apellido * [PERSON_NAME] Ingresar apellido" at bounding box center [224, 282] width 322 height 53
click at [469, 117] on span "Seleccionar Gerenciador" at bounding box center [509, 115] width 181 height 9
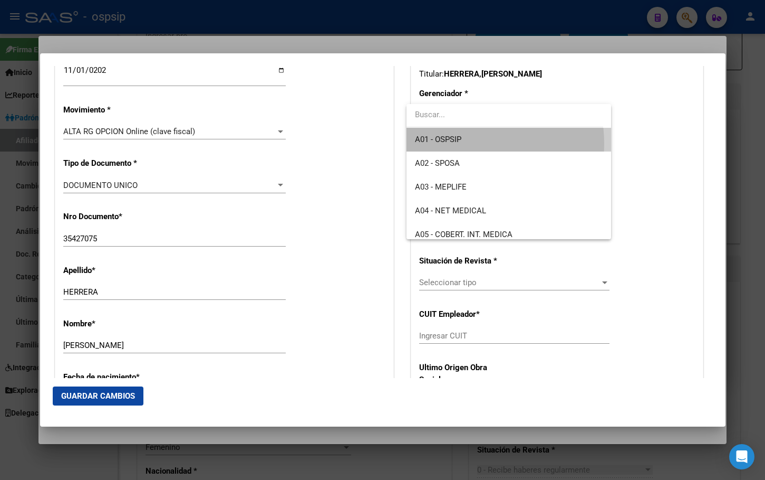
click at [452, 144] on span "A01 - OSPSIP" at bounding box center [509, 140] width 188 height 24
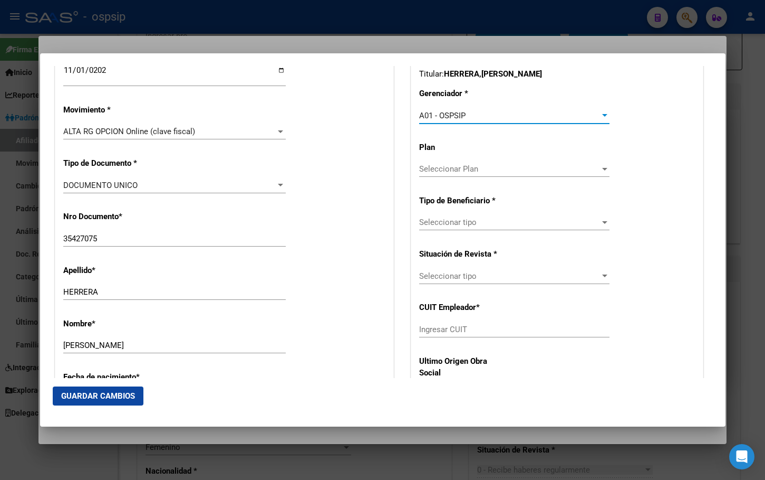
click at [454, 224] on span "Seleccionar tipo" at bounding box center [509, 221] width 181 height 9
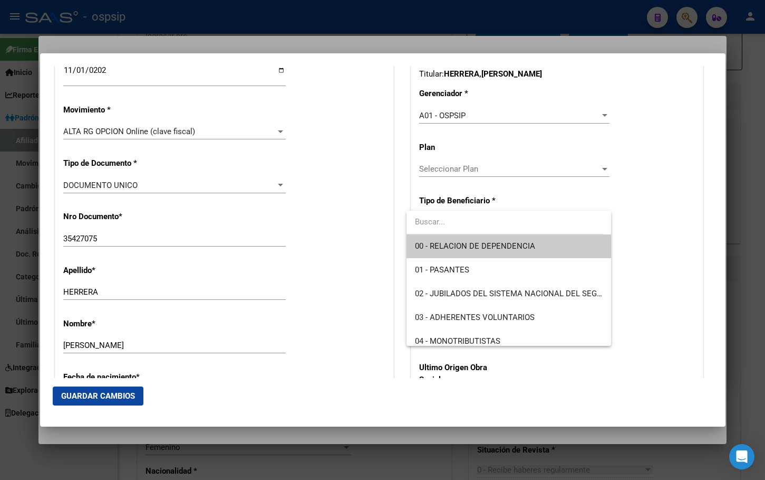
click at [451, 243] on span "00 - RELACION DE DEPENDENCIA" at bounding box center [475, 245] width 120 height 9
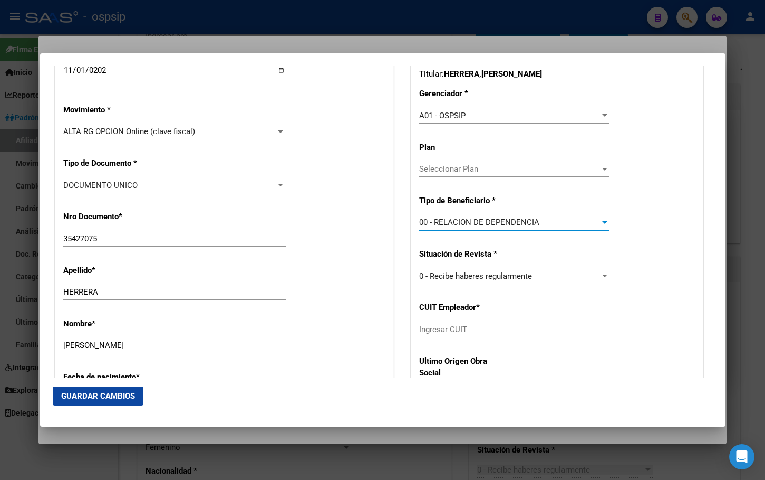
type input "30-70862763-8"
click at [92, 394] on span "Guardar Cambios" at bounding box center [98, 395] width 74 height 9
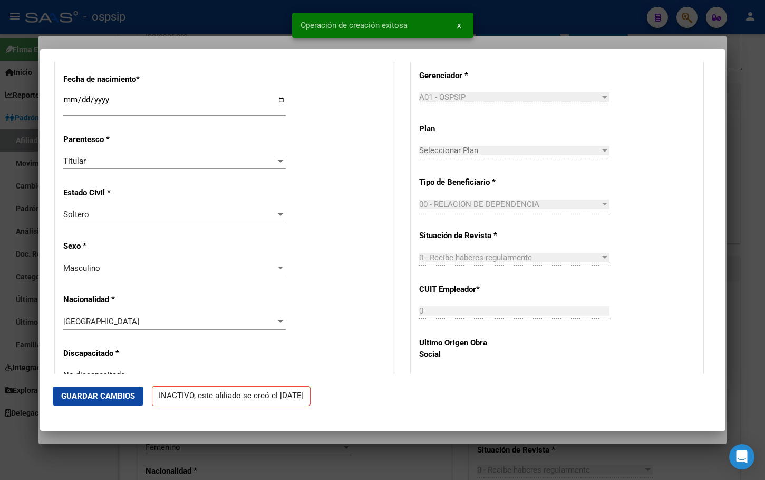
scroll to position [475, 0]
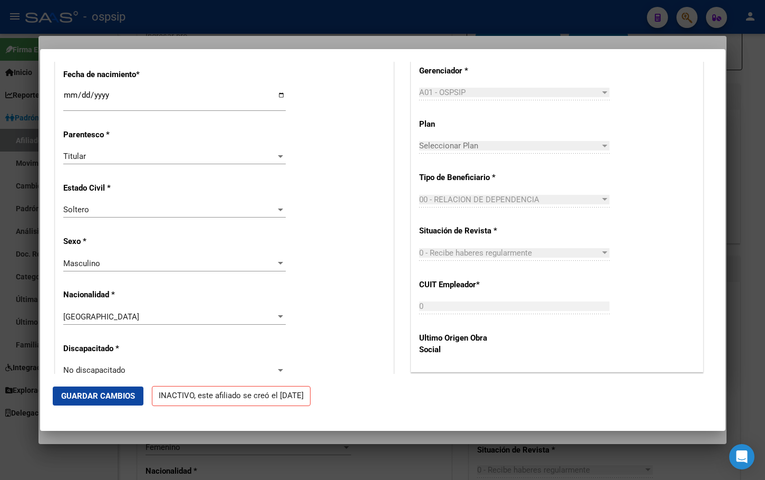
click at [101, 396] on span "Guardar Cambios" at bounding box center [98, 395] width 74 height 9
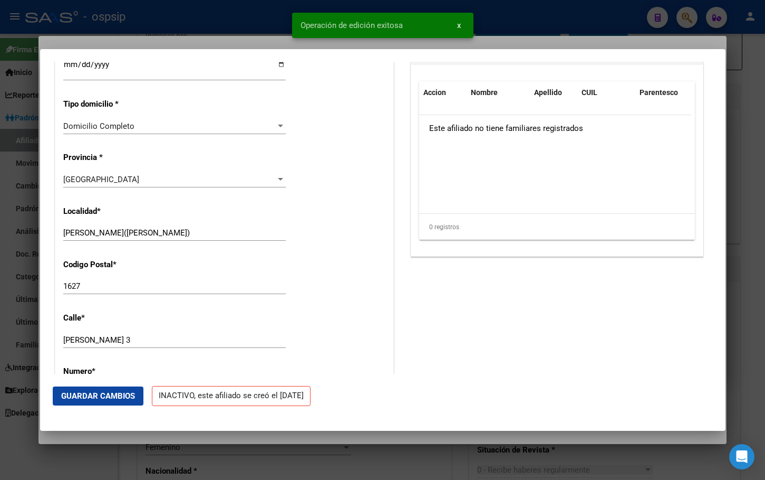
scroll to position [528, 0]
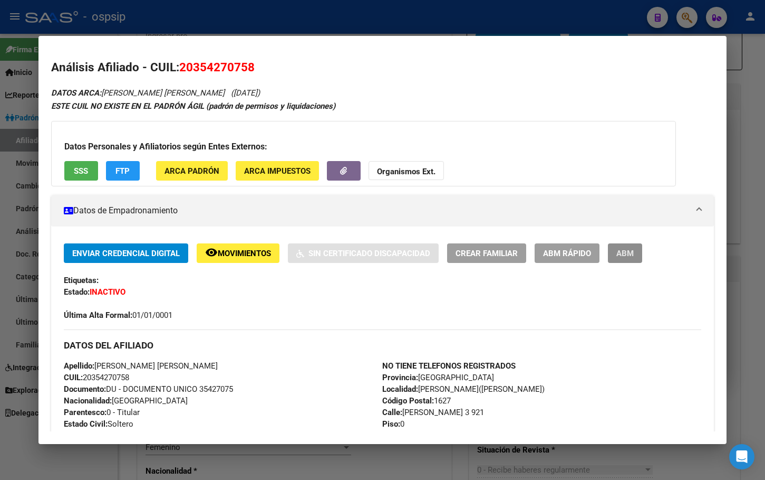
click at [633, 248] on span "ABM" at bounding box center [625, 252] width 17 height 9
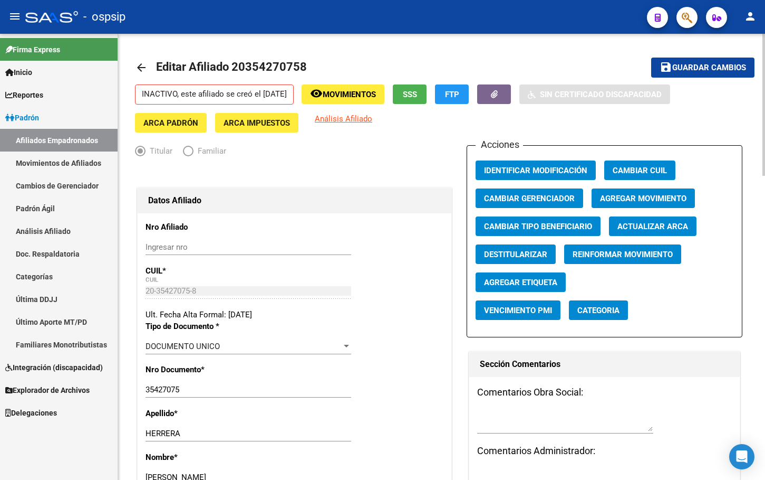
click at [376, 90] on span "Movimientos" at bounding box center [349, 94] width 53 height 9
click at [498, 90] on span "button" at bounding box center [494, 94] width 7 height 9
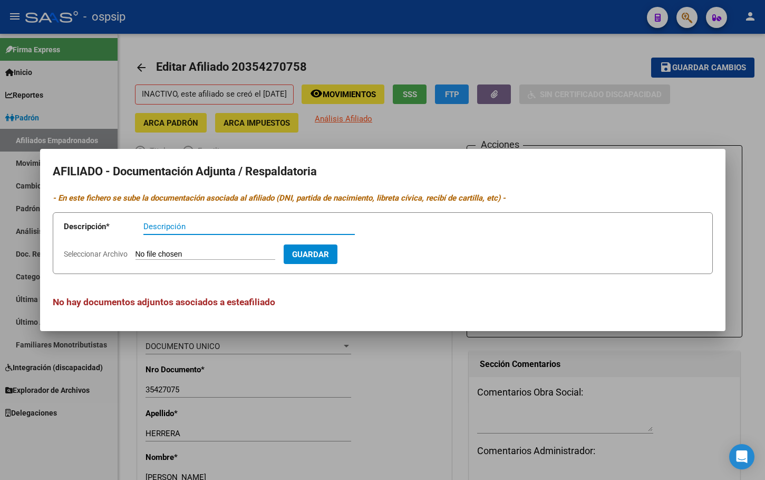
click at [171, 251] on input "Seleccionar Archivo" at bounding box center [206, 255] width 140 height 10
type input "C:\fakepath\doc (14).pdf"
click at [166, 227] on input "Descripción" at bounding box center [249, 226] width 212 height 9
type input "expediente de traspaso"
click at [399, 247] on button "Guardar" at bounding box center [372, 254] width 54 height 20
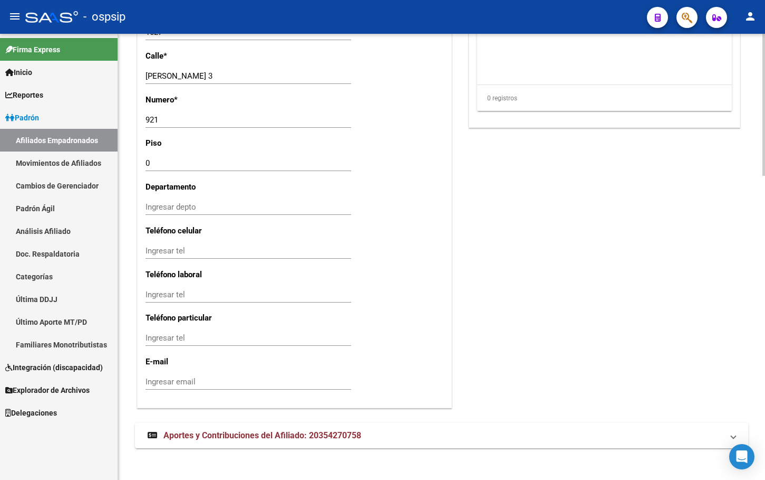
scroll to position [956, 0]
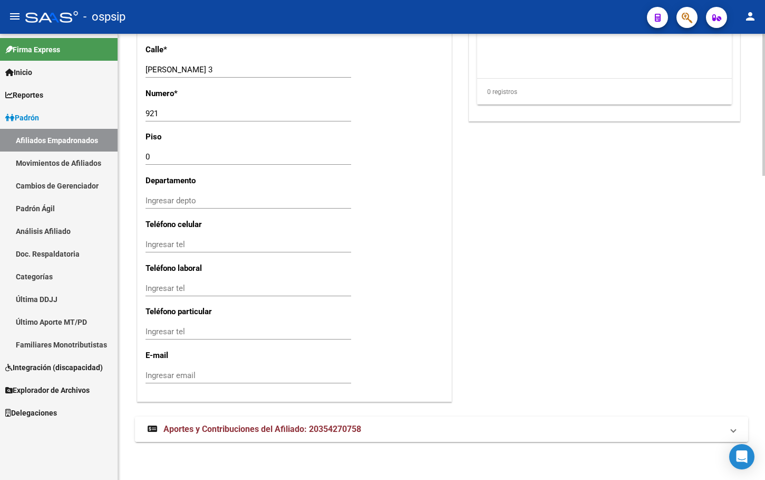
drag, startPoint x: 237, startPoint y: 433, endPoint x: 243, endPoint y: 435, distance: 5.9
click at [237, 433] on span "Aportes y Contribuciones del Afiliado: 20354270758" at bounding box center [263, 429] width 198 height 10
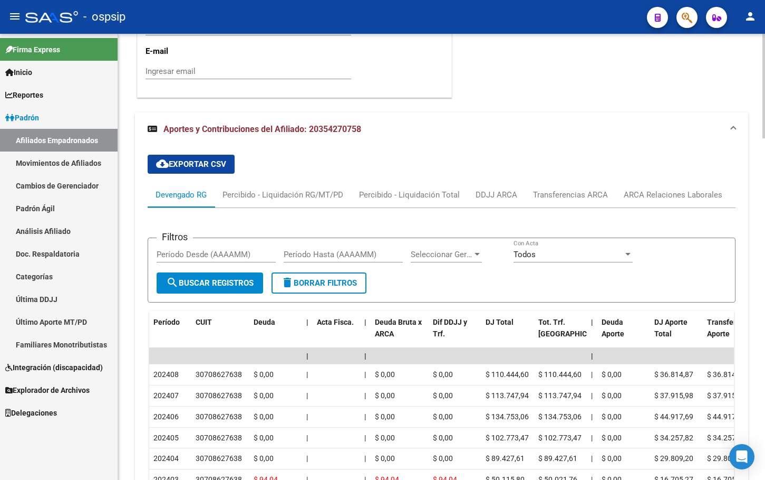
scroll to position [1354, 0]
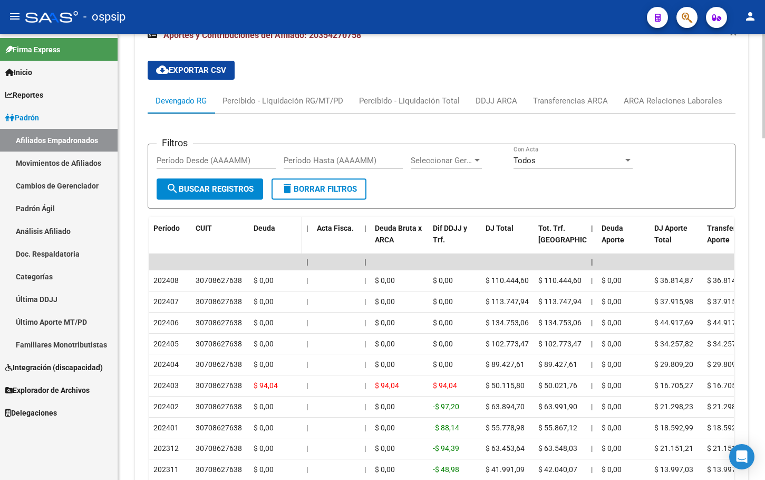
click at [258, 244] on datatable-header-cell "Deuda" at bounding box center [276, 240] width 53 height 46
click at [671, 97] on div "ARCA Relaciones Laborales" at bounding box center [673, 101] width 99 height 12
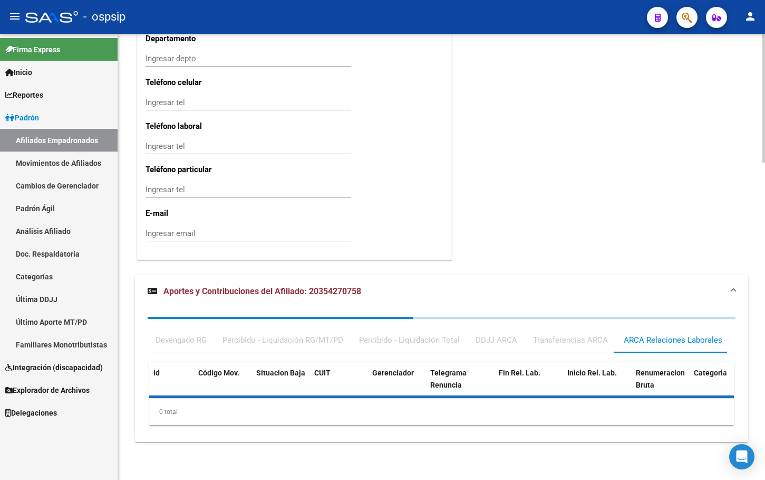
scroll to position [1255, 0]
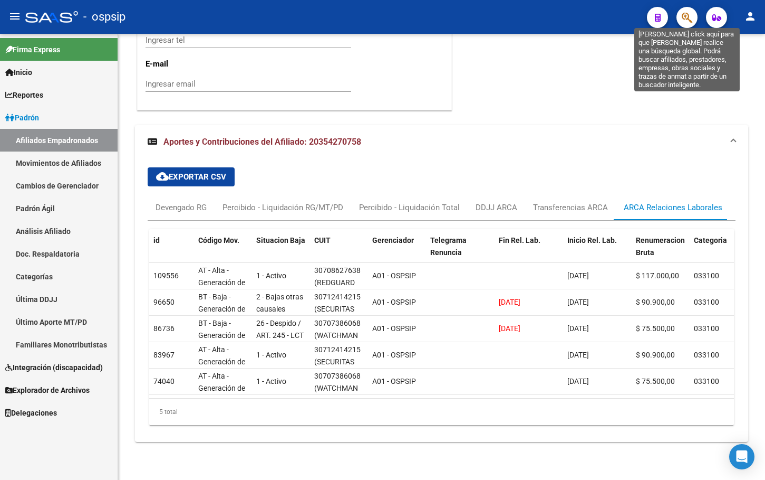
click at [686, 16] on icon "button" at bounding box center [687, 18] width 11 height 12
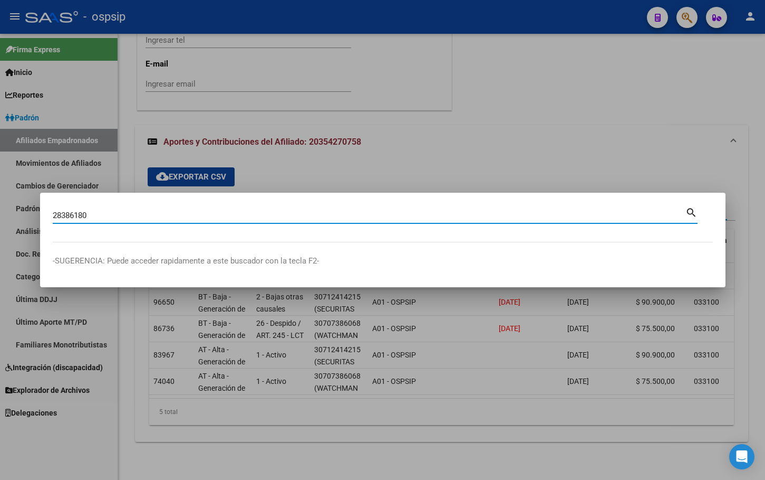
type input "28386180"
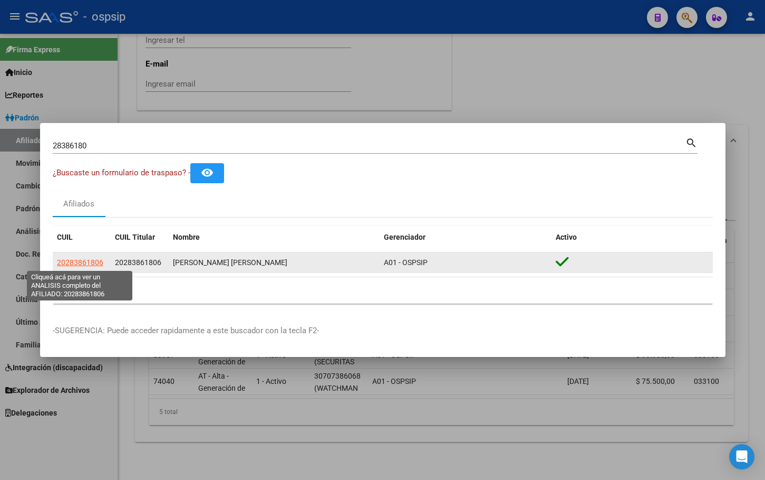
click at [75, 260] on span "20283861806" at bounding box center [80, 262] width 46 height 8
type textarea "20283861806"
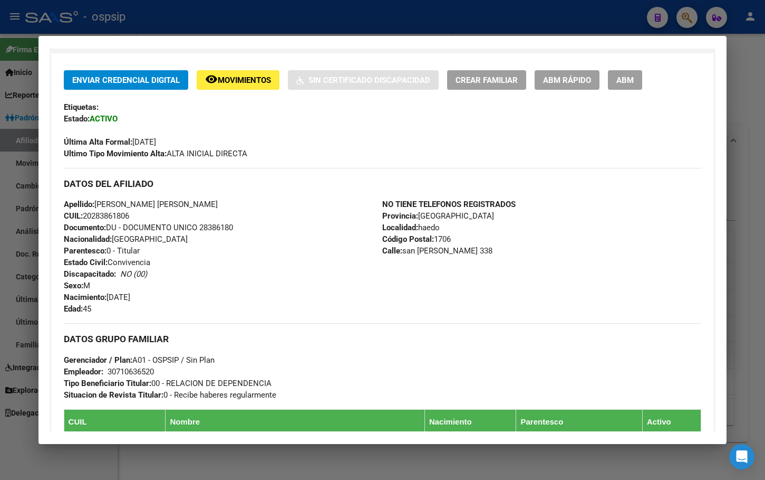
scroll to position [211, 0]
drag, startPoint x: 634, startPoint y: 84, endPoint x: 546, endPoint y: 218, distance: 160.4
click at [634, 84] on span "ABM" at bounding box center [625, 79] width 17 height 9
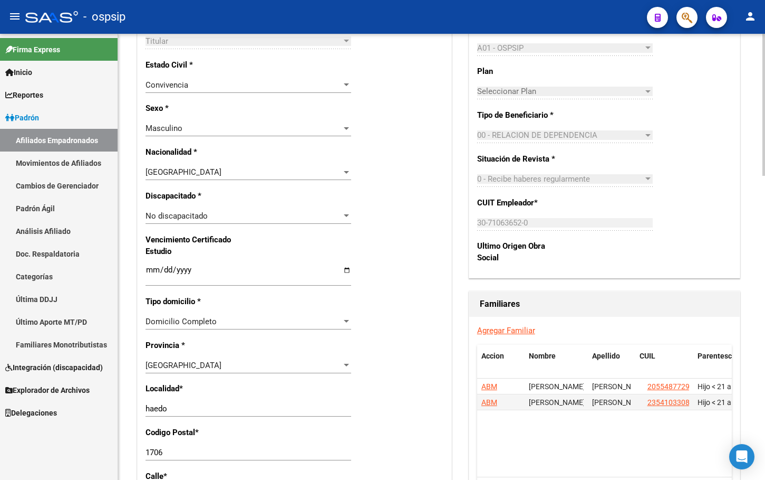
scroll to position [580, 0]
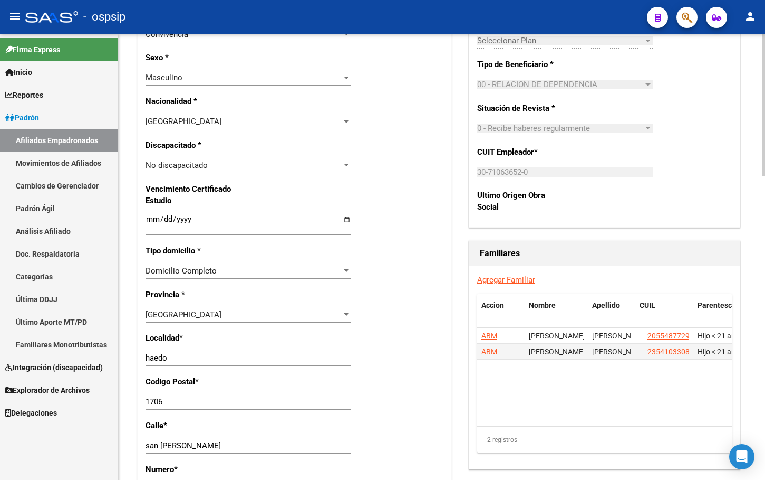
drag, startPoint x: 471, startPoint y: 11, endPoint x: 467, endPoint y: 34, distance: 23.9
click at [471, 11] on div "- ospsip" at bounding box center [332, 16] width 614 height 23
click at [502, 272] on div "Agregar Familiar Accion Nombre Apellido CUIL Parentesco ABM [PERSON_NAME] 20554…" at bounding box center [604, 367] width 271 height 203
click at [500, 278] on link "Agregar Familiar" at bounding box center [506, 279] width 58 height 9
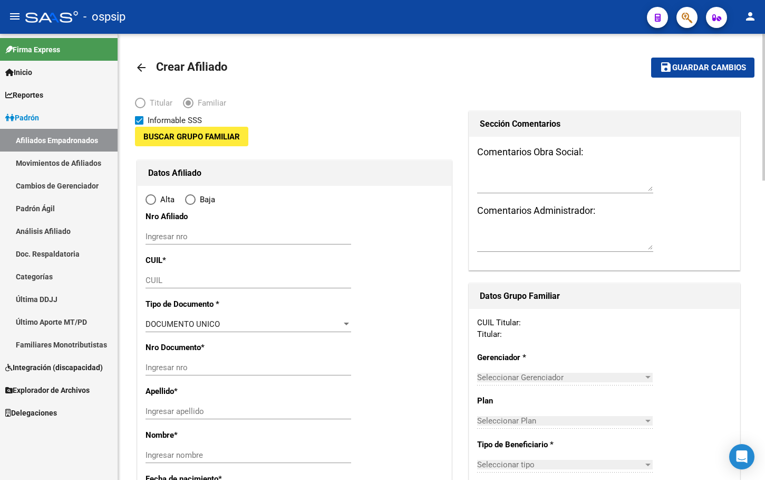
type input "30-71063652-0"
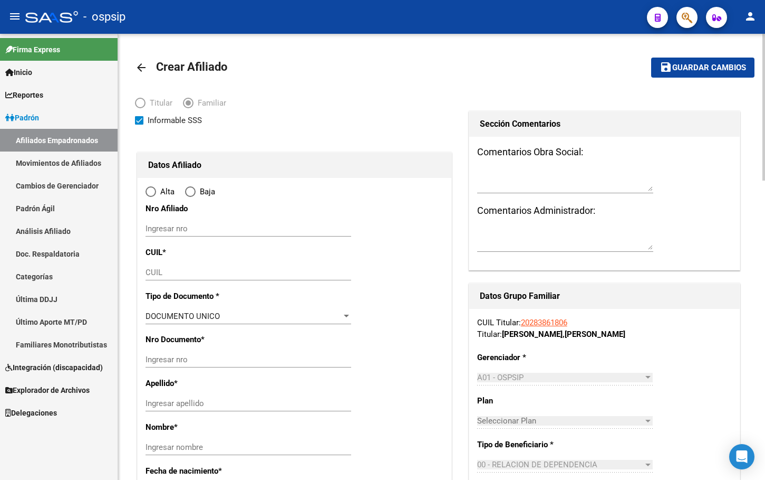
type input "haedo"
type input "1706"
type input "san [PERSON_NAME]"
type input "338"
radio input "true"
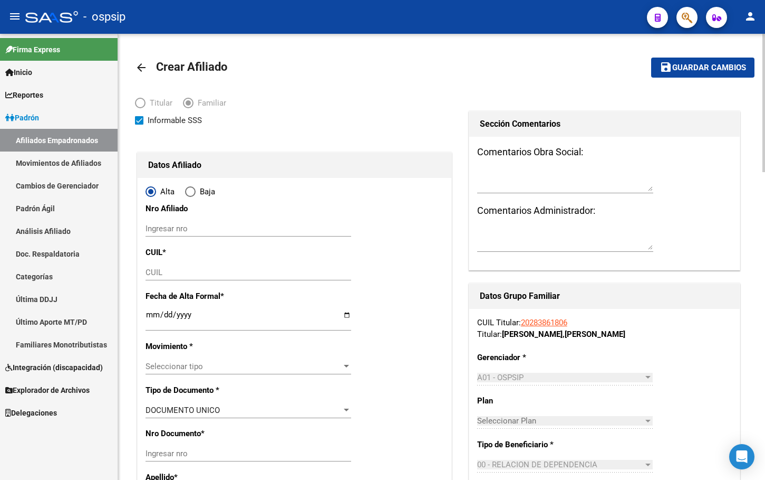
type input "30-71063652-0"
click at [170, 274] on input "CUIL" at bounding box center [249, 271] width 206 height 9
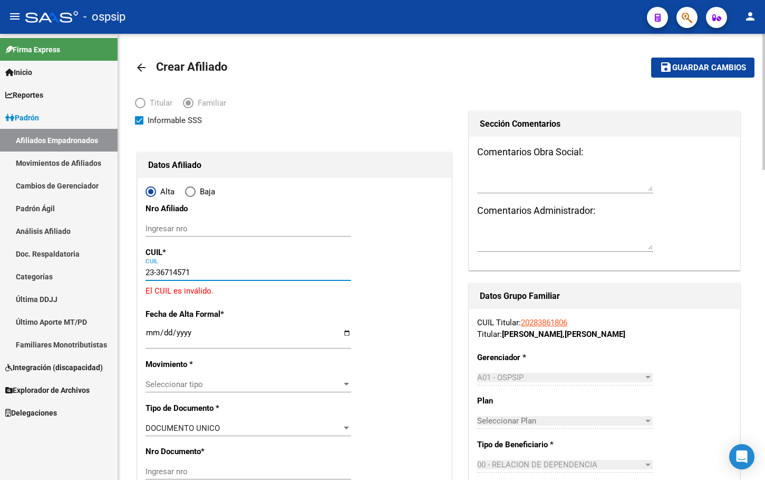
type input "23-36714571-4"
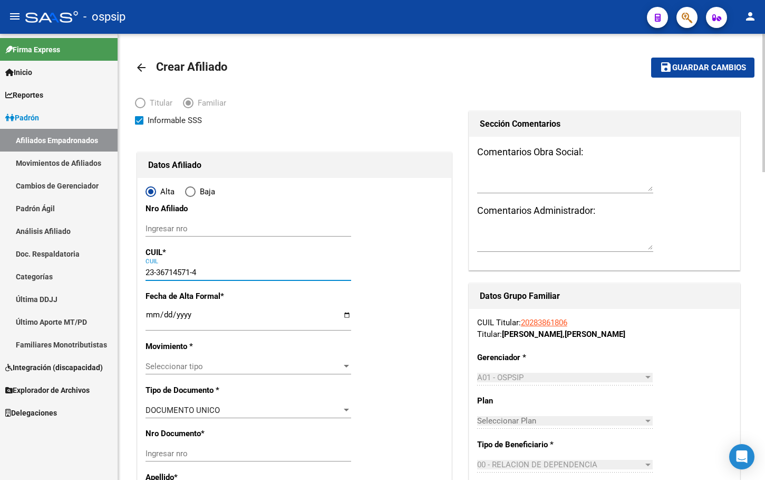
type input "36714571"
type input "GODOIS"
type input "[PERSON_NAME]"
type input "[DATE]"
type input "HAEDO"
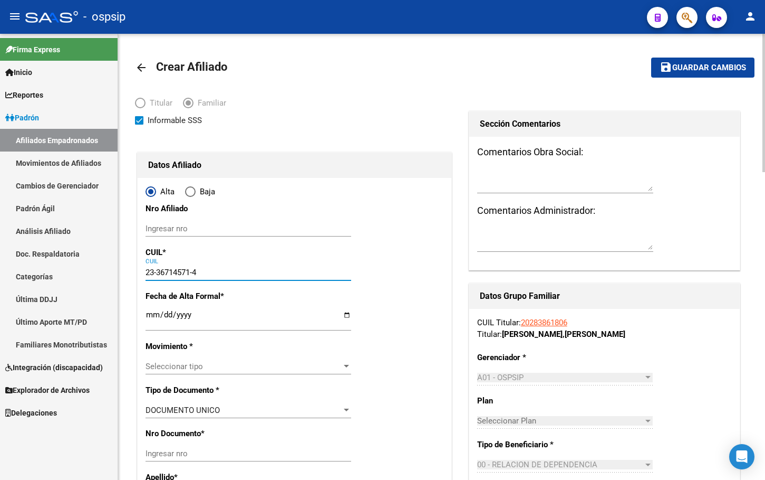
type input "SAN LUIS"
type input "23-36714571-4"
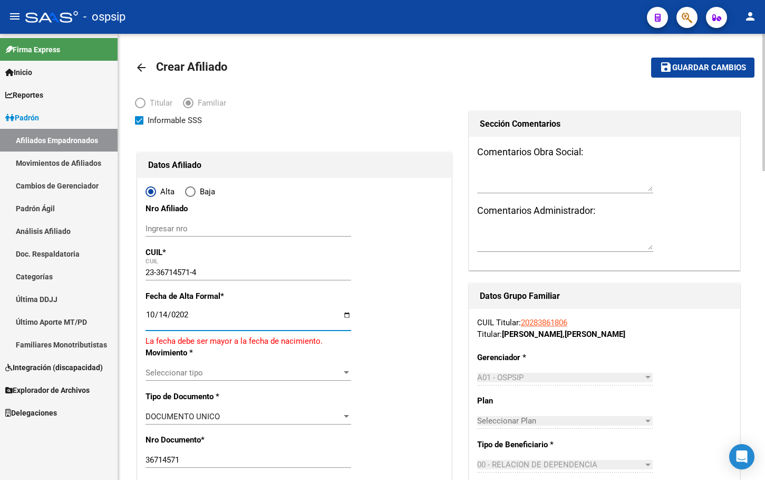
type input "[DATE]"
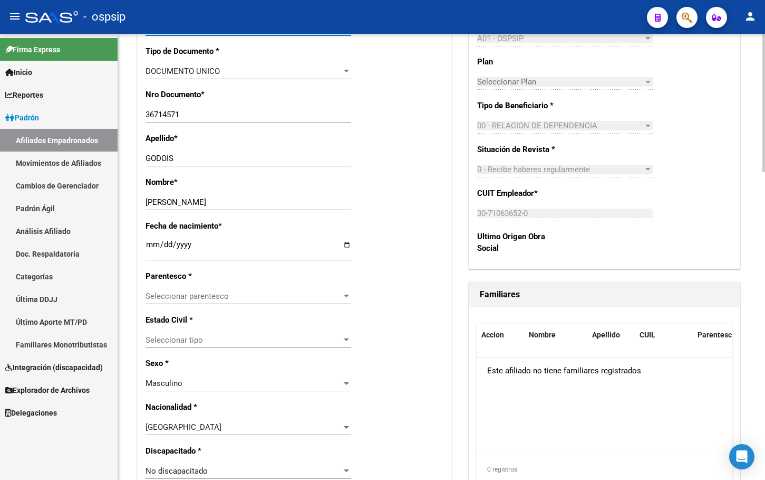
scroll to position [369, 0]
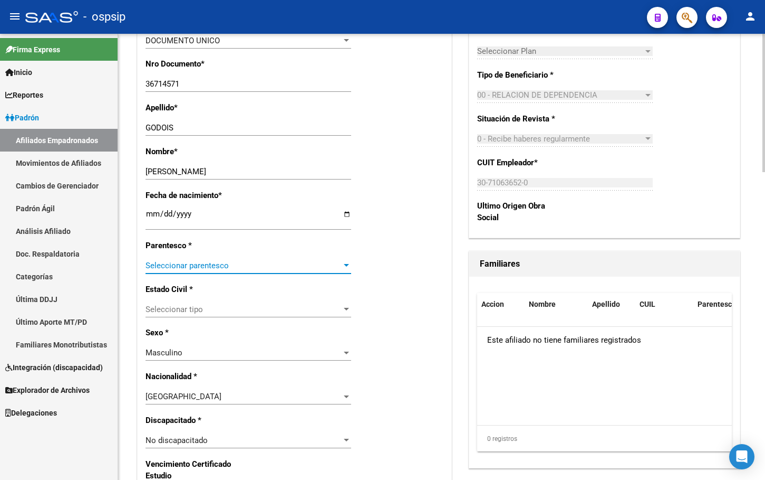
click at [167, 263] on span "Seleccionar parentesco" at bounding box center [244, 265] width 196 height 9
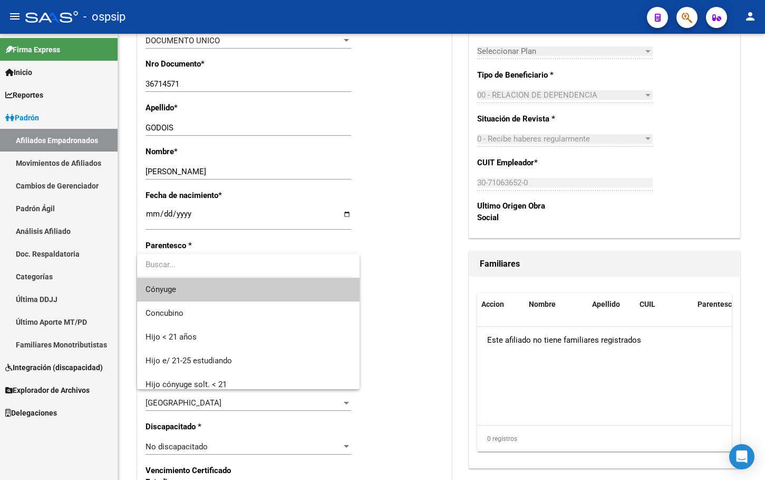
click at [178, 289] on span "Cónyuge" at bounding box center [249, 289] width 206 height 24
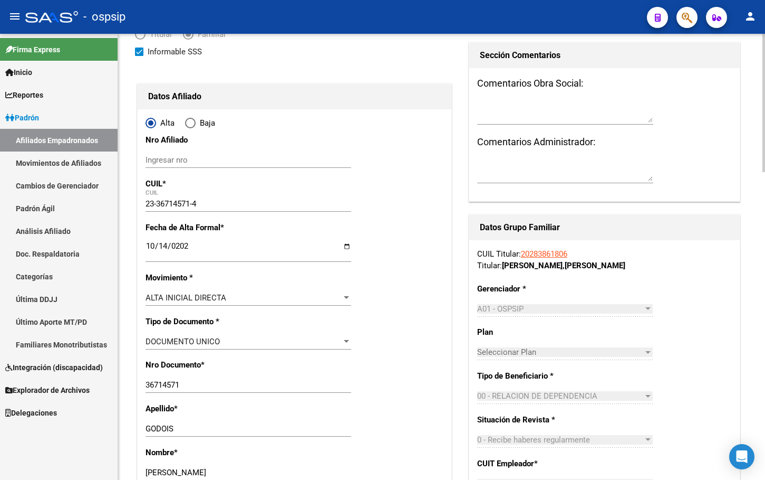
scroll to position [0, 0]
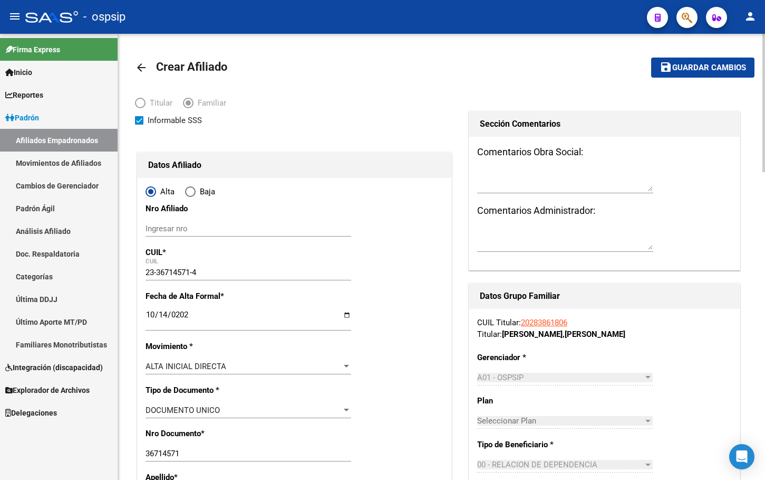
click at [682, 70] on span "Guardar cambios" at bounding box center [710, 67] width 74 height 9
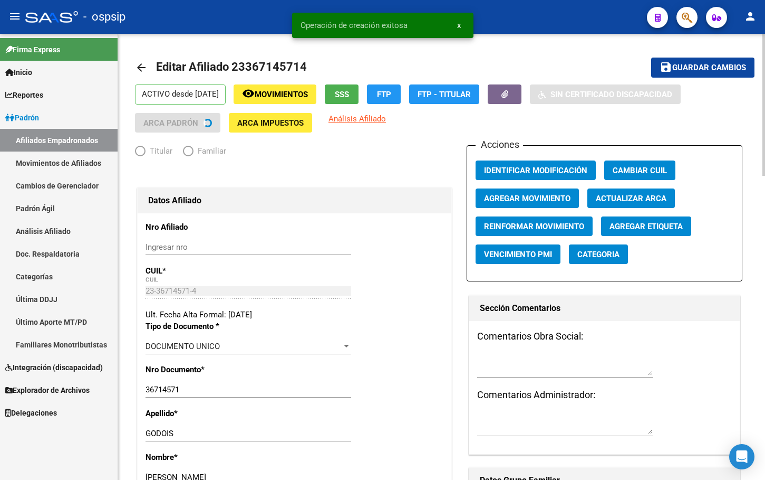
radio input "true"
type input "30-71063652-0"
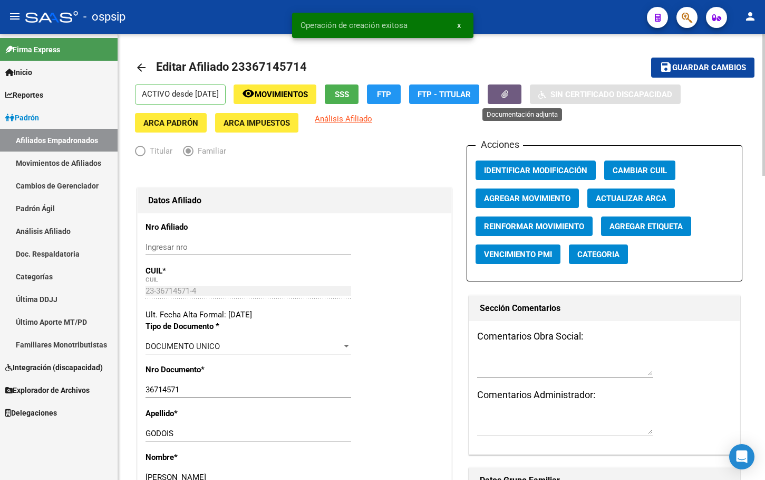
click at [518, 91] on button "button" at bounding box center [505, 94] width 34 height 20
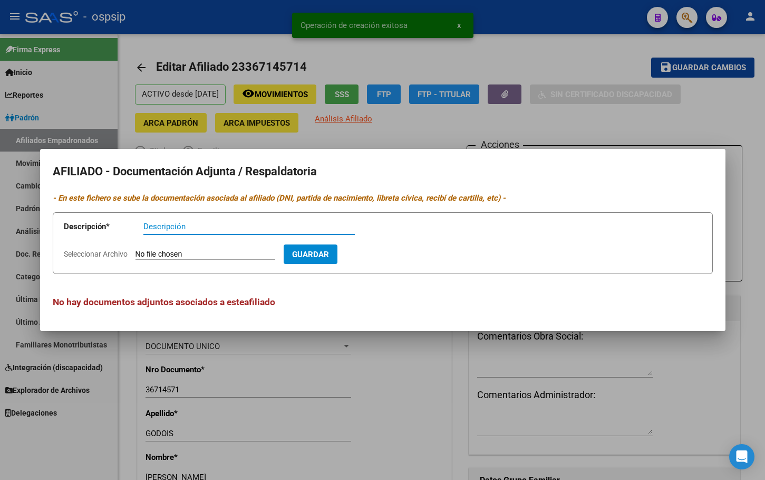
click at [170, 251] on input "Seleccionar Archivo" at bounding box center [206, 255] width 140 height 10
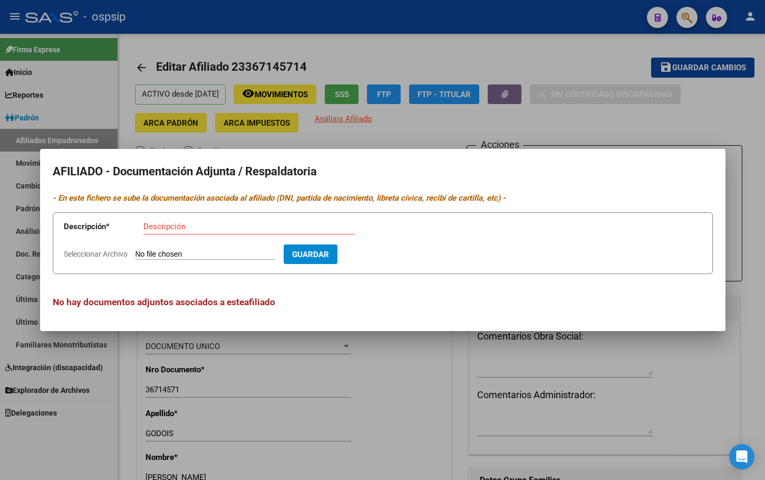
type input "C:\fakepath\Captura de pantalla [DATE] 104806.jpg"
click at [194, 230] on input "Descripción" at bounding box center [249, 226] width 212 height 9
type input "baja de monotributo"
click at [390, 250] on span "Guardar" at bounding box center [371, 254] width 37 height 9
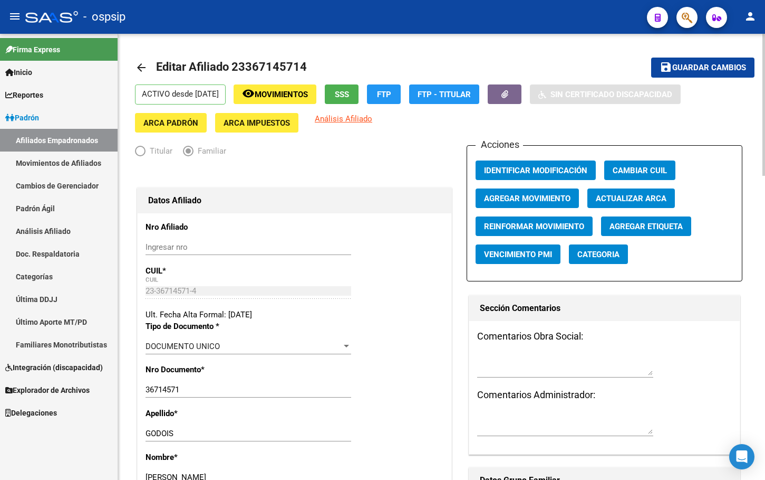
drag, startPoint x: 282, startPoint y: 227, endPoint x: 378, endPoint y: 272, distance: 105.5
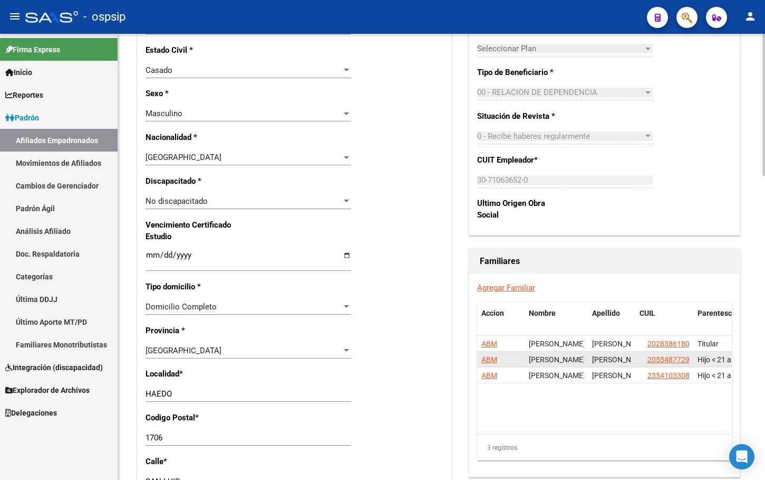
scroll to position [580, 0]
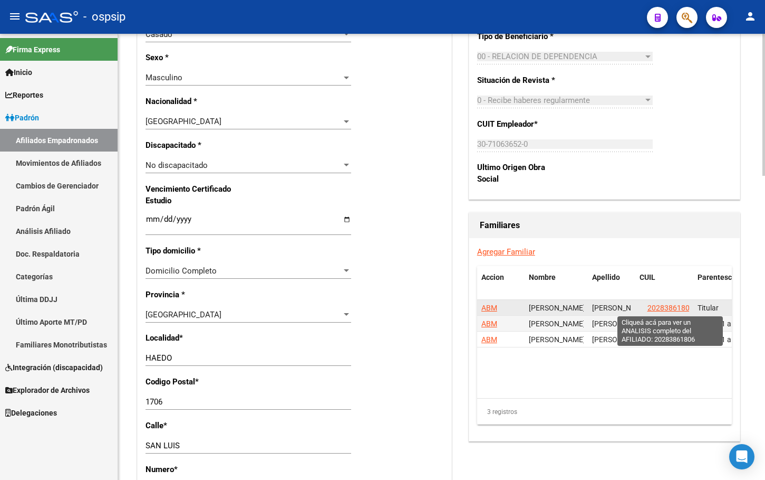
click at [663, 308] on span "20283861806" at bounding box center [671, 307] width 46 height 8
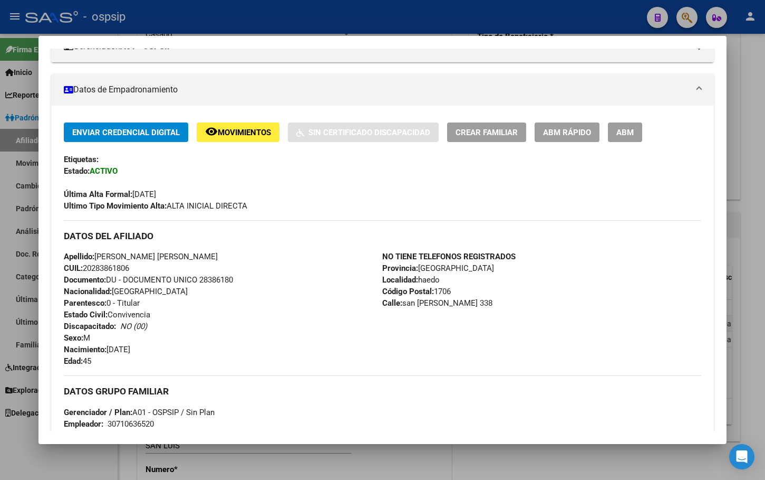
scroll to position [211, 0]
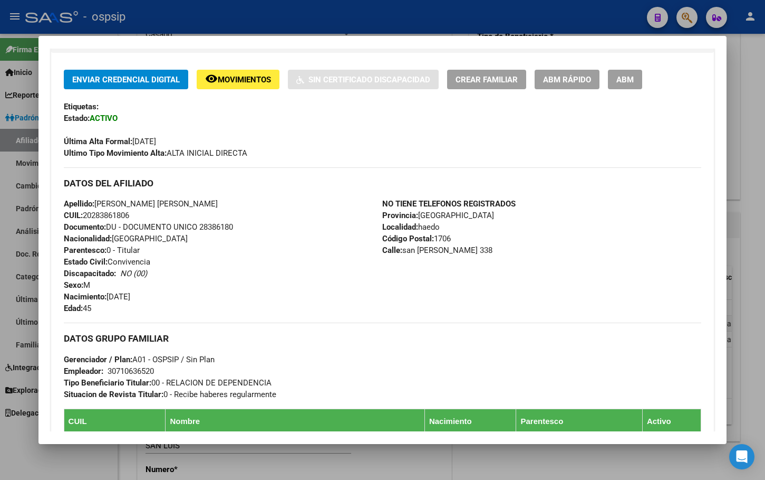
click at [255, 268] on div "Apellido: [PERSON_NAME] [PERSON_NAME] CUIL: 20283861806 Documento: DU - DOCUMEN…" at bounding box center [223, 256] width 319 height 116
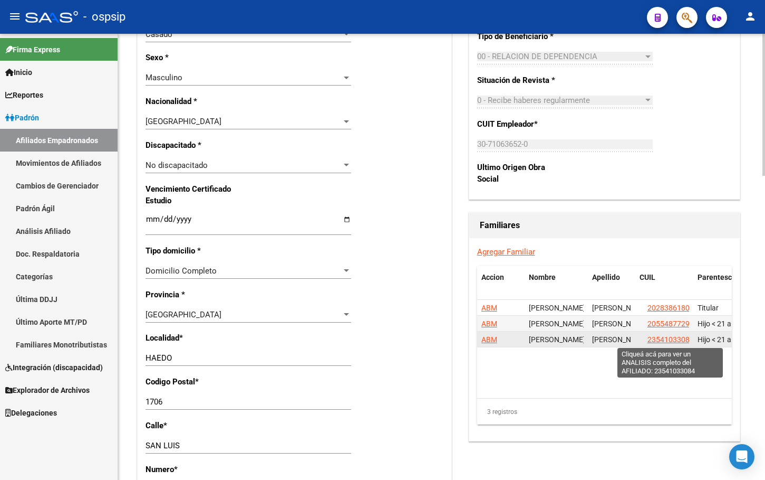
click at [664, 339] on span "23541033084" at bounding box center [671, 339] width 46 height 8
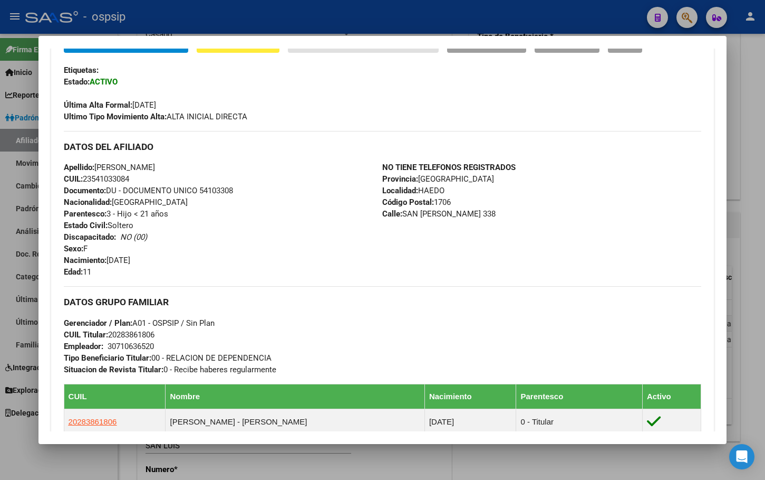
scroll to position [264, 0]
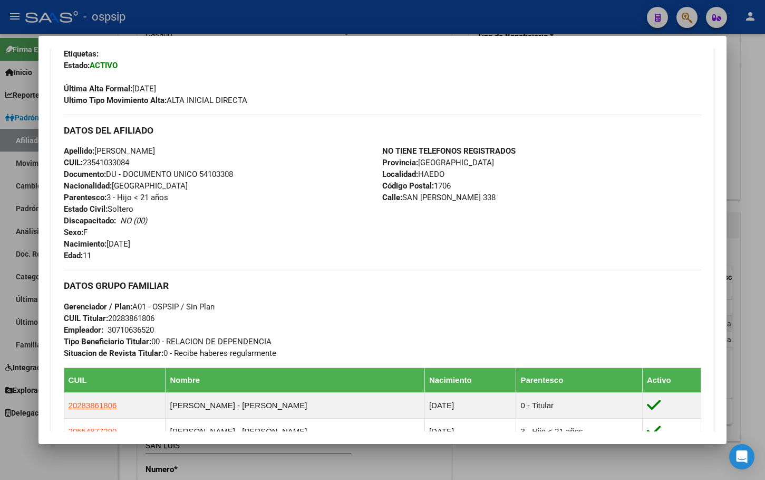
click at [215, 221] on div "Apellido: [PERSON_NAME] CUIL: 23541033084 Documento: DU - DOCUMENTO UNICO 54103…" at bounding box center [223, 203] width 319 height 116
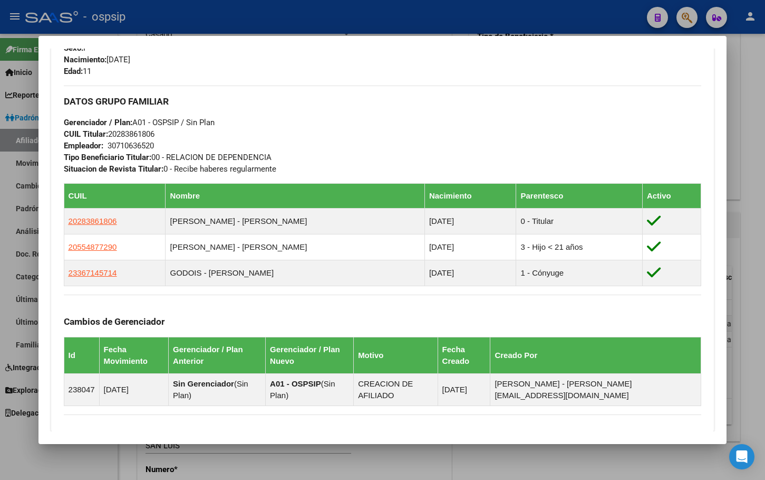
scroll to position [475, 0]
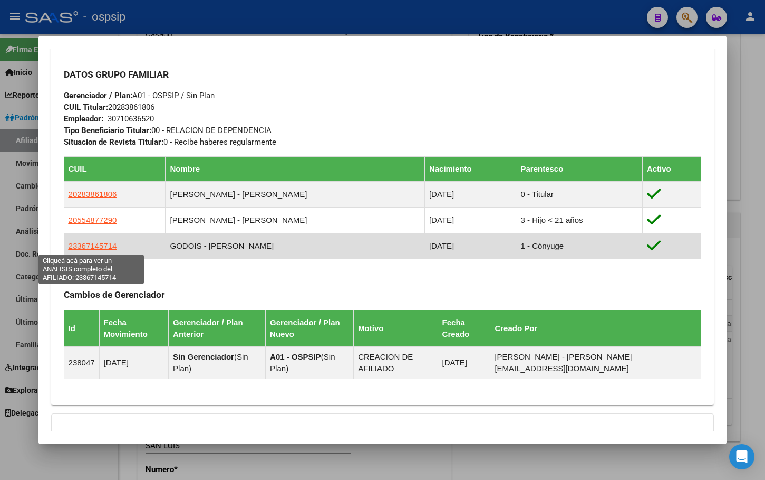
click at [92, 245] on span "23367145714" at bounding box center [93, 245] width 49 height 9
type textarea "23367145714"
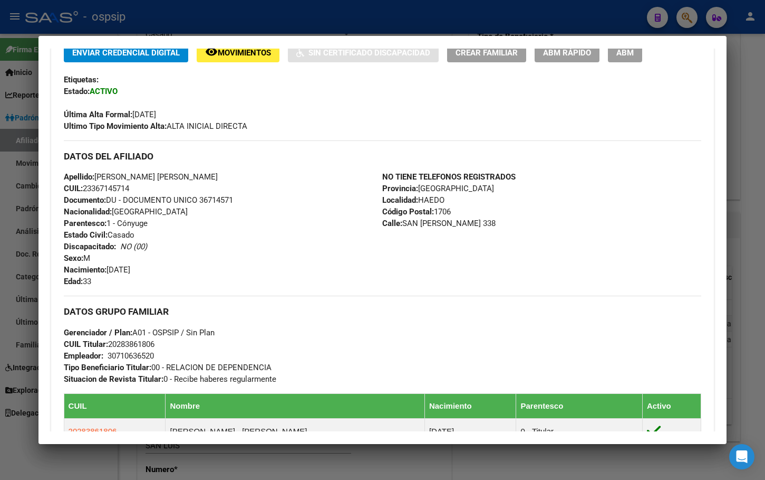
scroll to position [264, 0]
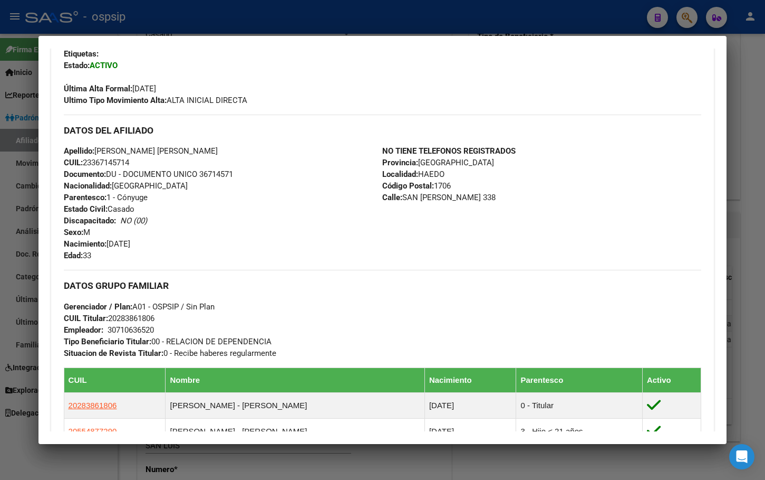
drag, startPoint x: 298, startPoint y: 228, endPoint x: 289, endPoint y: 218, distance: 13.8
click at [293, 223] on div "Apellido: [PERSON_NAME] CUIL: 23367145714 Documento: DU - DOCUMENTO UNICO 36714…" at bounding box center [223, 203] width 319 height 116
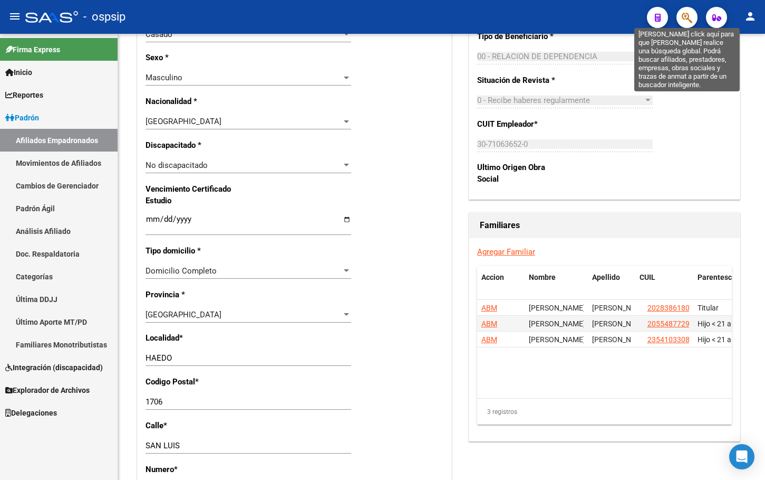
click at [687, 14] on icon "button" at bounding box center [687, 18] width 11 height 12
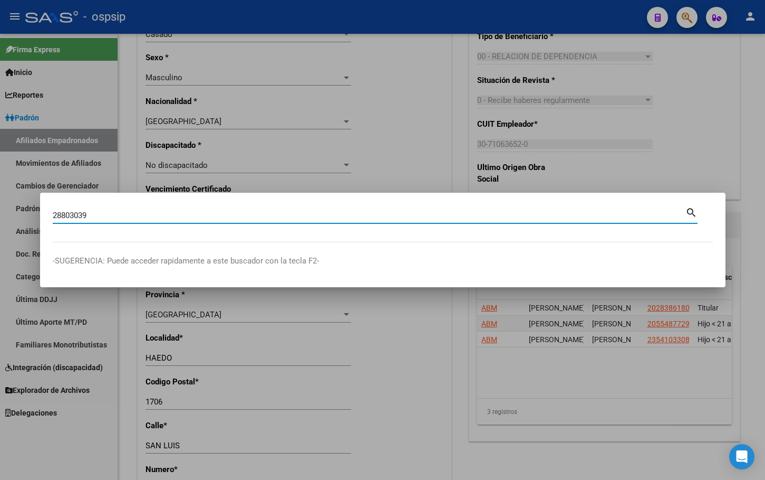
type input "28803039"
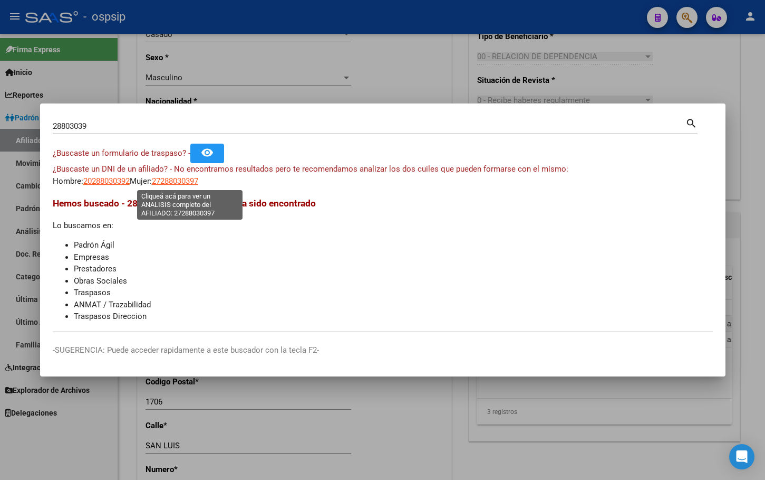
click at [185, 181] on span "27288030397" at bounding box center [175, 180] width 46 height 9
type textarea "27288030397"
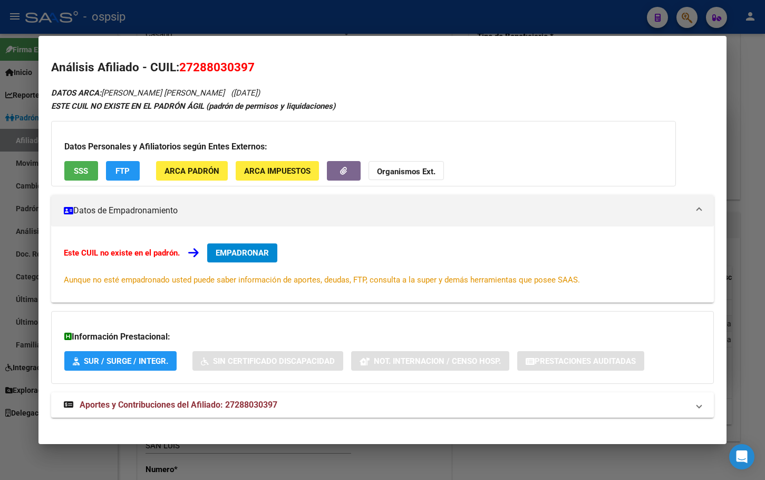
scroll to position [10, 0]
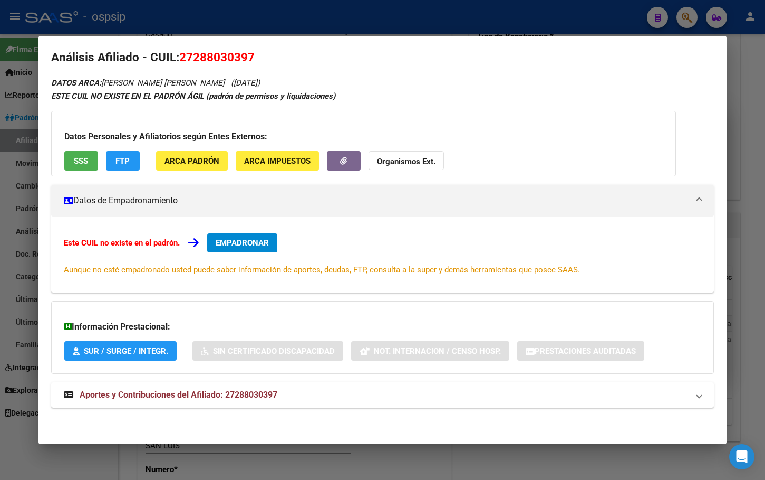
click at [226, 239] on span "EMPADRONAR" at bounding box center [242, 242] width 53 height 9
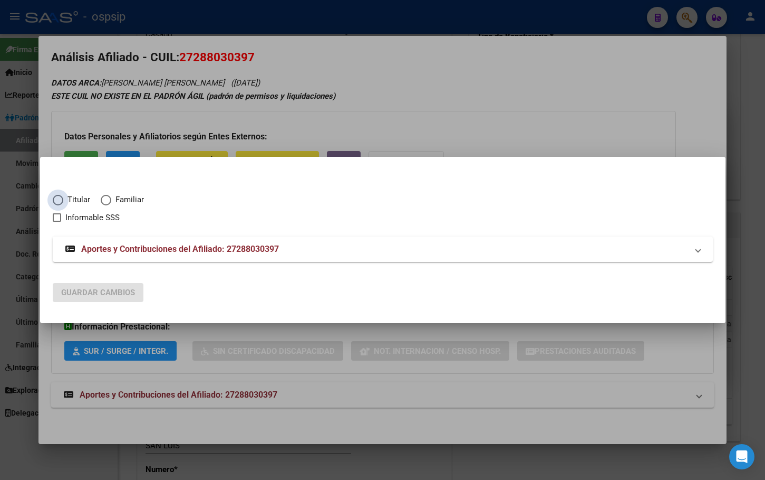
click at [58, 198] on span "Elija una opción" at bounding box center [58, 200] width 11 height 11
click at [58, 198] on input "Titular" at bounding box center [58, 200] width 11 height 11
radio input "true"
checkbox input "true"
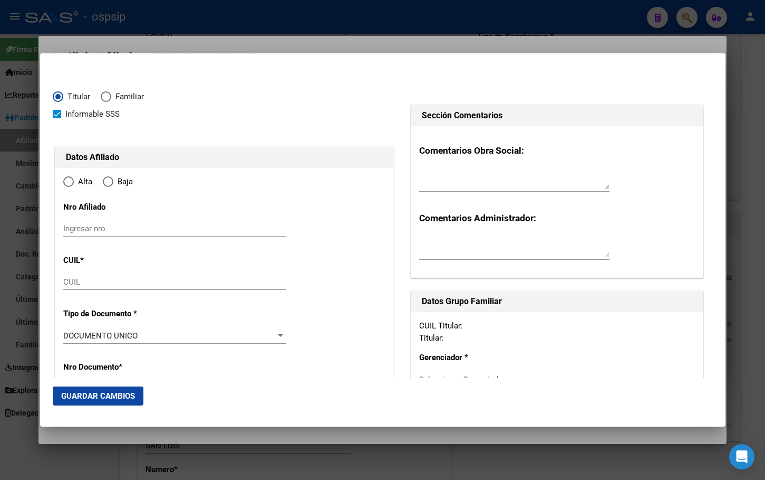
type input "27-28803039-7"
type input "28803039"
type input "MEDINA"
type input "[PERSON_NAME] [PERSON_NAME]"
type input "[DATE]"
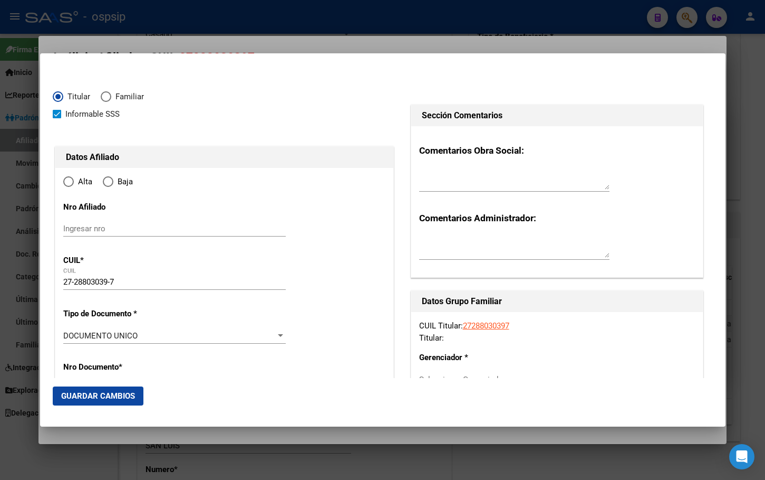
type input "[GEOGRAPHIC_DATA]"
type input "1752"
type input "PERIBEBUY"
type input "827"
type input "0"
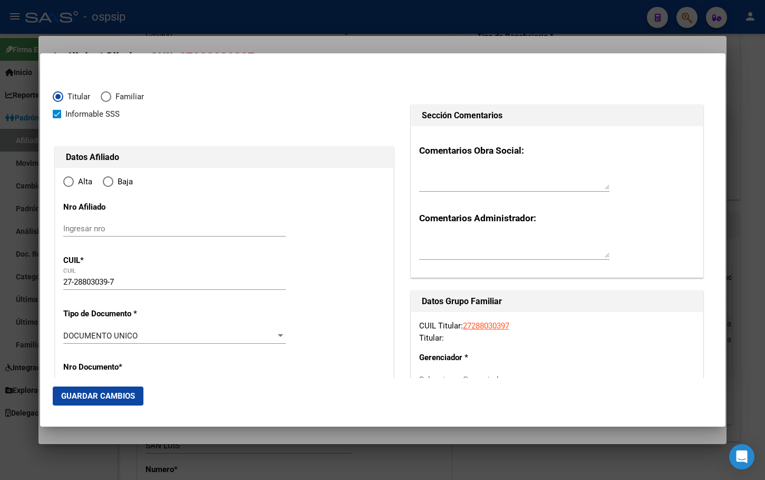
radio input "true"
type input "[GEOGRAPHIC_DATA]"
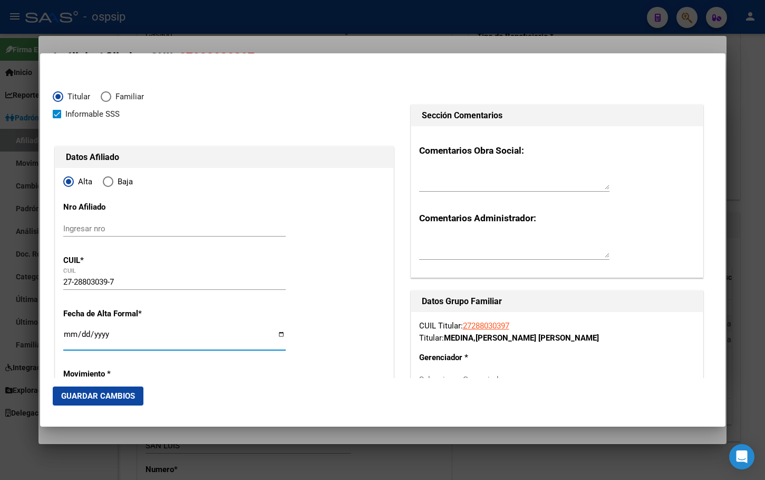
click at [68, 334] on input "Ingresar fecha" at bounding box center [174, 338] width 223 height 17
click at [100, 333] on input "0025-12-01" at bounding box center [174, 338] width 223 height 17
type input "[DATE]"
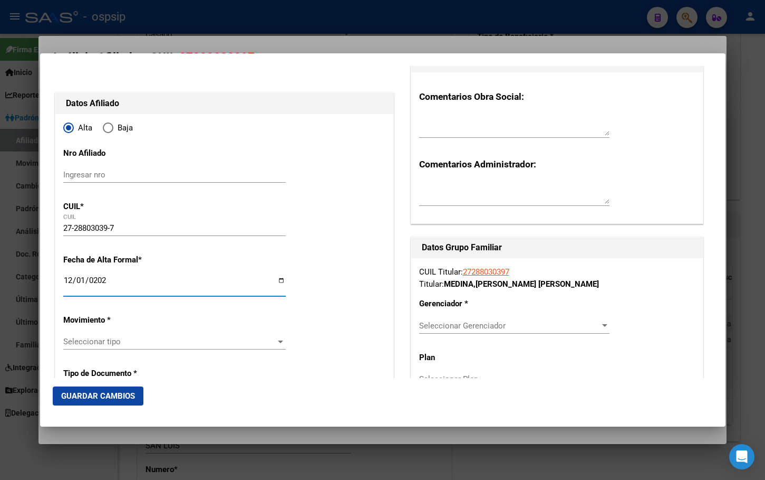
scroll to position [211, 0]
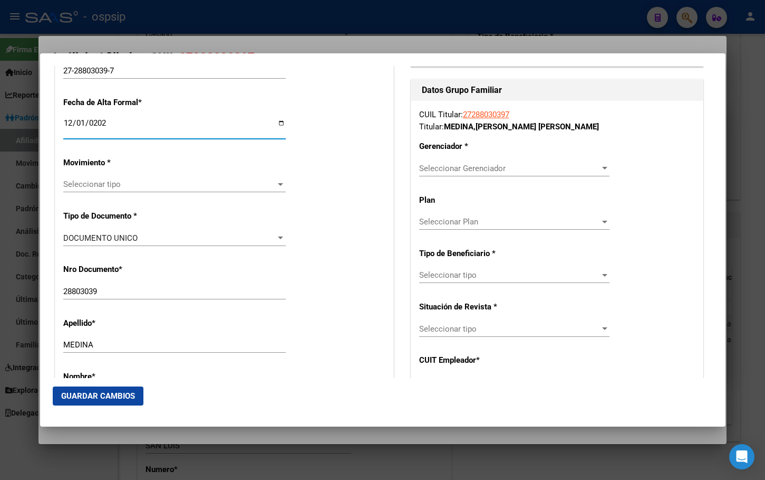
click at [95, 182] on span "Seleccionar tipo" at bounding box center [169, 183] width 213 height 9
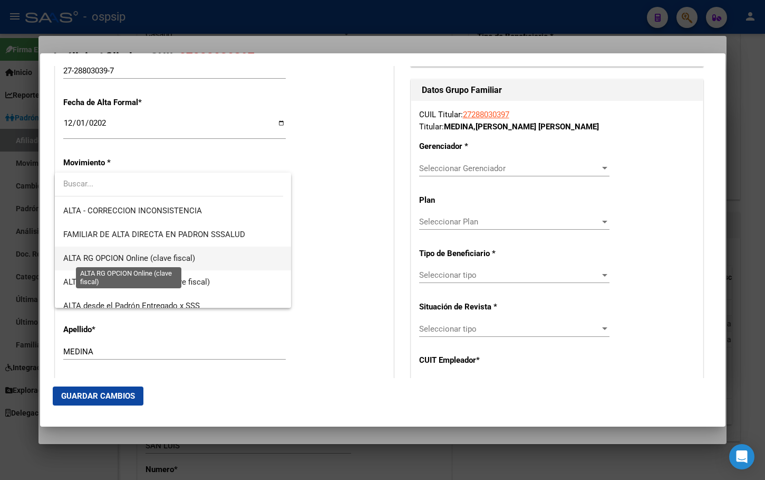
click at [131, 257] on span "ALTA RG OPCION Online (clave fiscal)" at bounding box center [129, 257] width 132 height 9
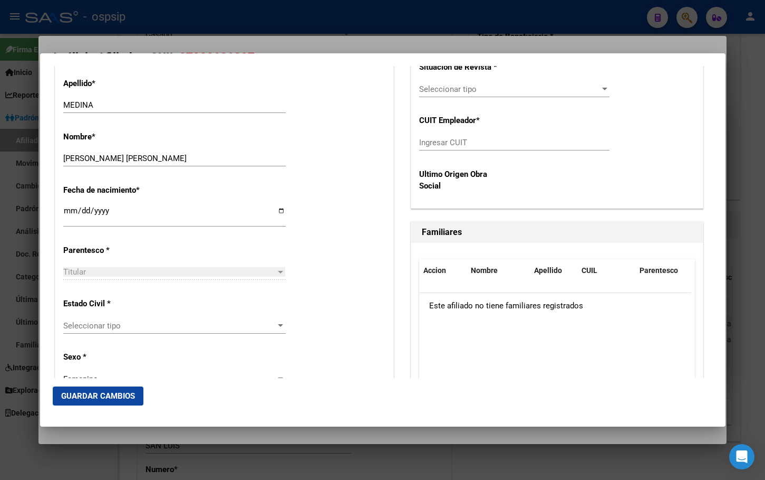
scroll to position [475, 0]
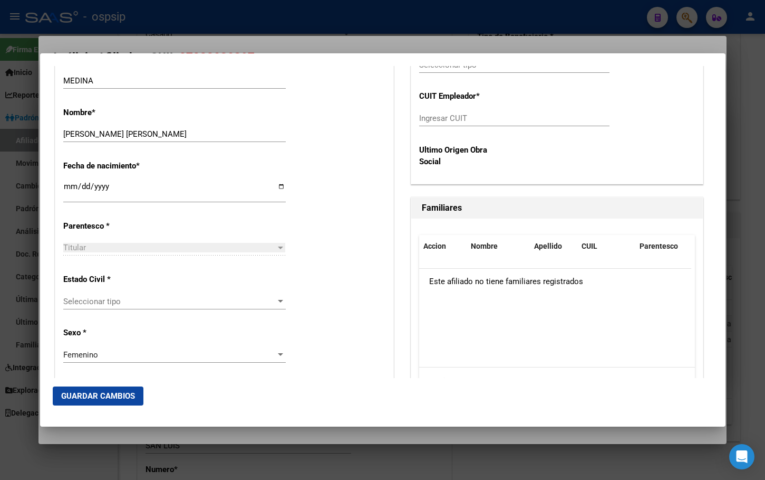
click at [91, 295] on div "Seleccionar tipo Seleccionar tipo" at bounding box center [174, 301] width 223 height 16
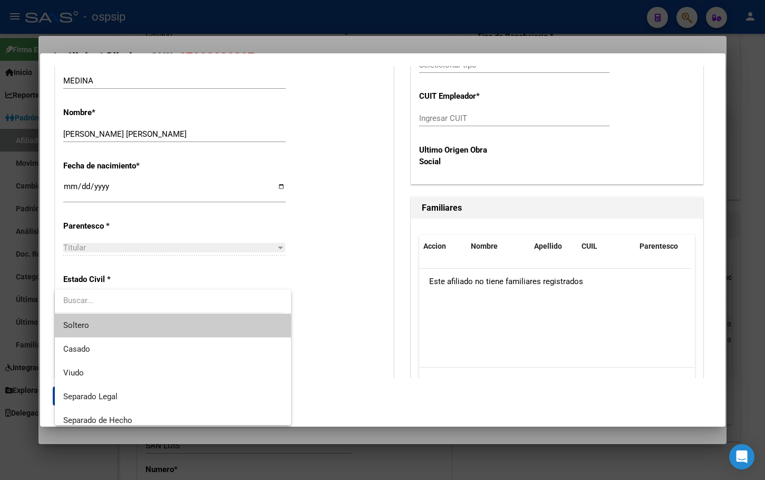
click at [93, 320] on span "Soltero" at bounding box center [172, 325] width 219 height 24
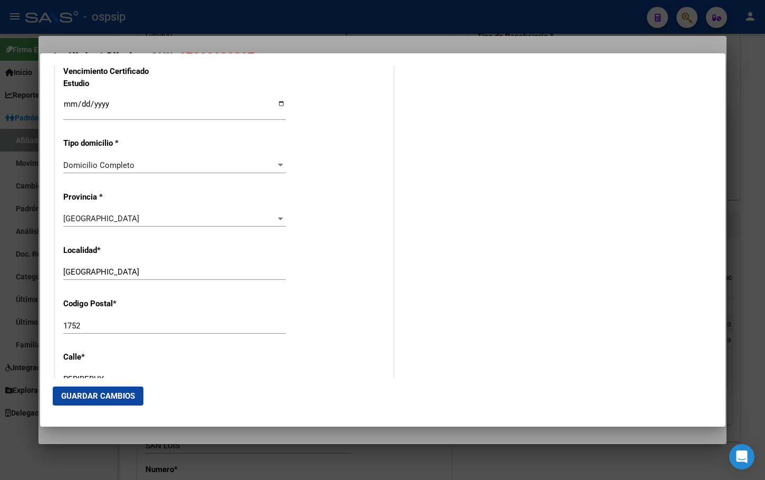
scroll to position [897, 0]
drag, startPoint x: 152, startPoint y: 270, endPoint x: 23, endPoint y: 270, distance: 128.7
click at [23, 270] on div "28803039 Buscar (apellido, dni, cuil, nro traspaso, cuit, obra social) search ¿…" at bounding box center [382, 240] width 765 height 480
type input "san justo"
drag, startPoint x: 381, startPoint y: 260, endPoint x: 379, endPoint y: 271, distance: 11.8
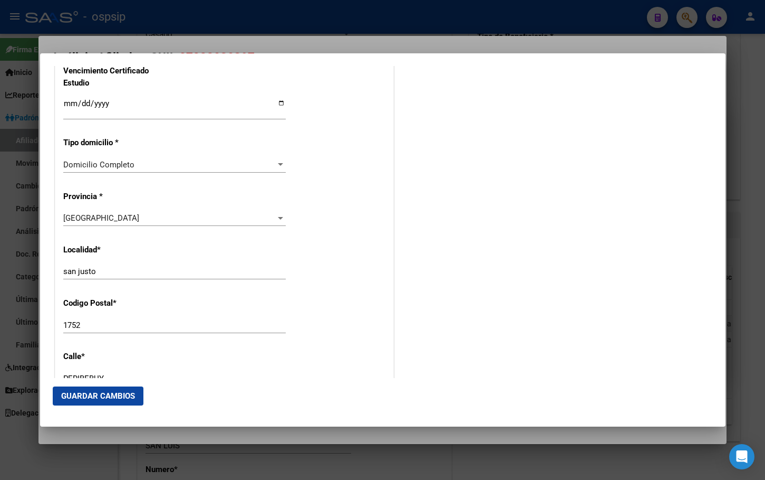
click at [380, 259] on div "Alta Baja Nro Afiliado Ingresar nro CUIL * 27-28803039-7 CUIL ARCA [PERSON_NAME…" at bounding box center [224, 24] width 338 height 1507
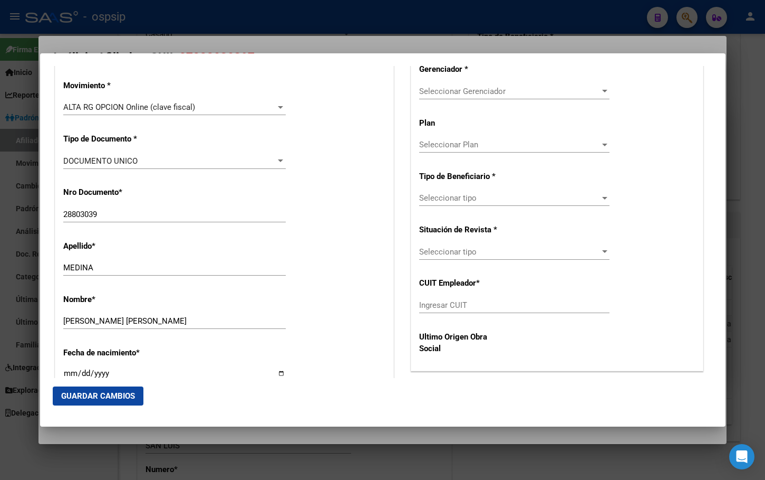
scroll to position [264, 0]
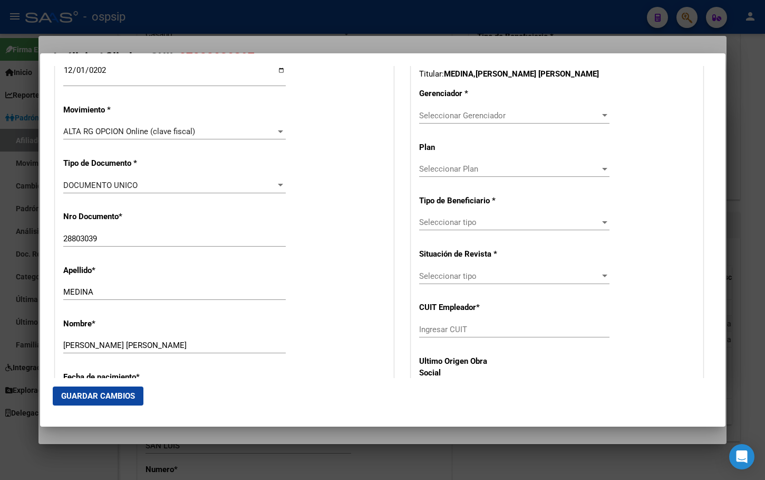
click at [461, 118] on span "Seleccionar Gerenciador" at bounding box center [509, 115] width 181 height 9
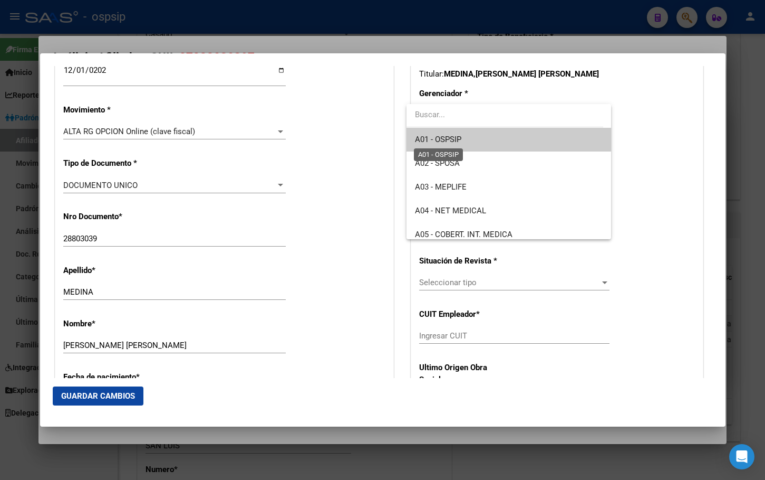
click at [457, 138] on span "A01 - OSPSIP" at bounding box center [438, 139] width 46 height 9
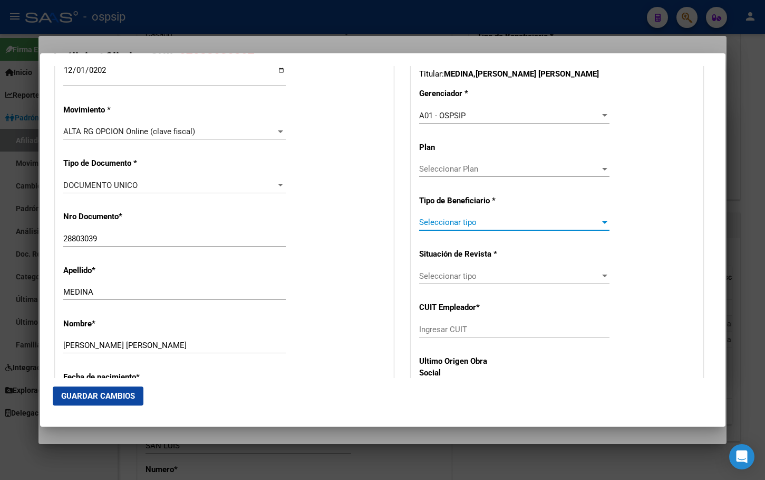
click at [458, 224] on span "Seleccionar tipo" at bounding box center [509, 221] width 181 height 9
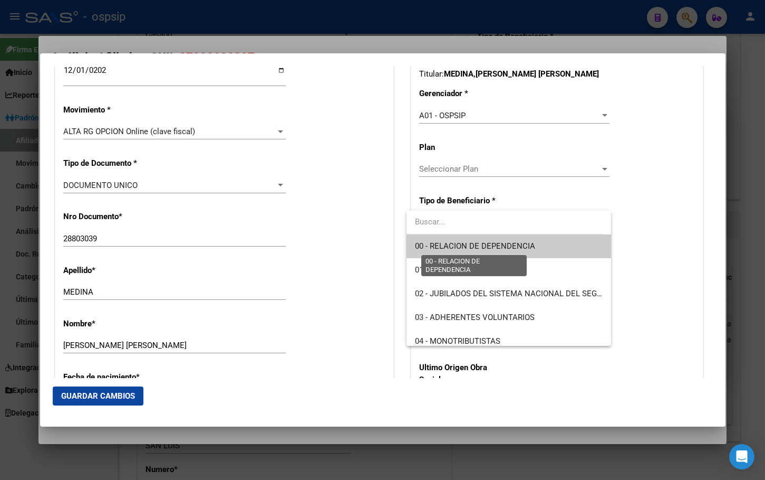
click at [453, 244] on span "00 - RELACION DE DEPENDENCIA" at bounding box center [475, 245] width 120 height 9
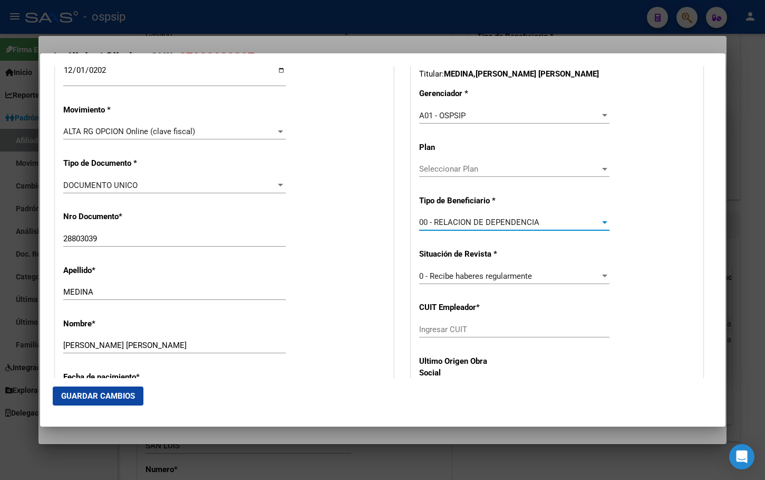
click at [426, 331] on input "Ingresar CUIT" at bounding box center [514, 328] width 190 height 9
type input "30-61043963-9"
click at [84, 391] on span "Guardar Cambios" at bounding box center [98, 395] width 74 height 9
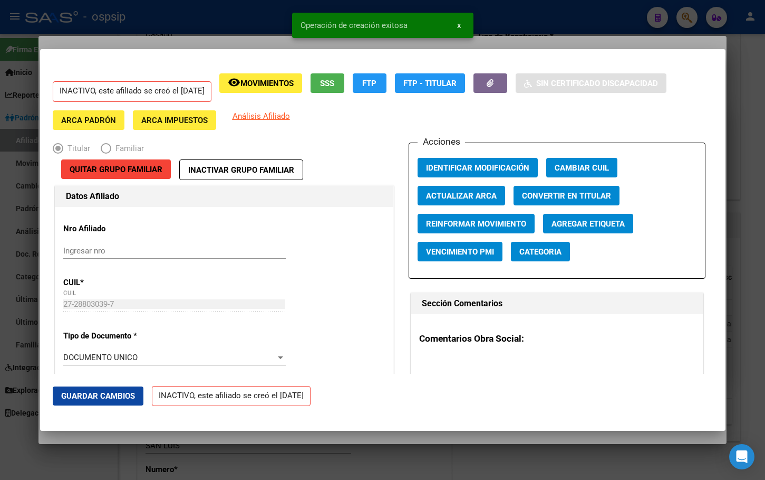
scroll to position [0, 0]
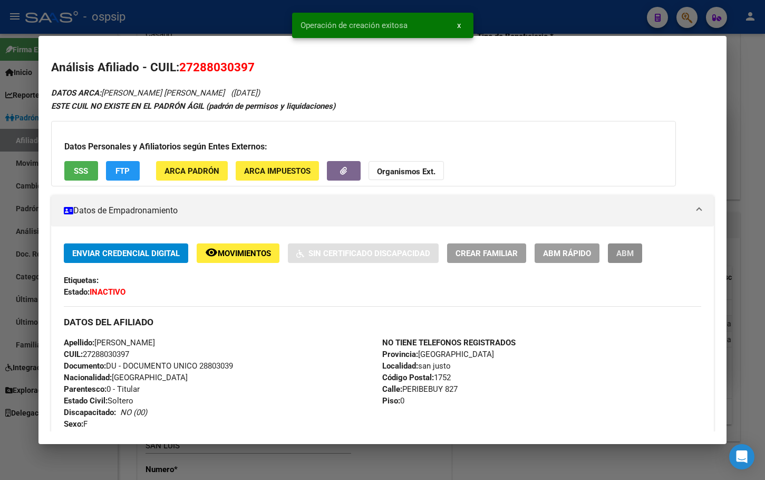
click at [624, 250] on span "ABM" at bounding box center [625, 252] width 17 height 9
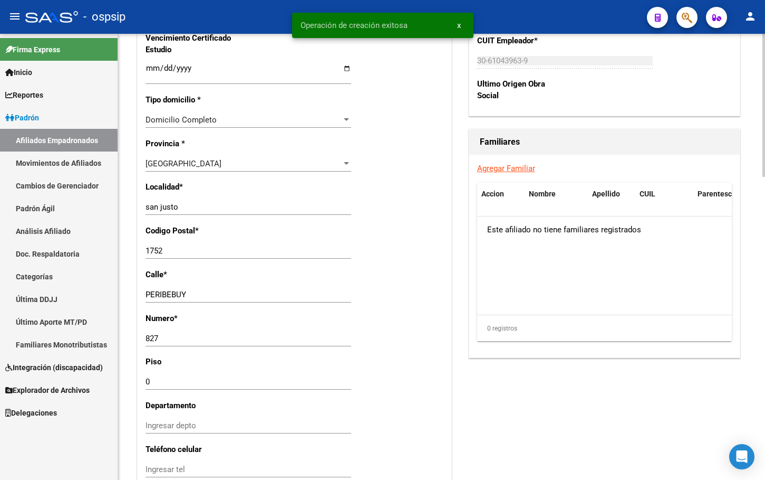
scroll to position [739, 0]
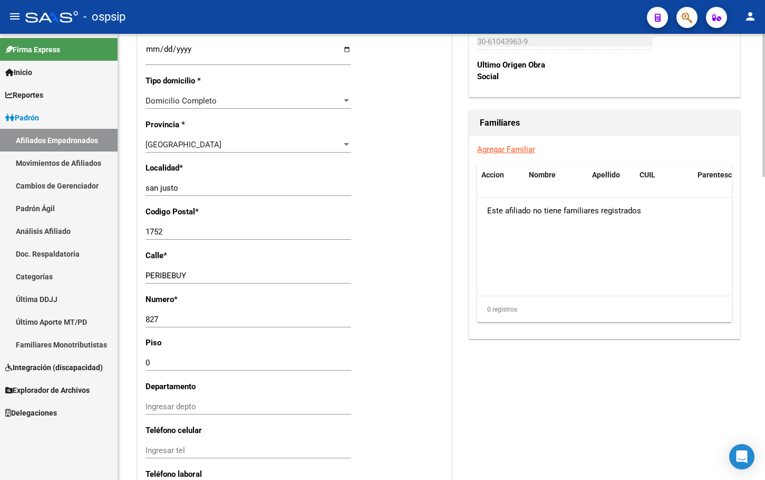
click at [516, 147] on link "Agregar Familiar" at bounding box center [506, 149] width 58 height 9
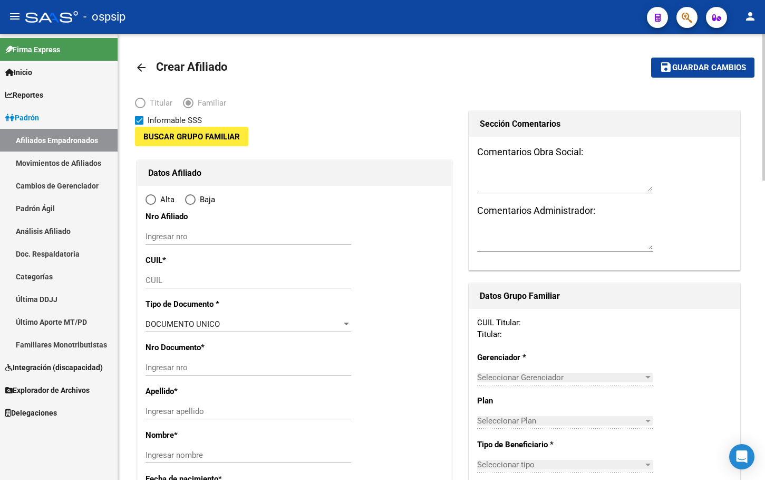
type input "30-61043963-9"
type input "san justo"
type input "1752"
type input "PERIBEBUY"
type input "827"
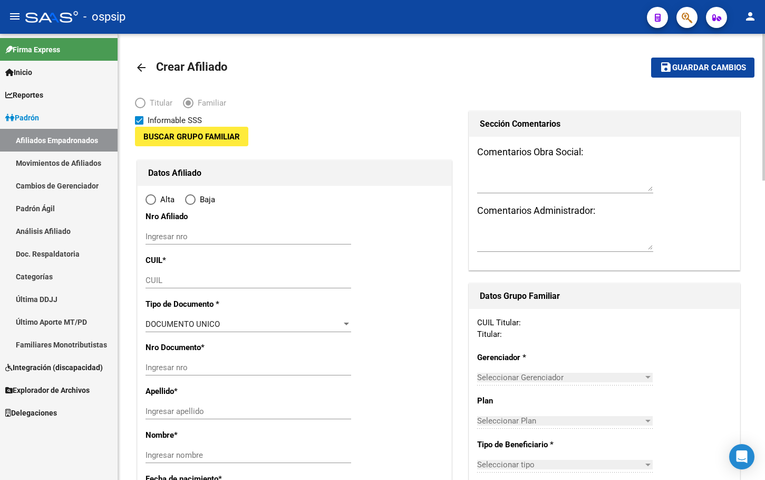
type input "0"
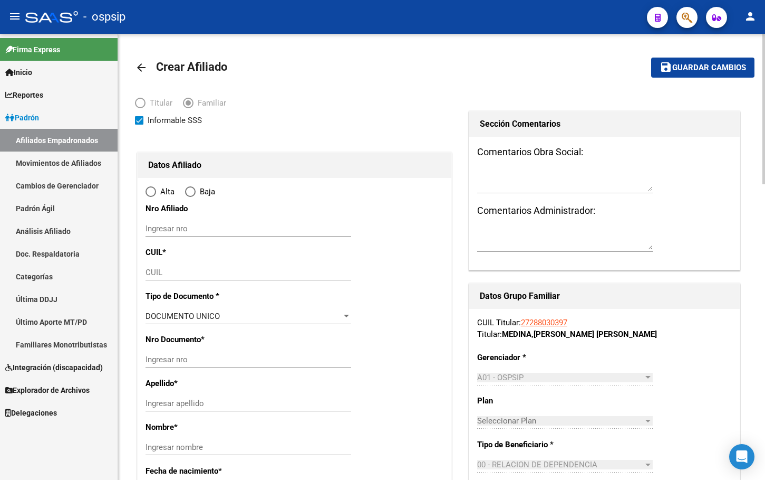
radio input "true"
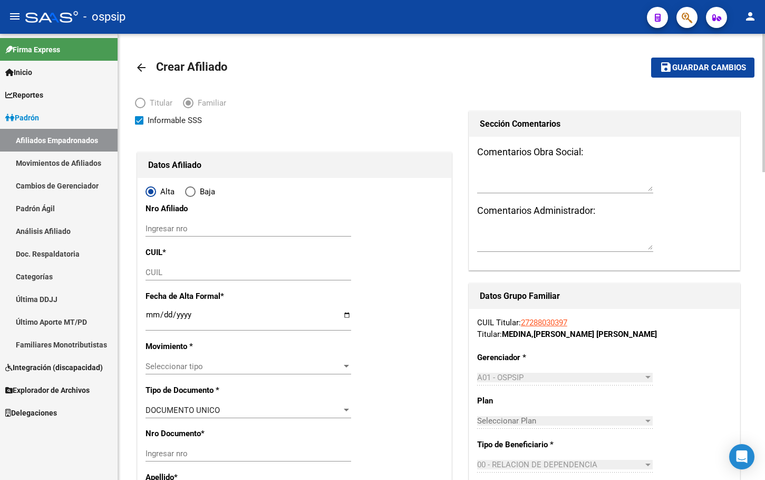
type input "30-61043963-9"
drag, startPoint x: 481, startPoint y: 7, endPoint x: 490, endPoint y: 42, distance: 36.0
click at [481, 7] on div "- ospsip" at bounding box center [332, 16] width 614 height 23
click at [156, 276] on input "CUIL" at bounding box center [249, 271] width 206 height 9
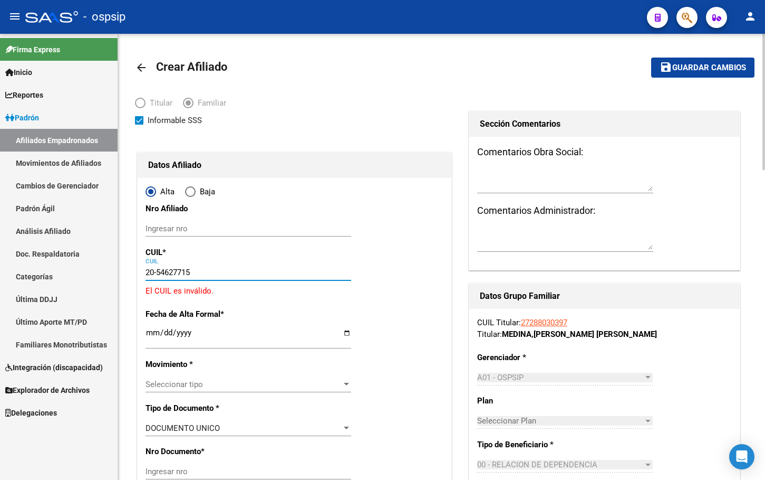
type input "20-54627715-2"
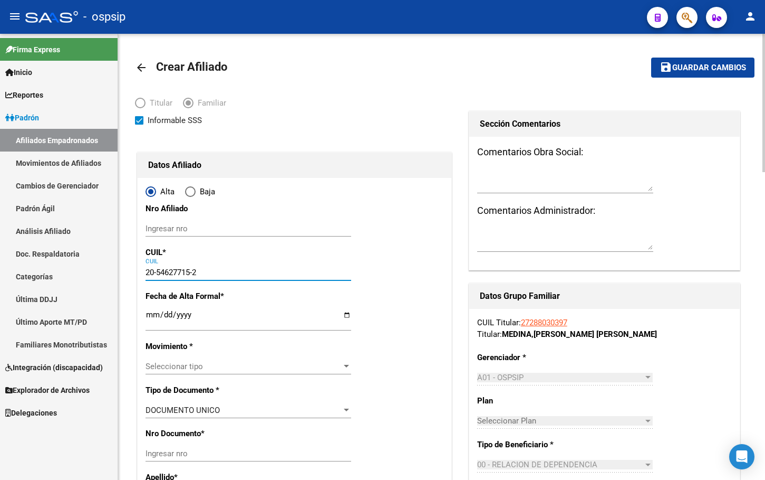
type input "54627715"
type input "MEDINA"
type input "[PERSON_NAME]"
type input "[DATE]"
type input "[GEOGRAPHIC_DATA]"
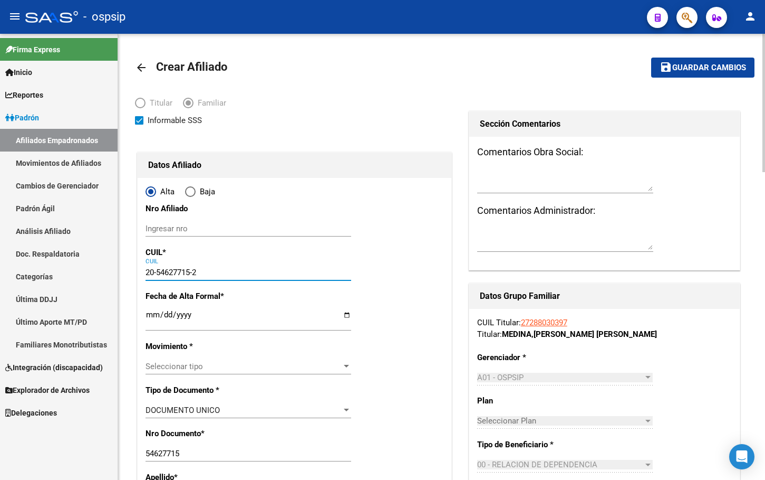
type input "20-54627715-2"
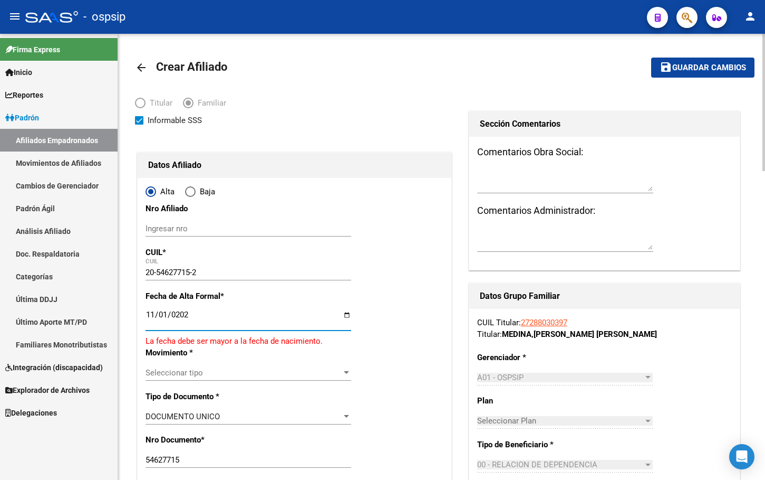
type input "[DATE]"
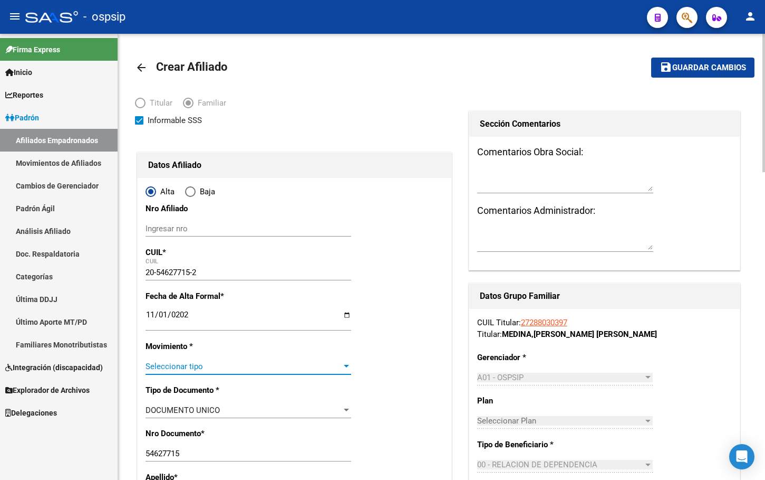
click at [178, 362] on span "Seleccionar tipo" at bounding box center [244, 365] width 196 height 9
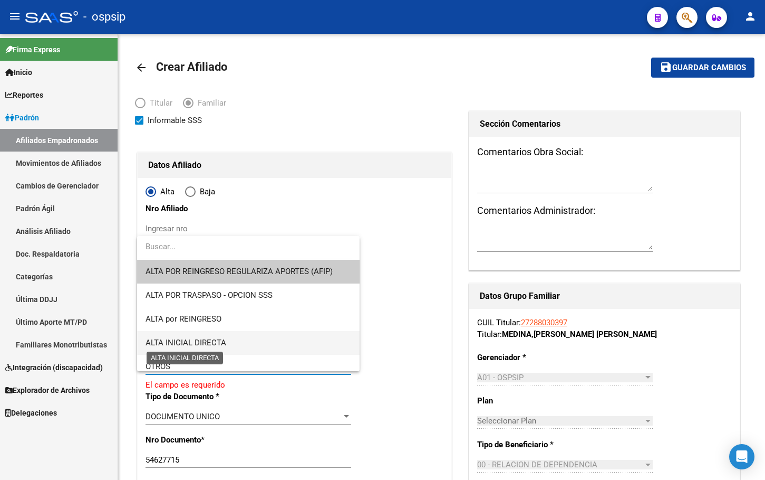
click at [212, 342] on span "ALTA INICIAL DIRECTA" at bounding box center [186, 342] width 81 height 9
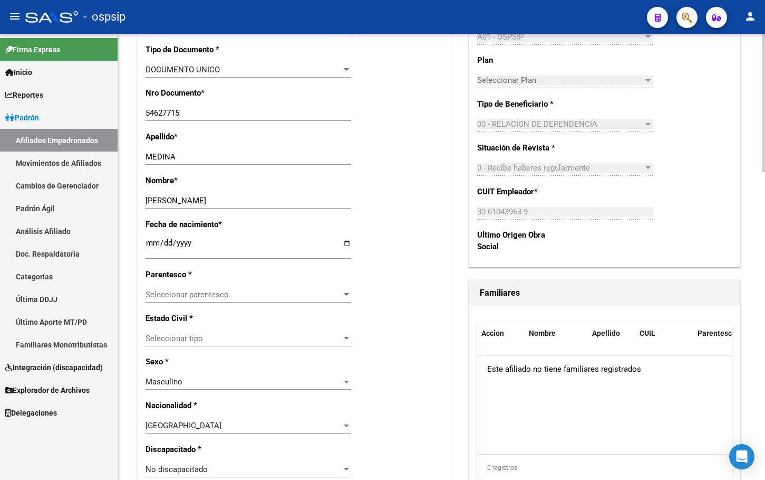
scroll to position [369, 0]
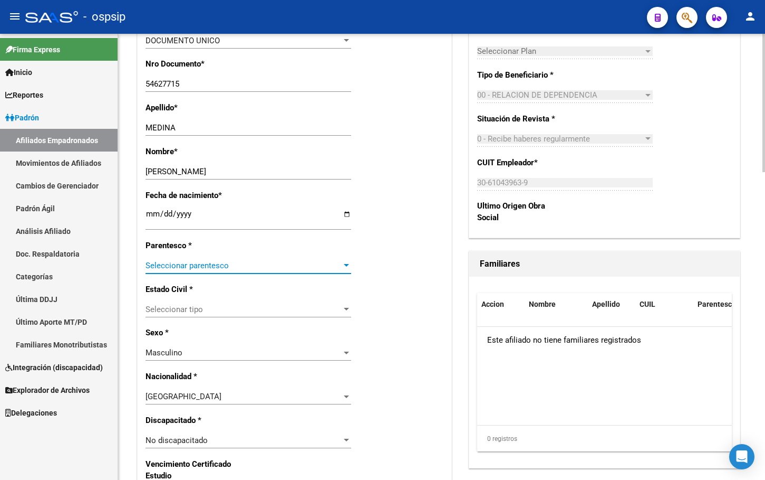
click at [169, 263] on span "Seleccionar parentesco" at bounding box center [244, 265] width 196 height 9
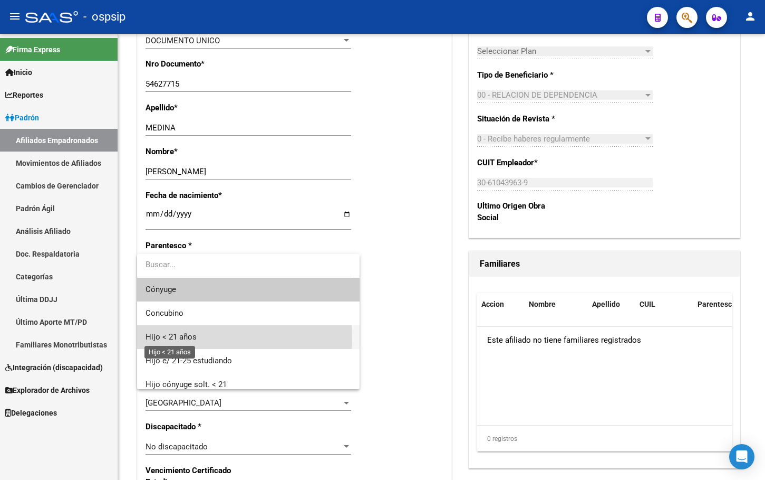
click at [179, 339] on span "Hijo < 21 años" at bounding box center [171, 336] width 51 height 9
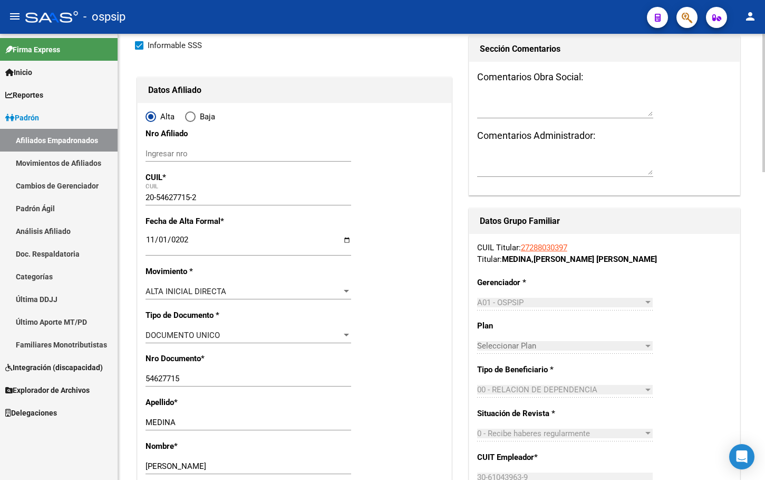
scroll to position [0, 0]
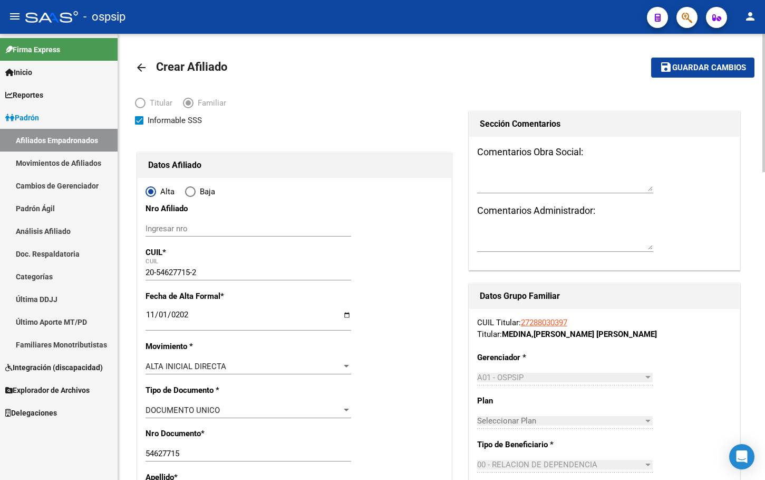
click at [691, 69] on span "Guardar cambios" at bounding box center [710, 67] width 74 height 9
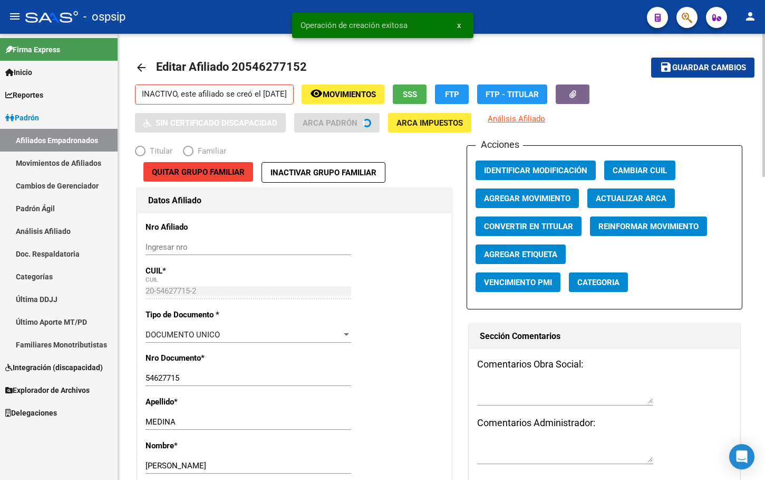
radio input "true"
type input "30-61043963-9"
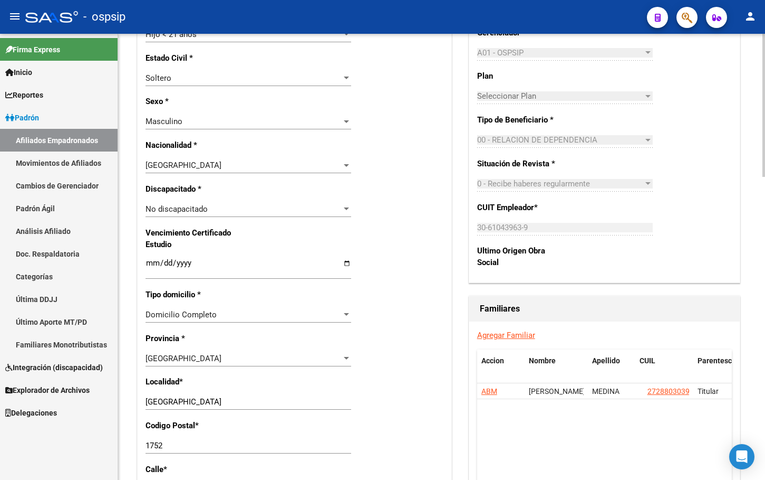
scroll to position [528, 0]
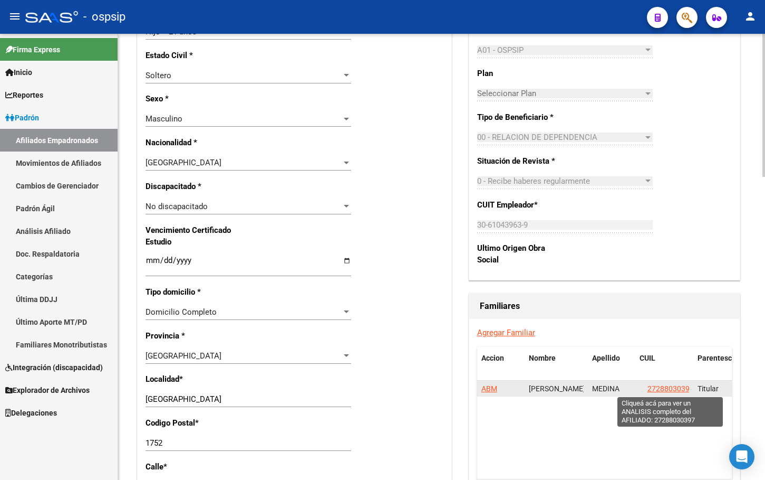
click at [669, 388] on span "27288030397" at bounding box center [671, 388] width 46 height 8
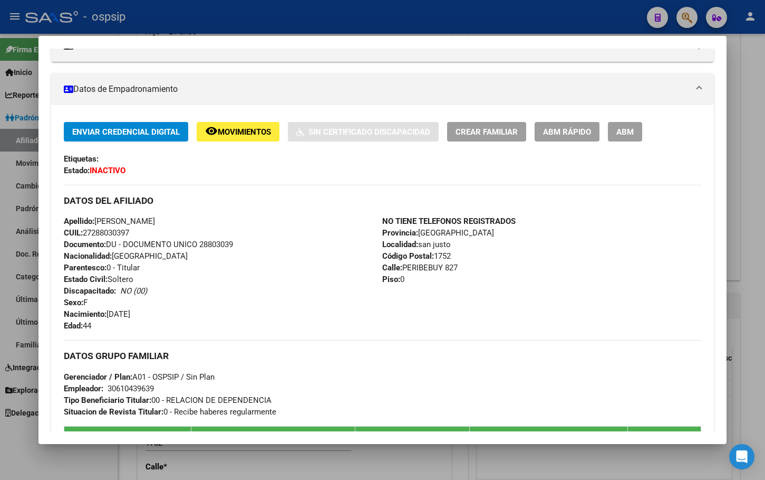
scroll to position [158, 0]
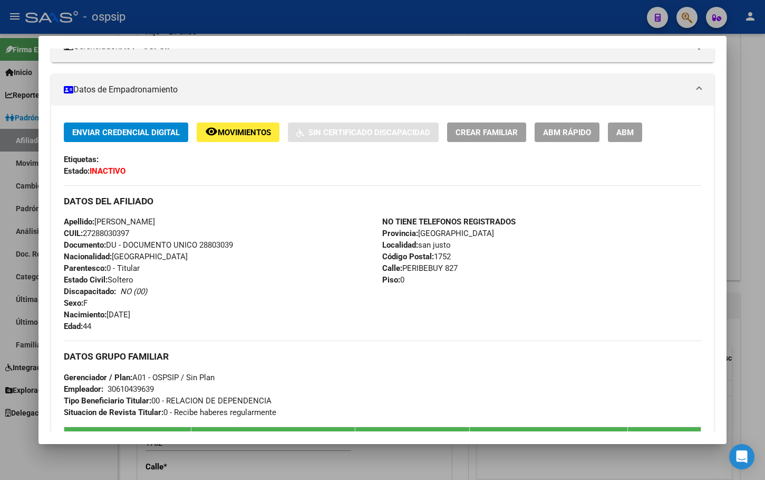
click at [621, 131] on span "ABM" at bounding box center [625, 132] width 17 height 9
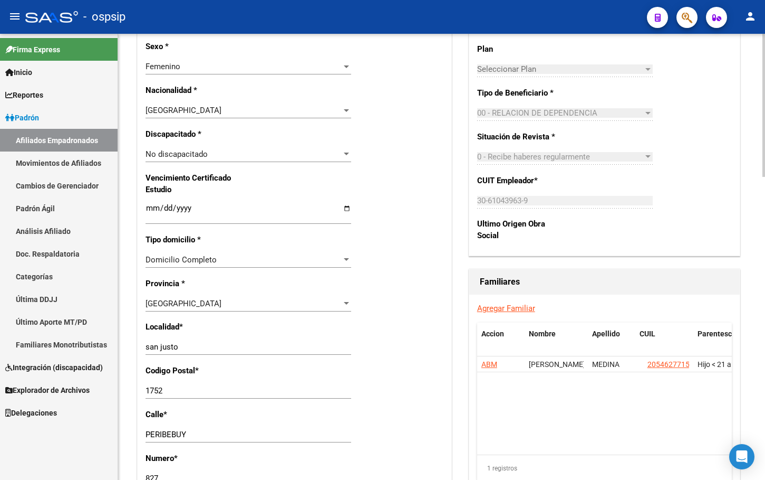
scroll to position [580, 0]
drag, startPoint x: 206, startPoint y: 350, endPoint x: 81, endPoint y: 346, distance: 125.1
click at [103, 349] on mat-sidenav-container "Firma Express Inicio Calendario SSS Instructivos Contacto OS Reportes [PERSON_N…" at bounding box center [382, 257] width 765 height 446
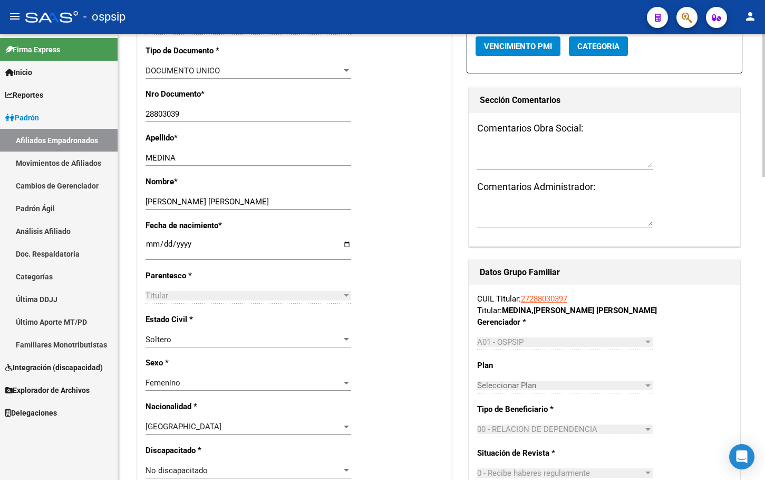
scroll to position [0, 0]
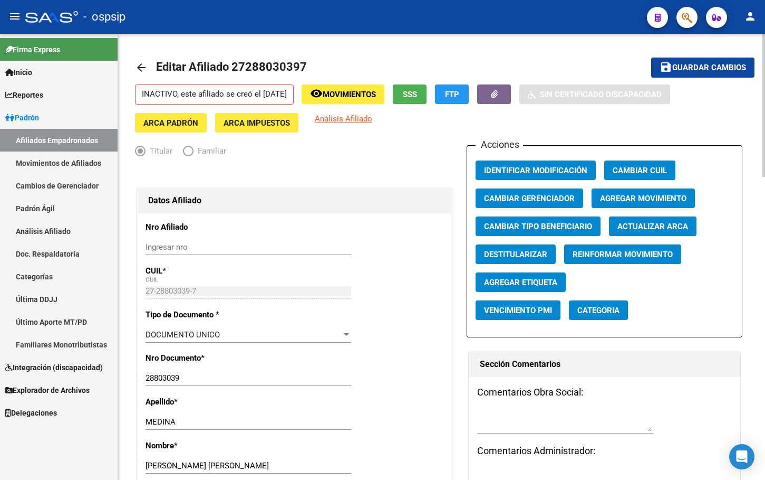
type input "lomas del mirador"
click at [699, 64] on span "Guardar cambios" at bounding box center [710, 67] width 74 height 9
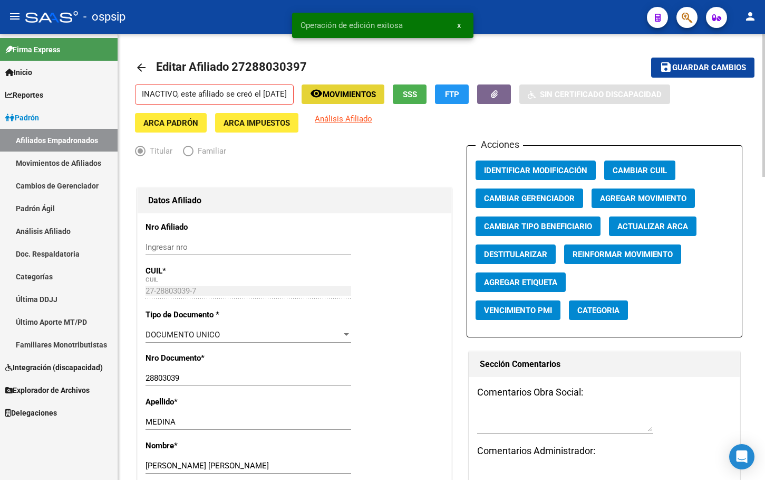
click at [360, 93] on span "Movimientos" at bounding box center [349, 94] width 53 height 9
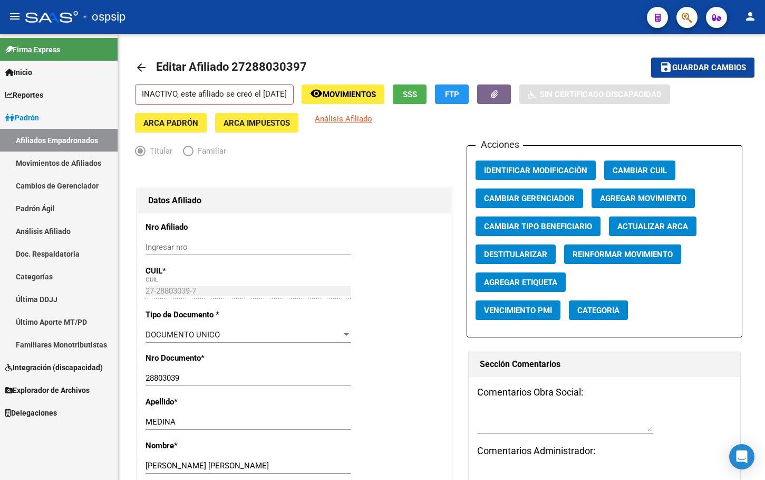
click at [279, 16] on div "- ospsip" at bounding box center [332, 16] width 614 height 23
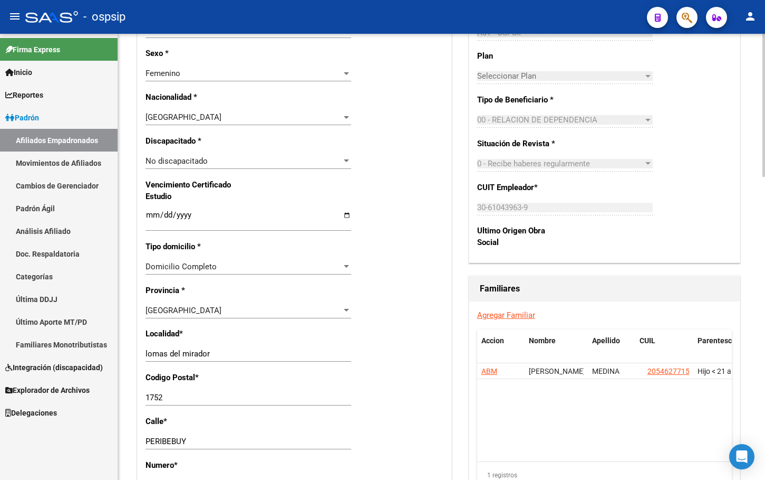
scroll to position [580, 0]
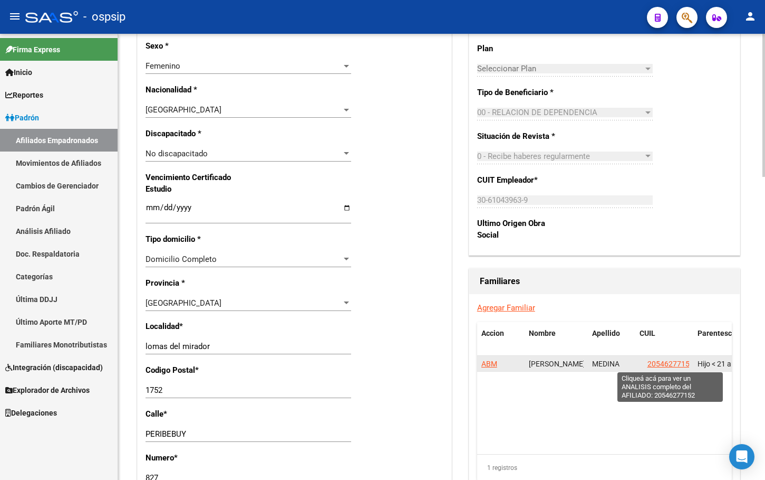
click at [672, 365] on span "20546277152" at bounding box center [671, 363] width 46 height 8
type textarea "20546277152"
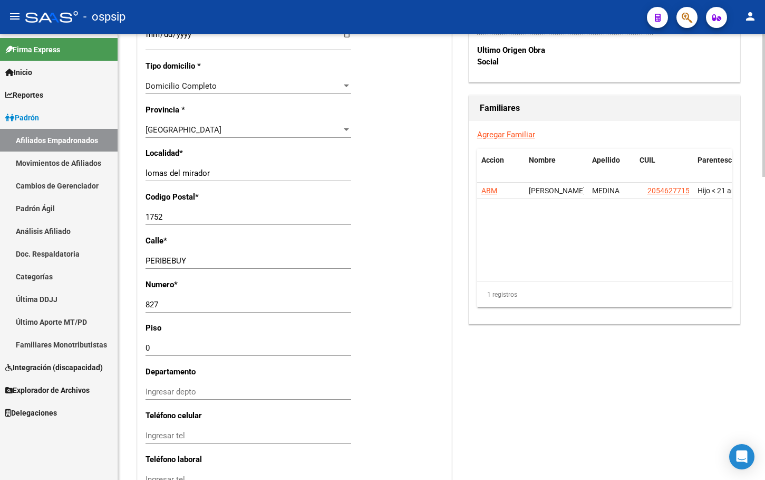
scroll to position [944, 0]
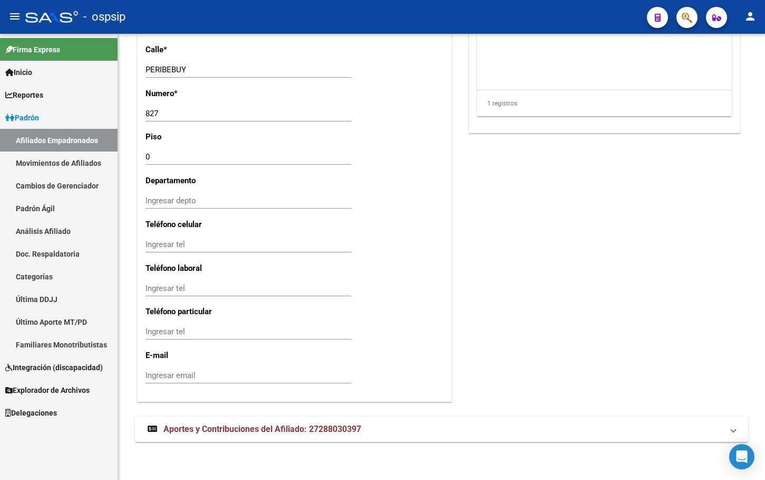
click at [226, 8] on div "- ospsip" at bounding box center [332, 16] width 614 height 23
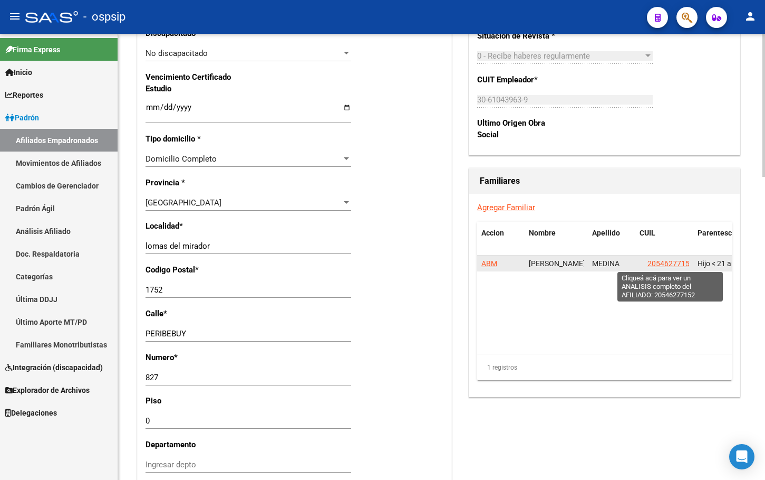
click at [668, 262] on span "20546277152" at bounding box center [671, 263] width 46 height 8
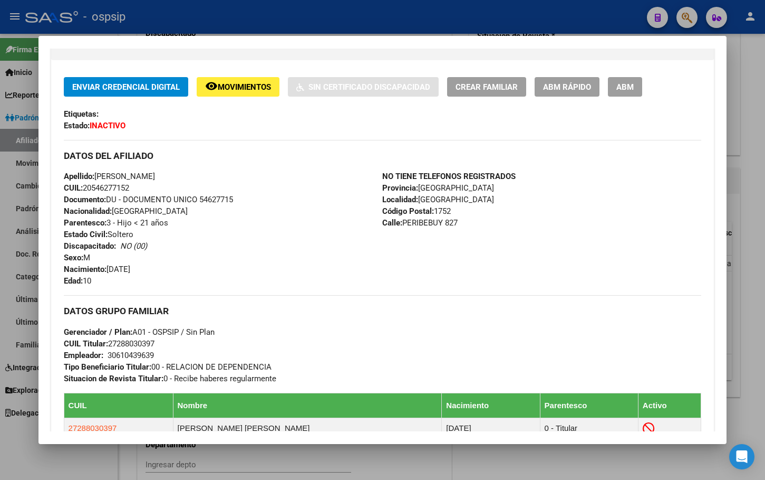
scroll to position [211, 0]
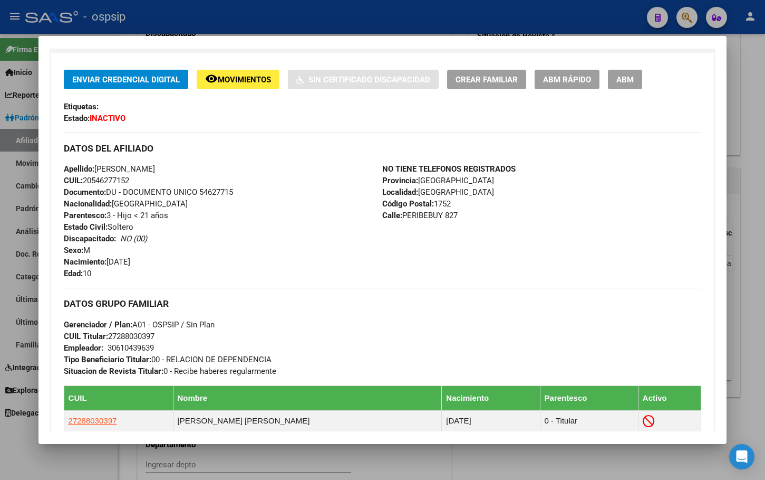
click at [269, 255] on div "Apellido: [PERSON_NAME] CUIL: 20546277152 Documento: DU - DOCUMENTO UNICO 54627…" at bounding box center [223, 221] width 319 height 116
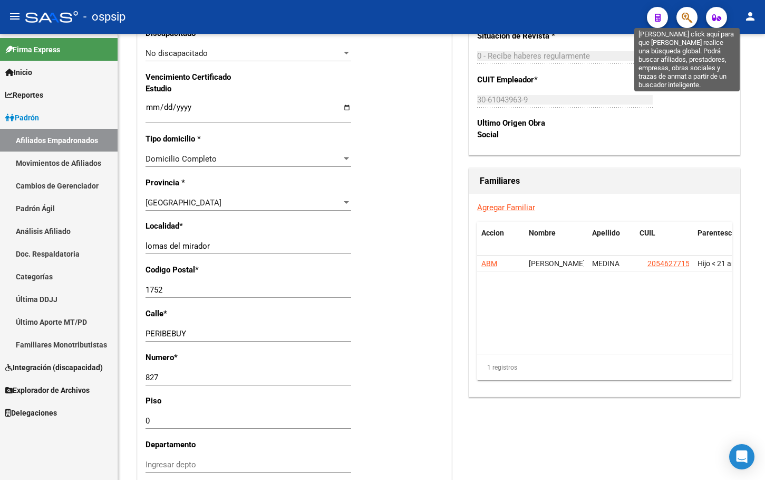
click at [685, 15] on icon "button" at bounding box center [687, 18] width 11 height 12
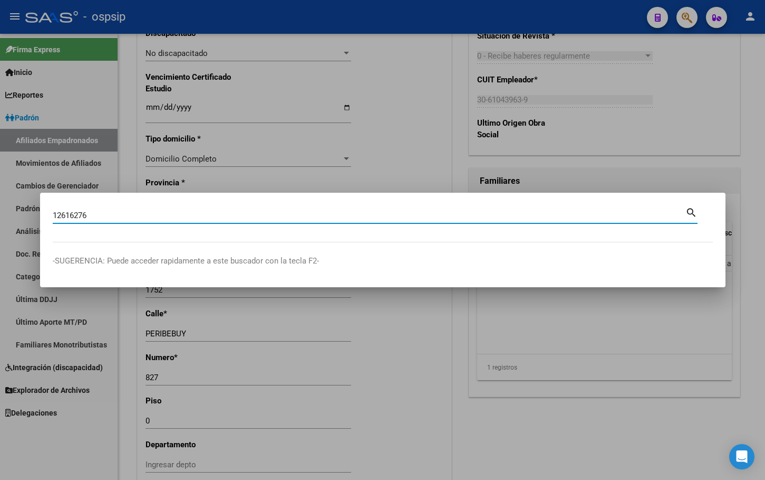
type input "12616276"
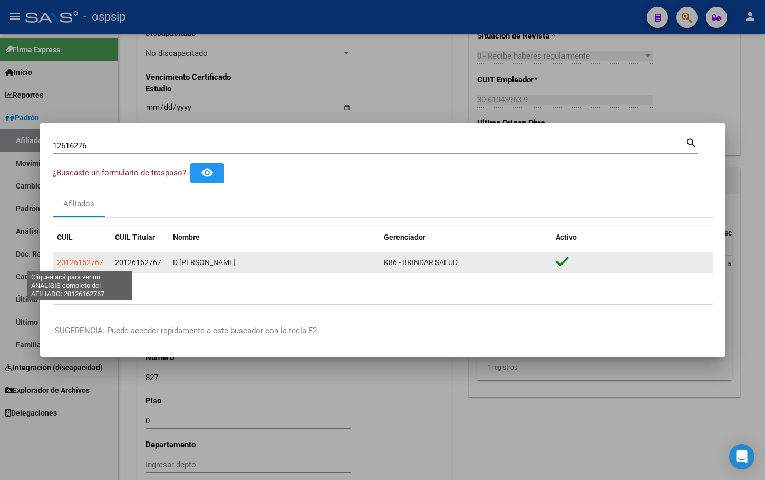
click at [88, 262] on span "20126162767" at bounding box center [80, 262] width 46 height 8
type textarea "20126162767"
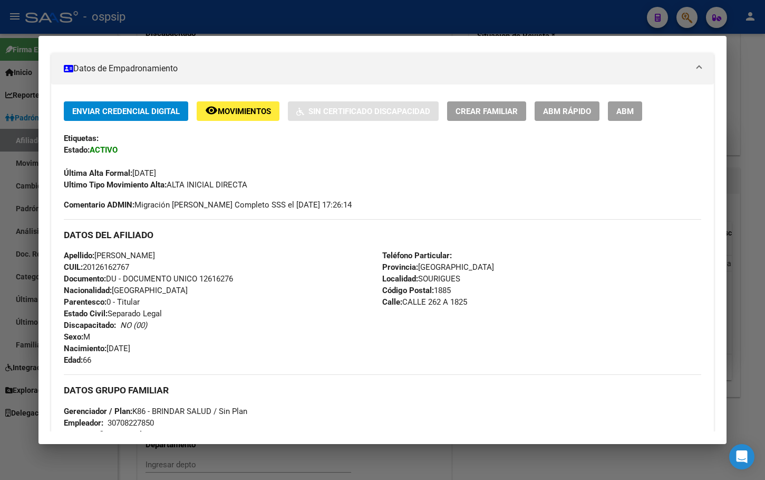
scroll to position [0, 0]
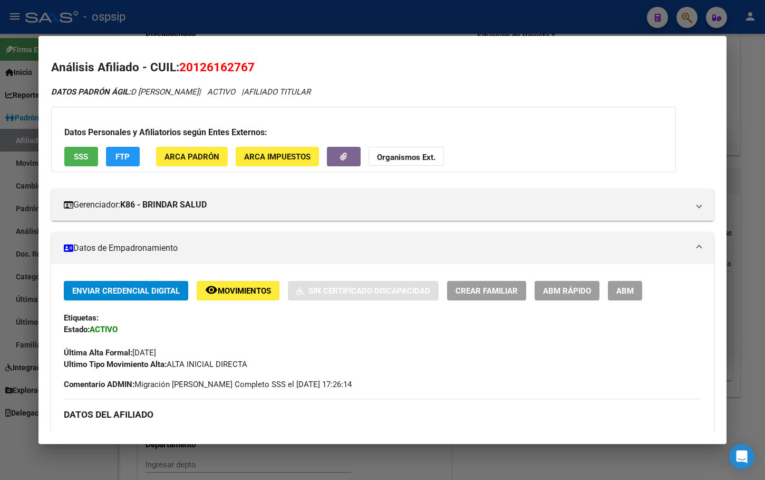
click at [76, 154] on span "SSS" at bounding box center [81, 156] width 14 height 9
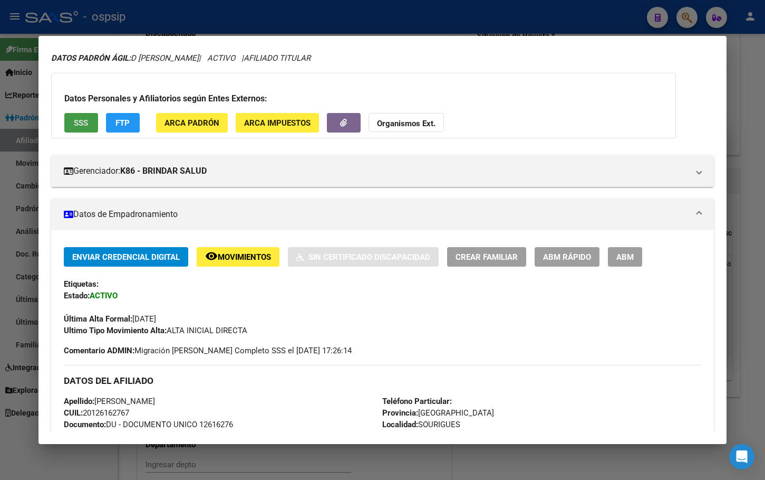
scroll to position [211, 0]
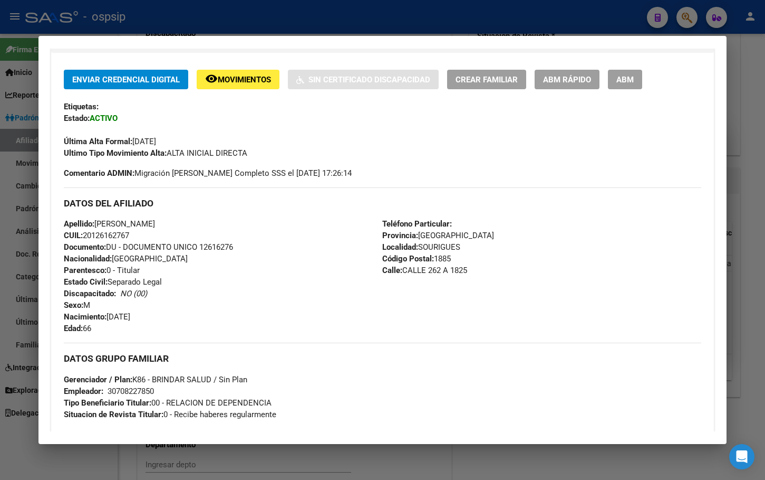
drag, startPoint x: 202, startPoint y: 245, endPoint x: 251, endPoint y: 246, distance: 49.6
click at [251, 246] on div "Apellido: [PERSON_NAME]: 20126162767 Documento: DU - DOCUMENTO UNICO 12616276 N…" at bounding box center [223, 276] width 319 height 116
copy span "12616276"
